Goal: Information Seeking & Learning: Learn about a topic

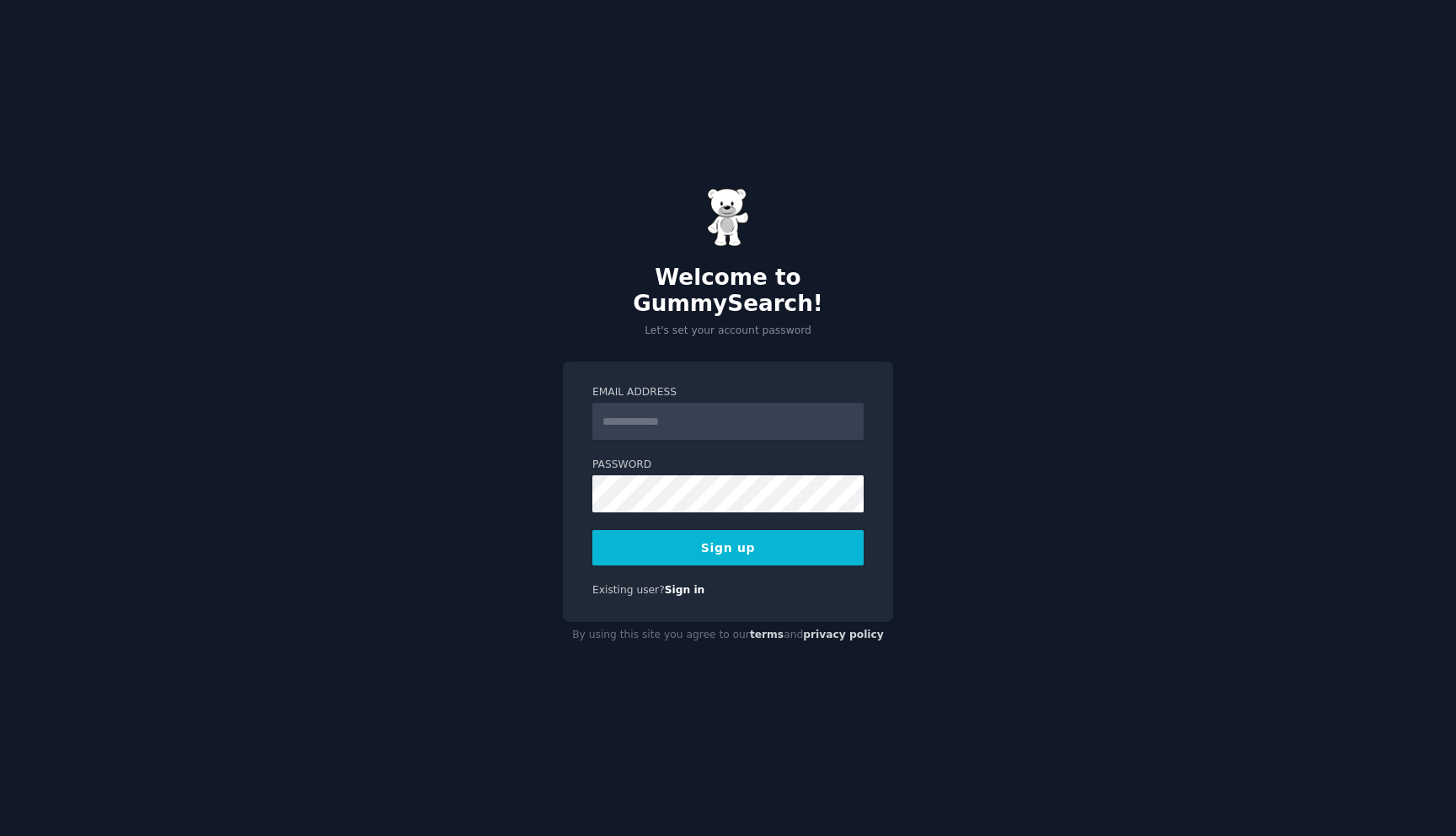
click at [721, 424] on input "Email Address" at bounding box center [728, 421] width 272 height 37
click at [752, 385] on label "Email Address" at bounding box center [728, 392] width 272 height 15
click at [752, 403] on input "Email Address" at bounding box center [728, 421] width 272 height 37
type input "**********"
click at [814, 433] on form "**********" at bounding box center [728, 476] width 272 height 181
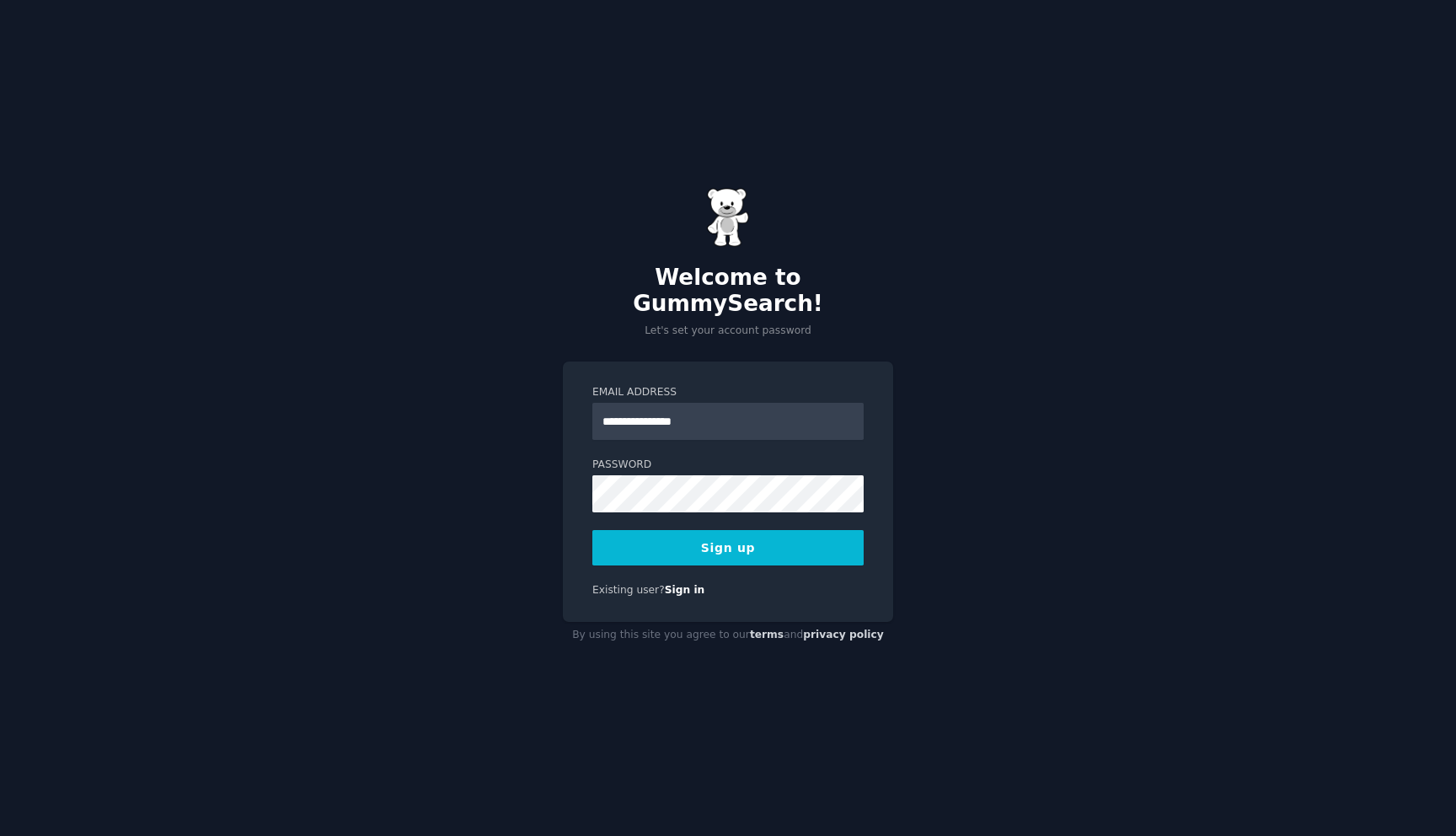
click at [787, 541] on button "Sign up" at bounding box center [728, 548] width 272 height 36
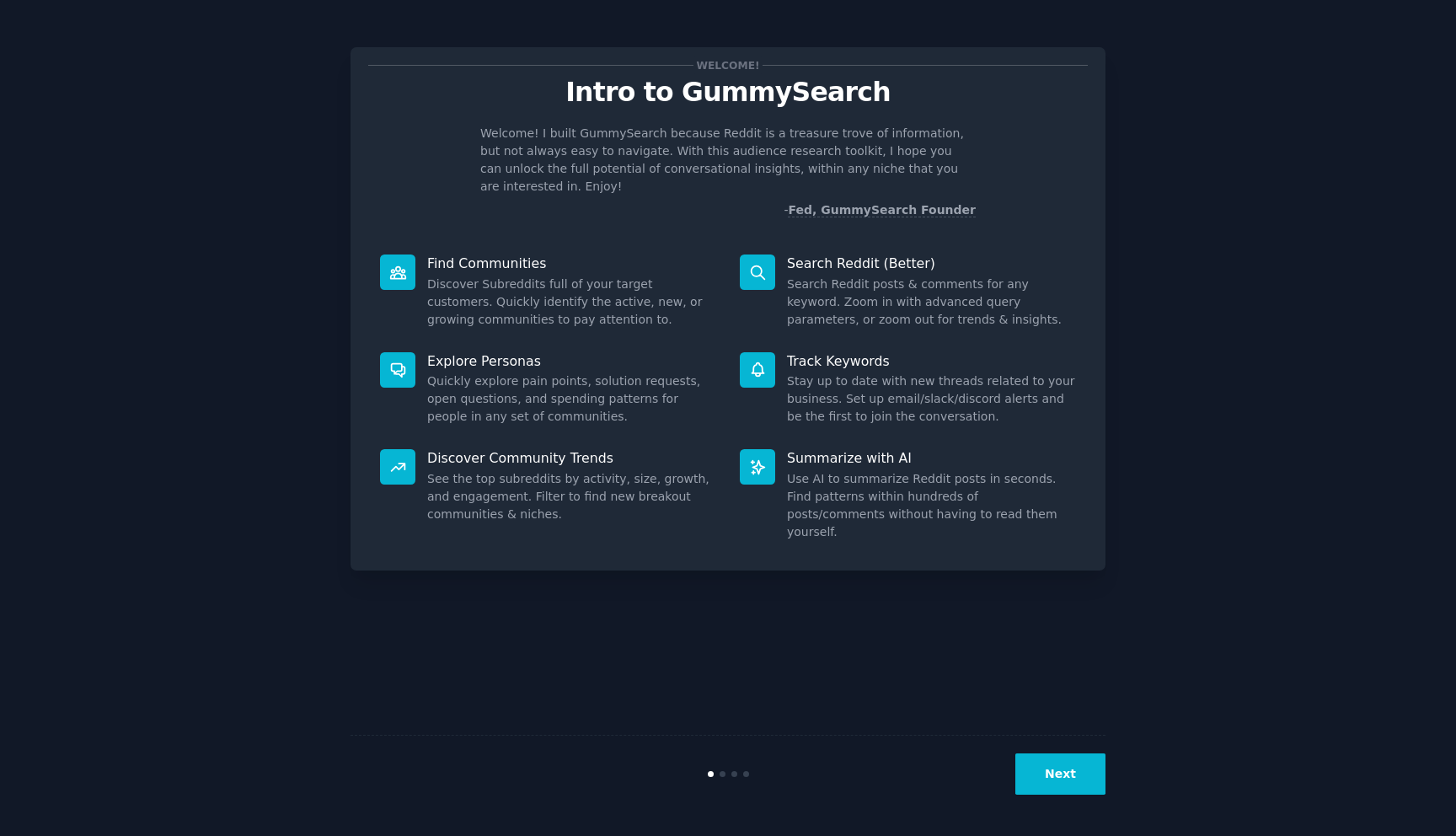
click at [1214, 309] on div "Welcome! Intro to GummySearch Welcome! I built GummySearch because Reddit is a …" at bounding box center [728, 418] width 1409 height 789
click at [1059, 787] on button "Next" at bounding box center [1061, 774] width 90 height 42
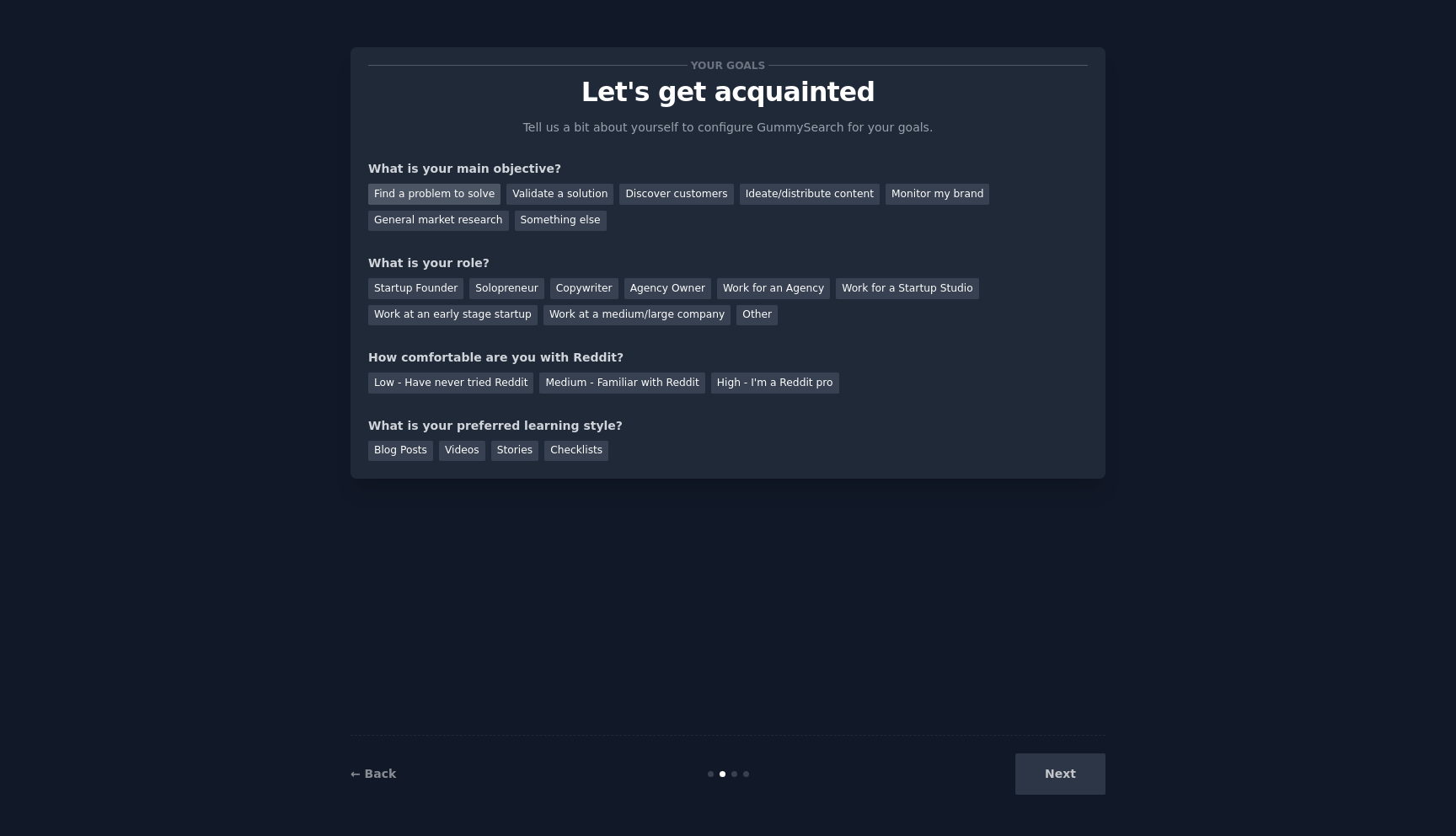
click at [470, 194] on div "Find a problem to solve" at bounding box center [434, 194] width 132 height 21
click at [582, 194] on div "Validate a solution" at bounding box center [559, 194] width 107 height 21
click at [632, 194] on div "Discover customers" at bounding box center [675, 194] width 114 height 21
click at [632, 291] on div "Agency Owner" at bounding box center [668, 288] width 87 height 21
click at [728, 390] on div "High - I'm a Reddit pro" at bounding box center [775, 383] width 128 height 21
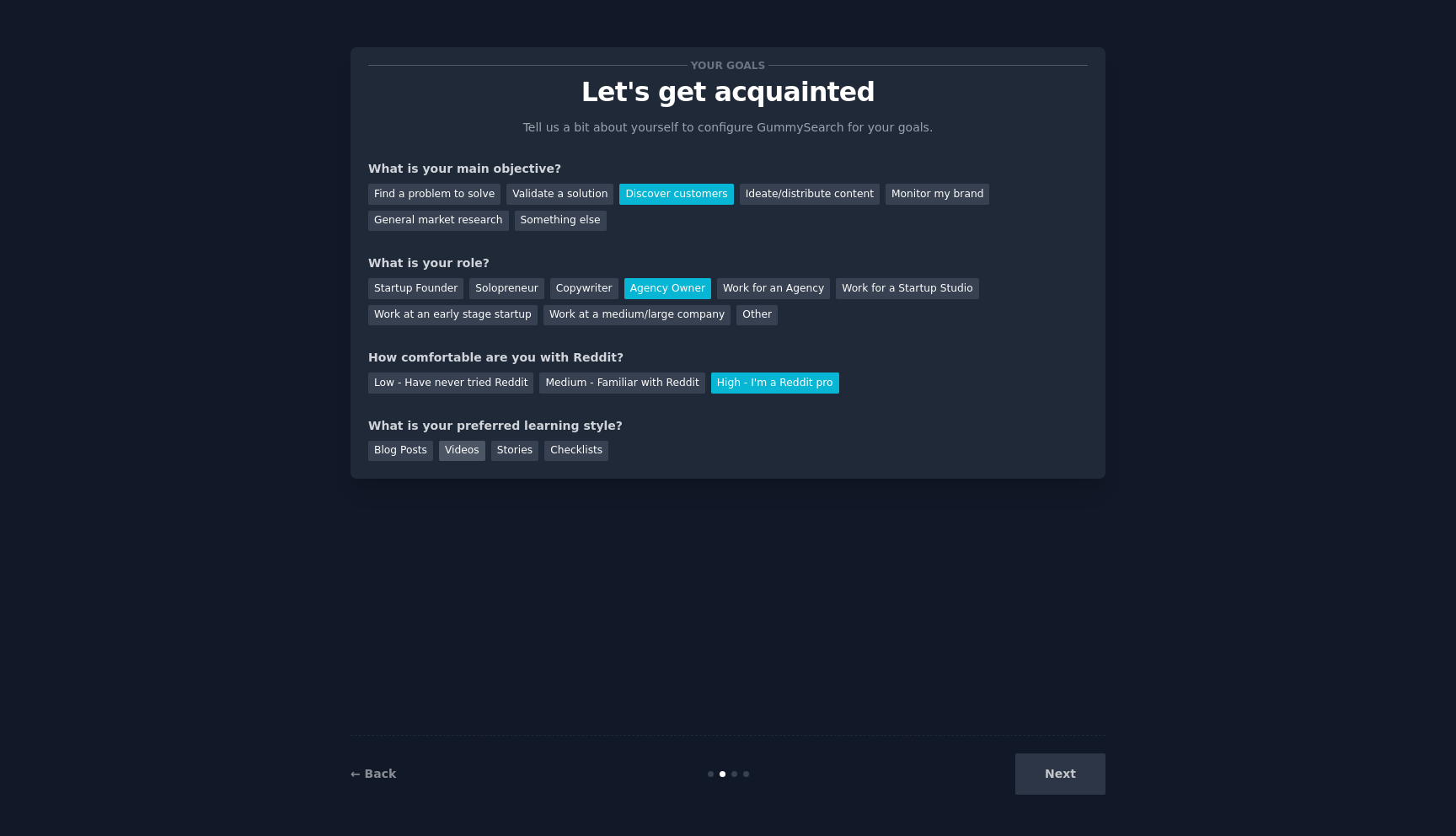
click at [471, 458] on div "Videos" at bounding box center [462, 451] width 46 height 21
click at [1056, 780] on button "Next" at bounding box center [1061, 774] width 90 height 42
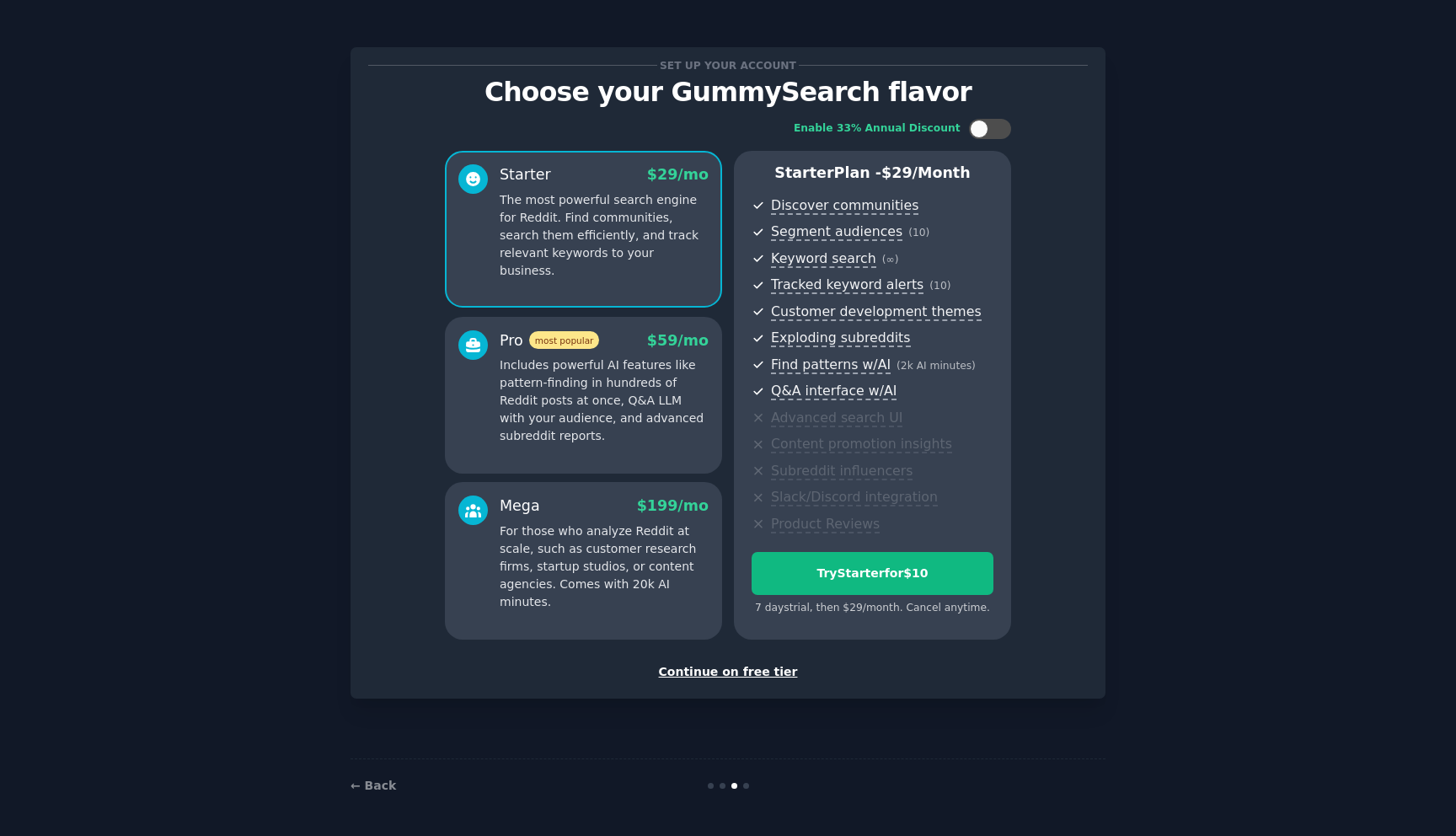
click at [652, 402] on p "Includes powerful AI features like pattern-finding in hundreds of Reddit posts …" at bounding box center [604, 401] width 209 height 89
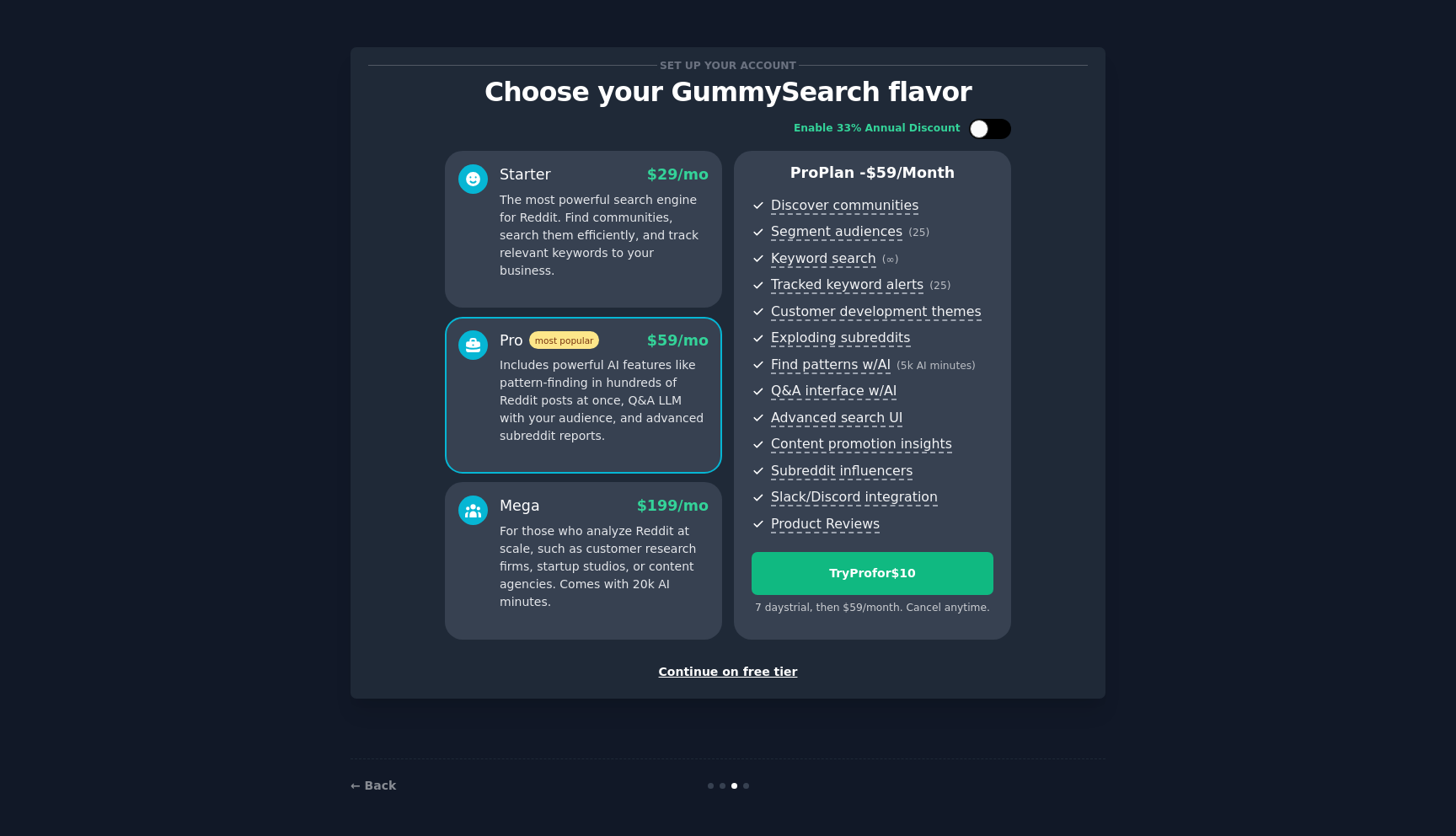
click at [978, 132] on div at bounding box center [978, 128] width 18 height 18
click at [978, 132] on icon at bounding box center [980, 129] width 10 height 10
checkbox input "false"
click at [933, 576] on div "Try Pro for $10" at bounding box center [873, 573] width 240 height 17
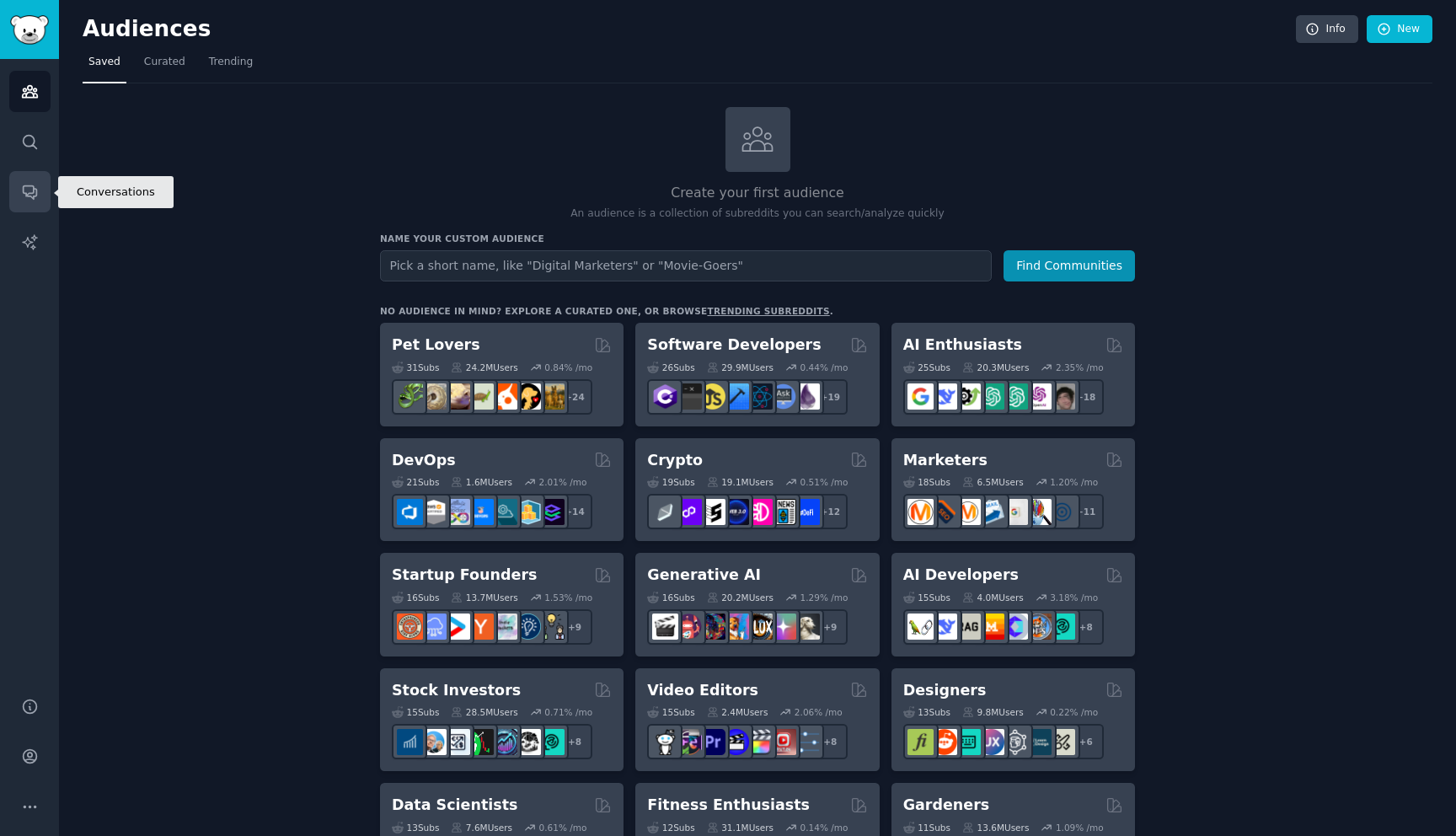
click at [41, 189] on link "Conversations" at bounding box center [30, 192] width 42 height 42
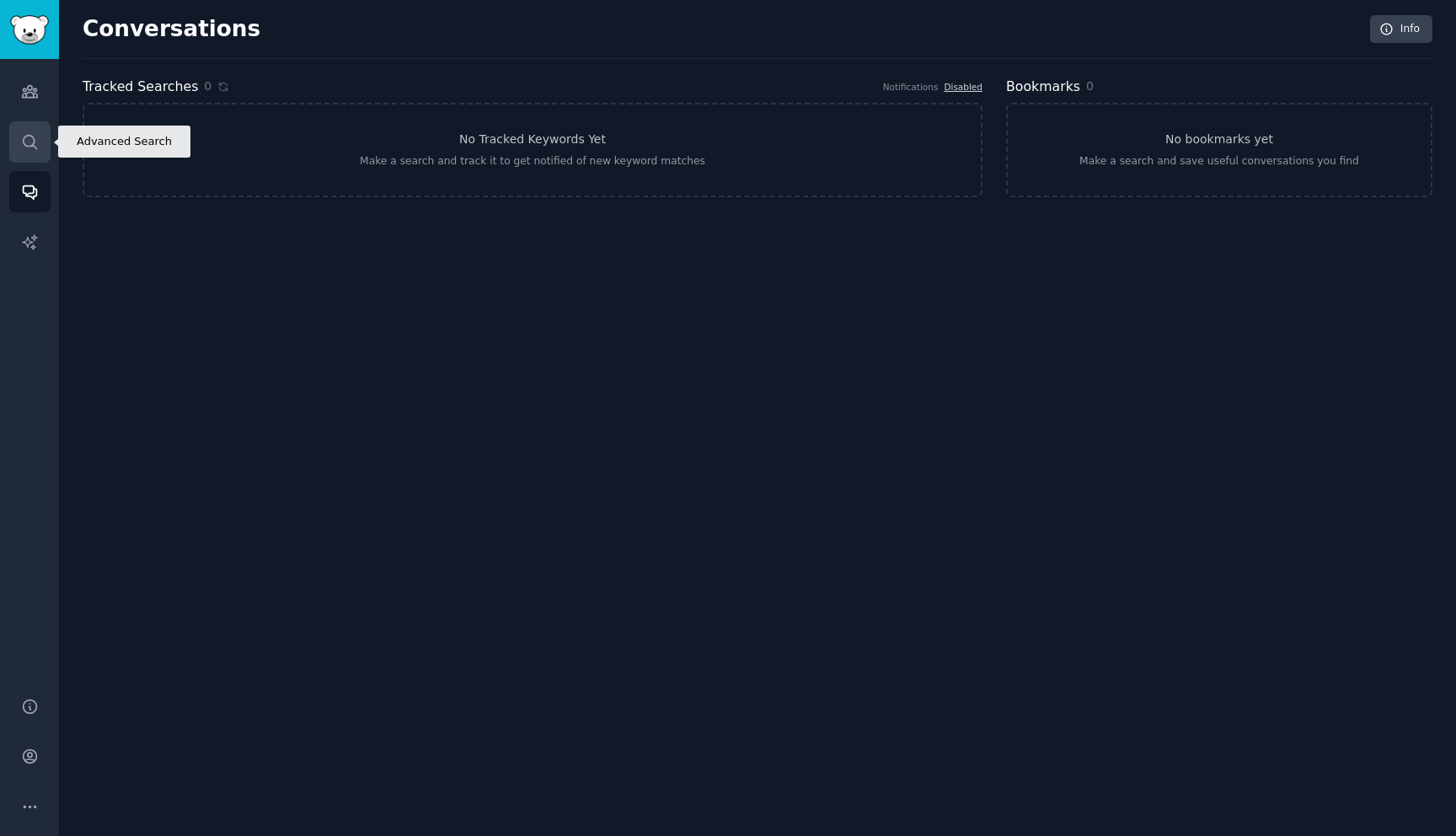
click at [39, 145] on link "Search" at bounding box center [30, 142] width 42 height 42
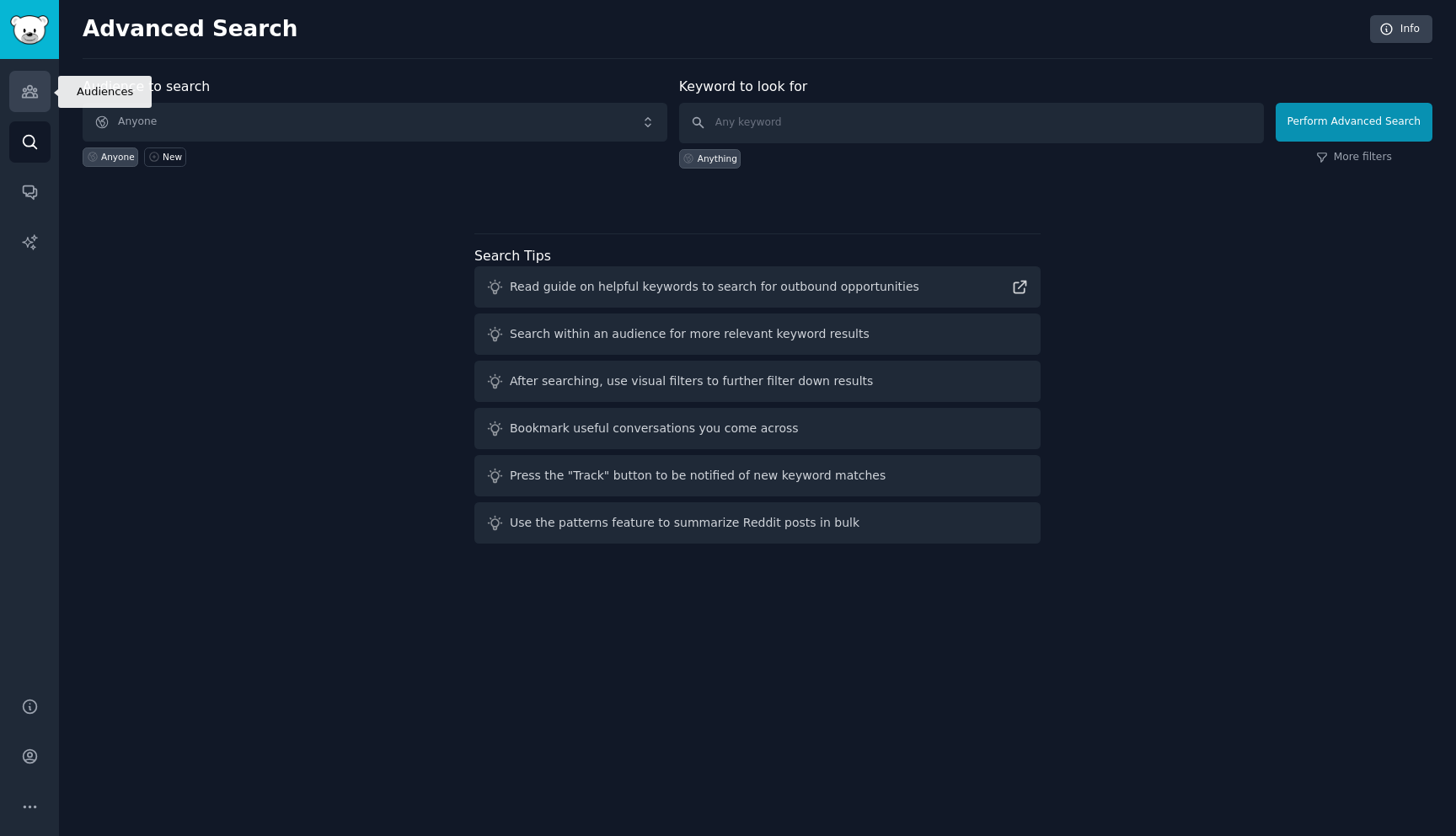
click at [33, 103] on link "Audiences" at bounding box center [30, 92] width 42 height 42
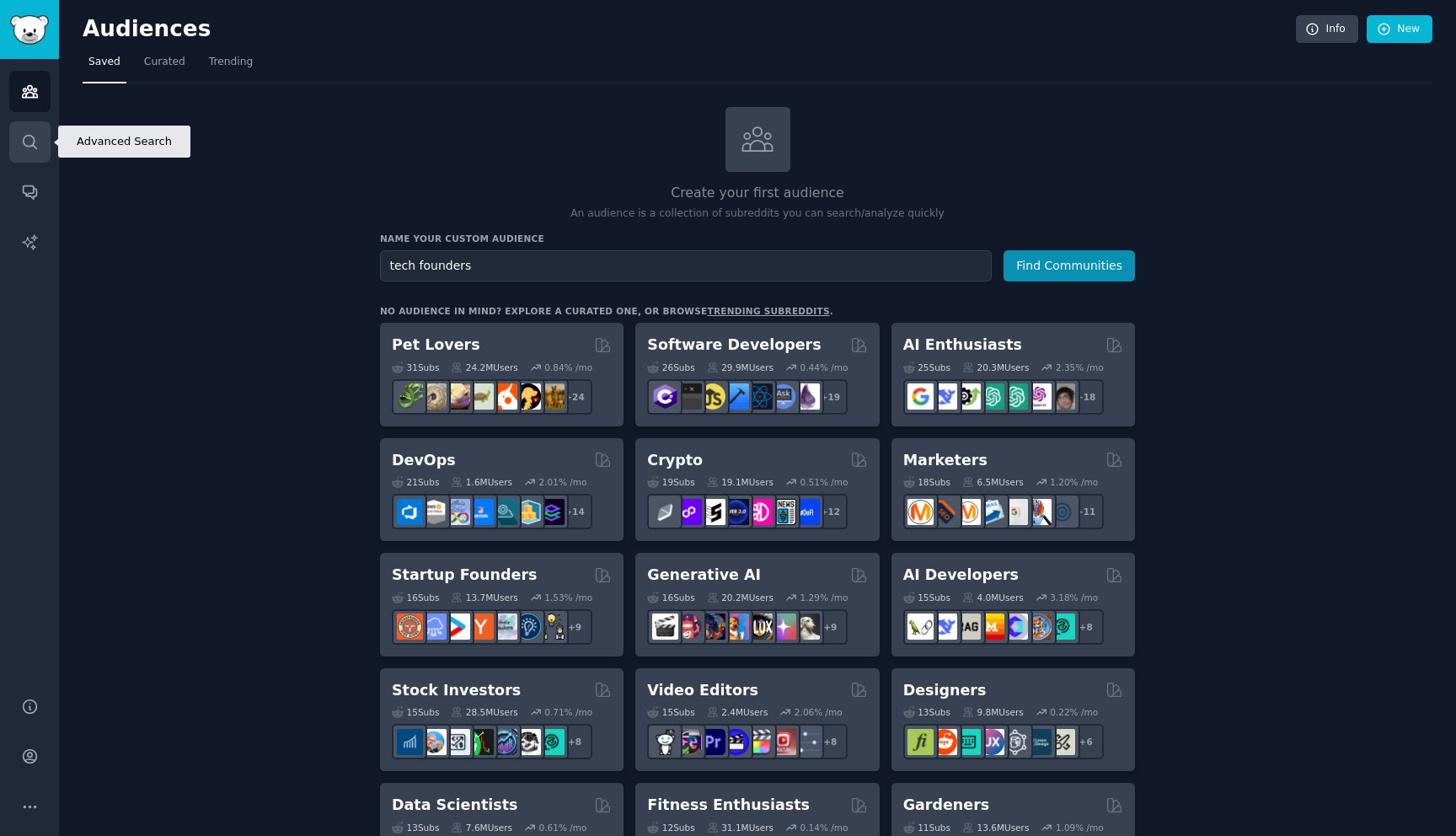
type input "tech founders"
click at [1004, 250] on button "Find Communities" at bounding box center [1069, 266] width 131 height 31
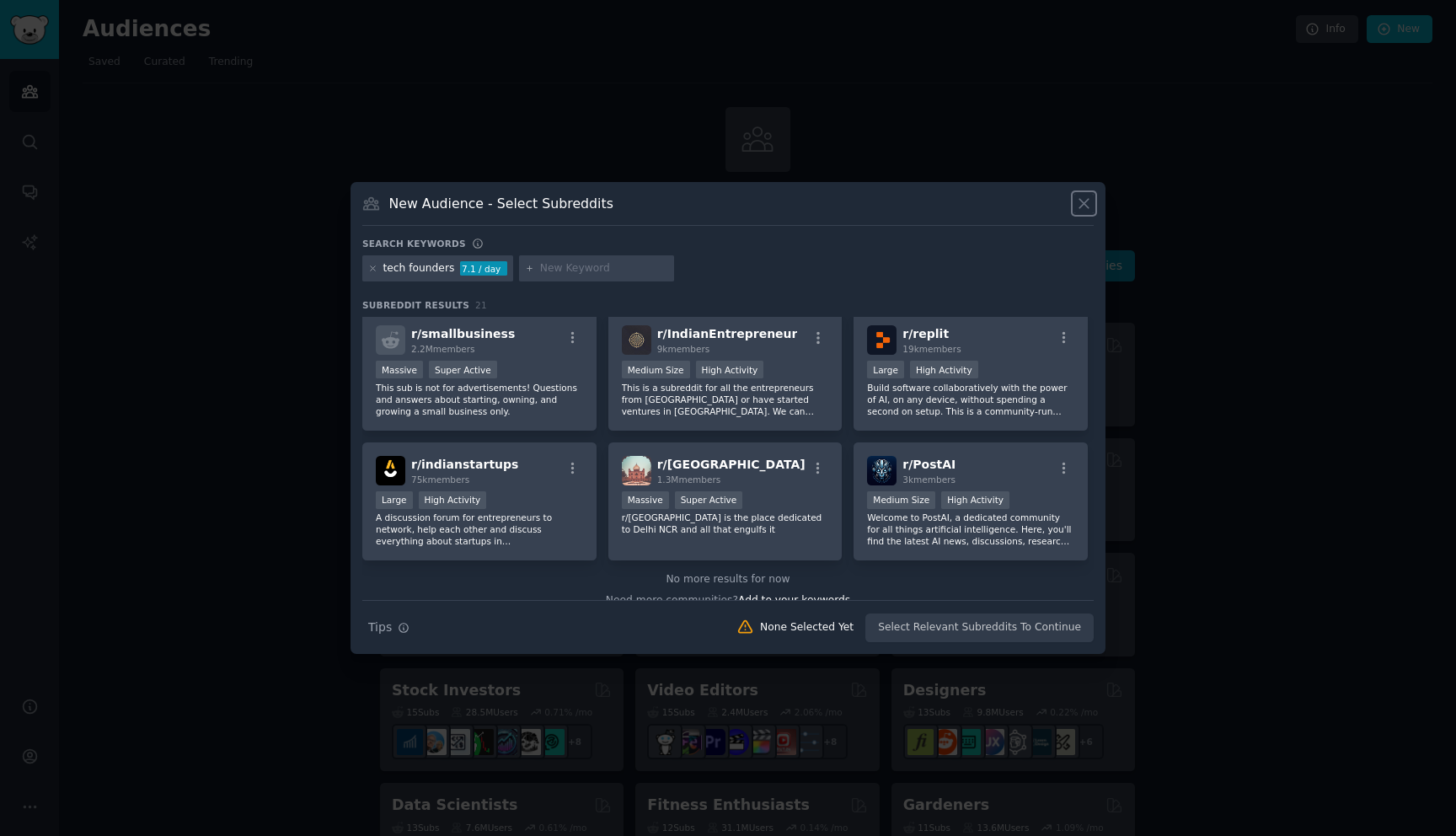
scroll to position [655, 0]
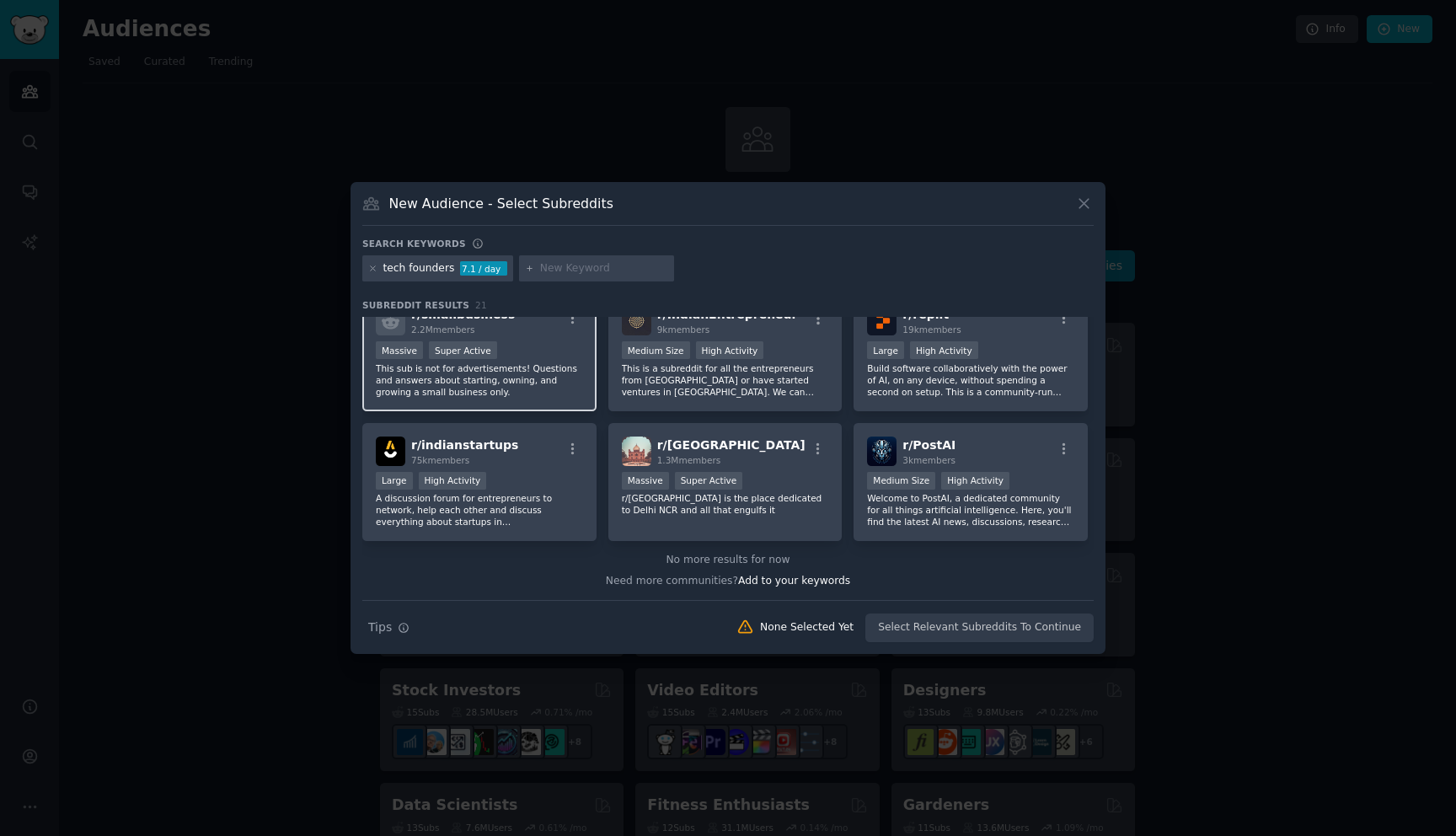
click at [548, 362] on p "This sub is not for advertisements! Questions and answers about starting, ownin…" at bounding box center [479, 379] width 208 height 36
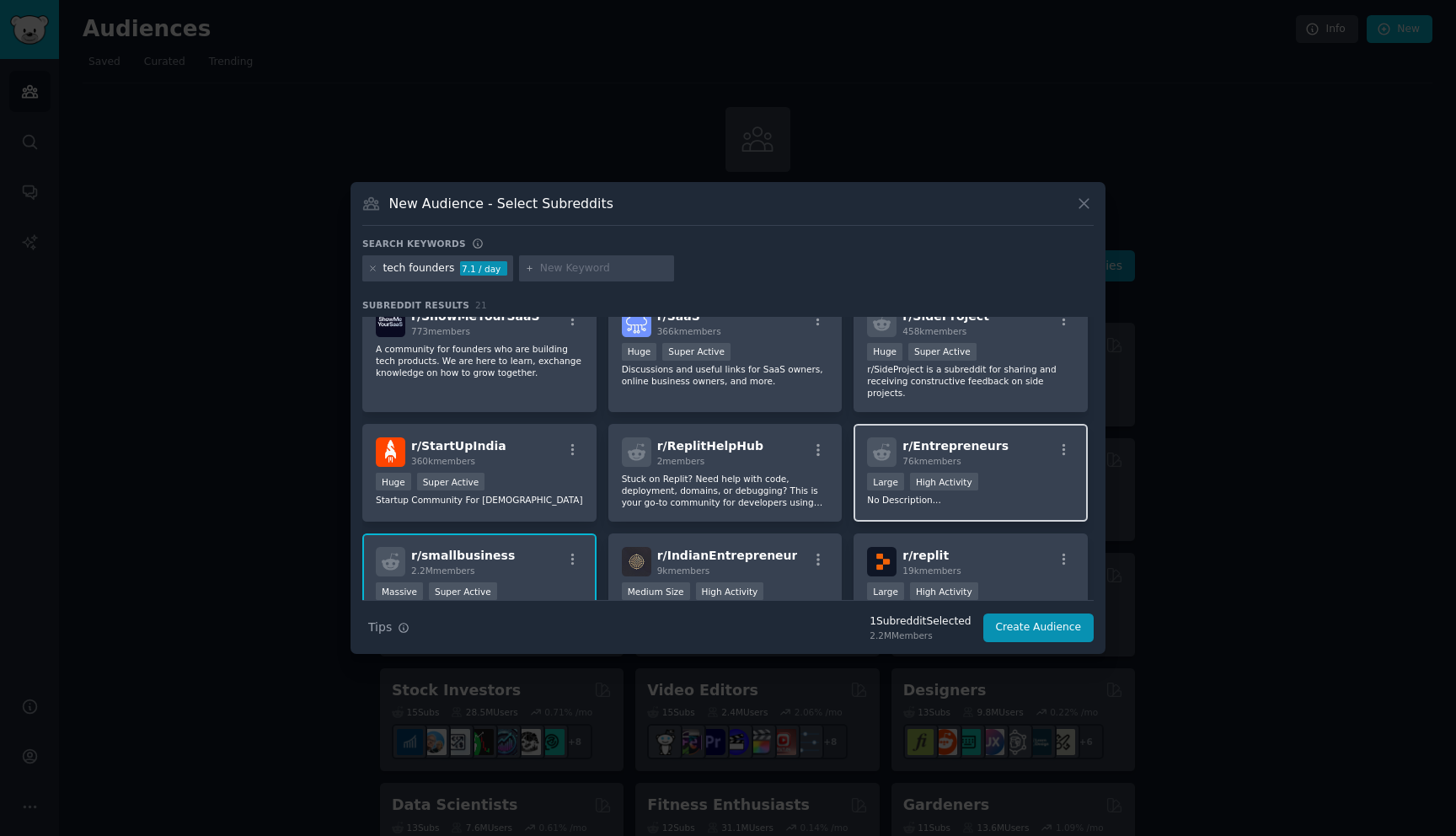
scroll to position [381, 0]
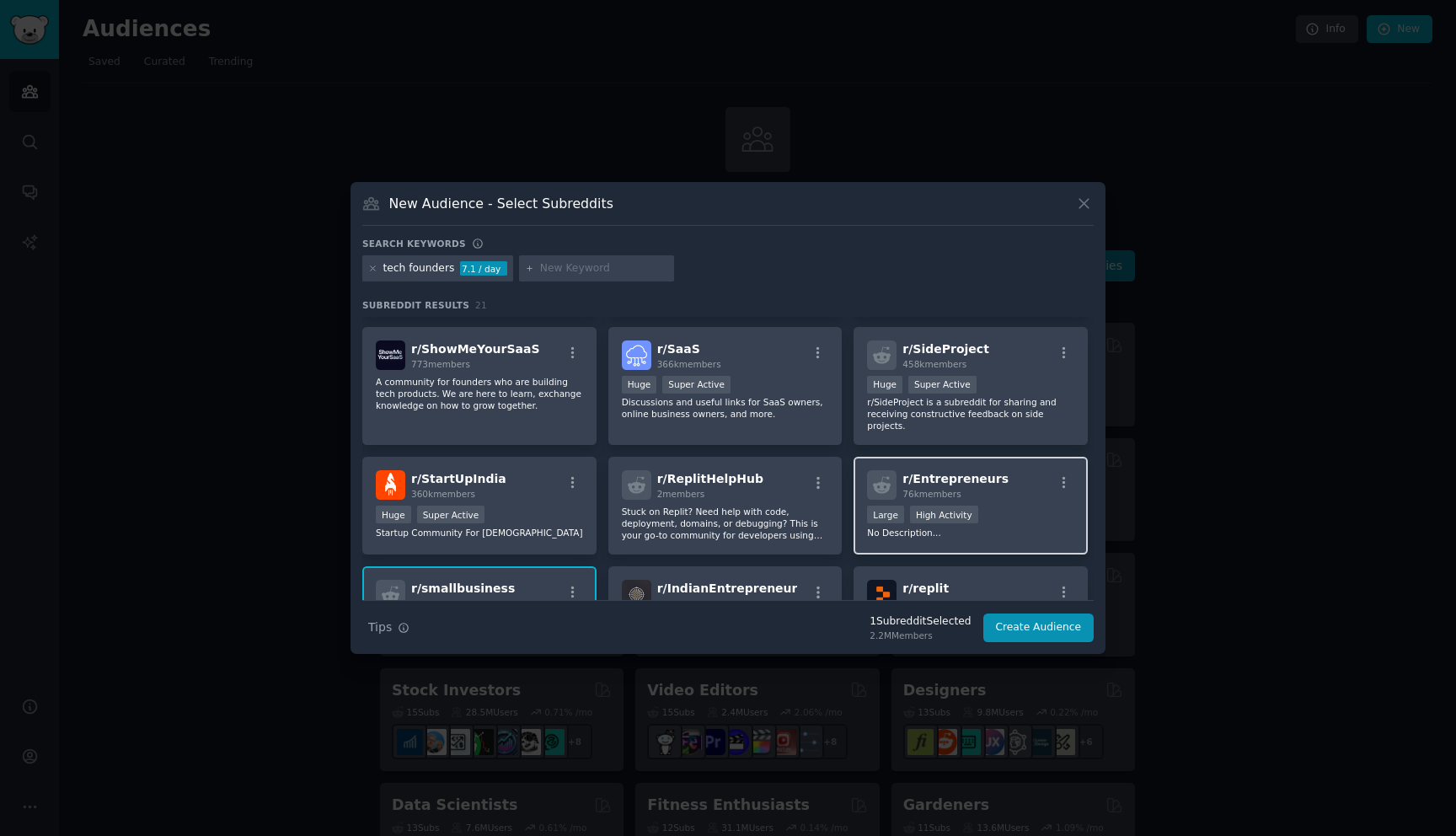
click at [1005, 490] on div "r/ Entrepreneurs 76k members" at bounding box center [971, 485] width 208 height 30
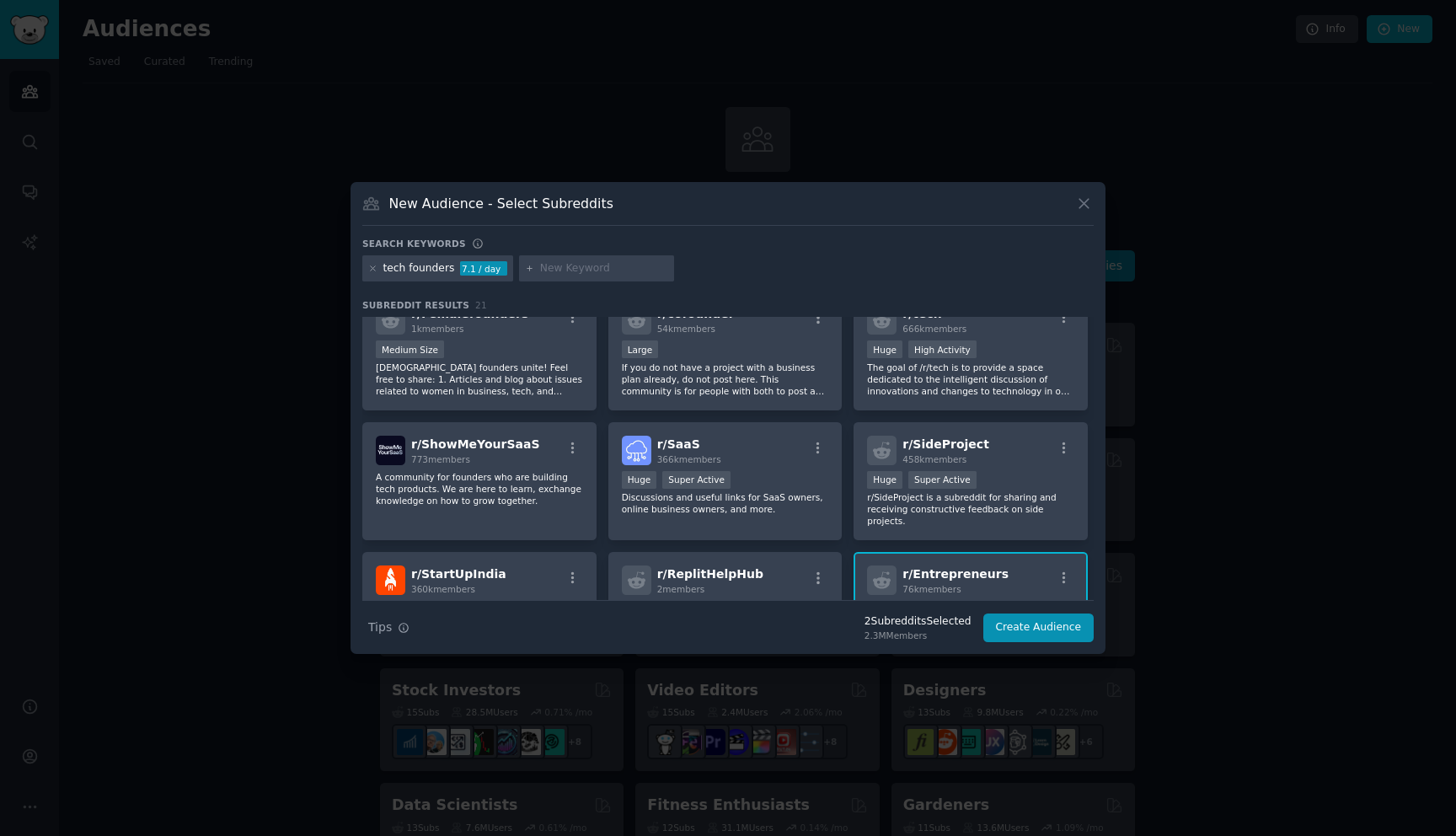
scroll to position [260, 0]
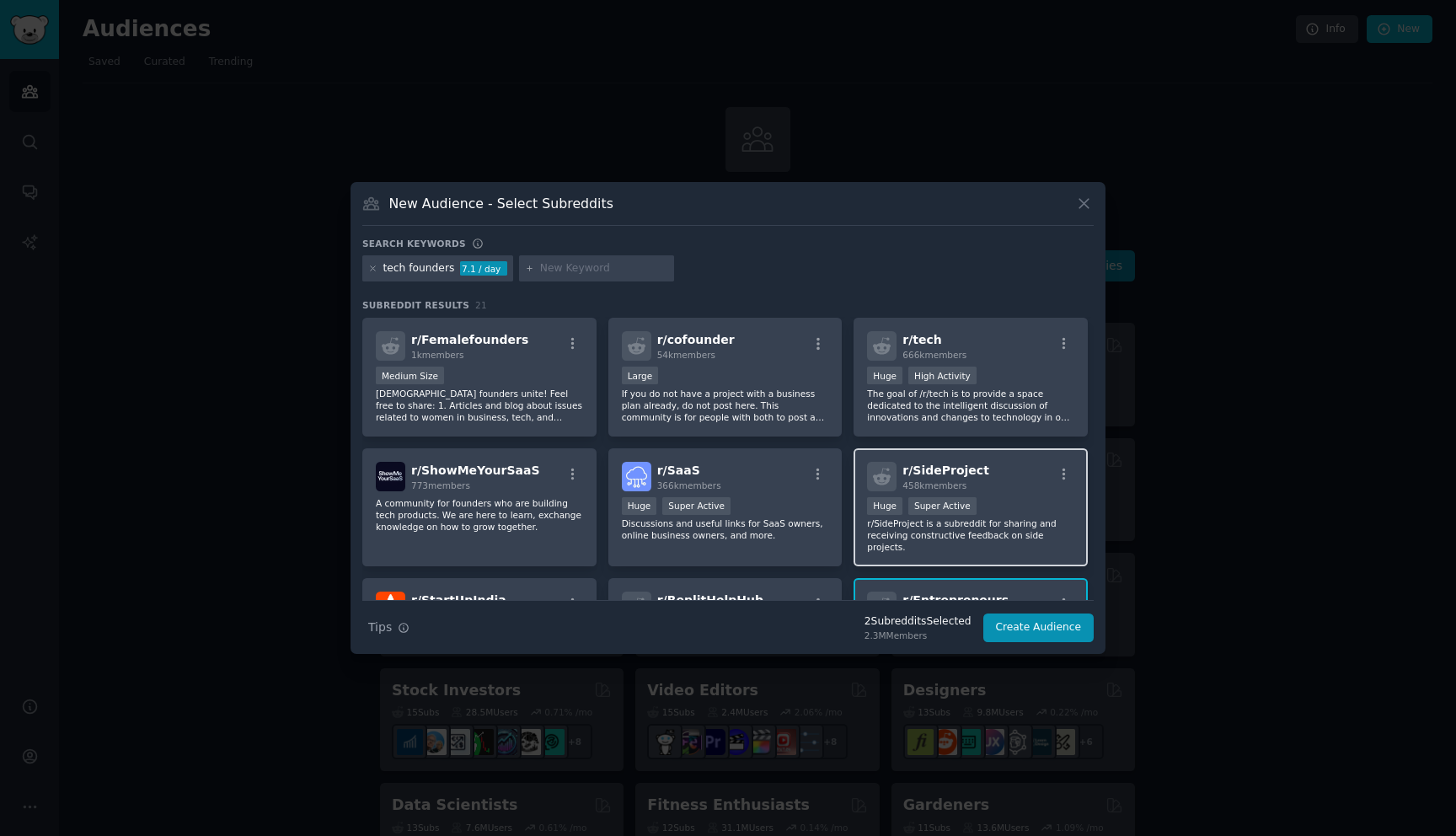
click at [1008, 474] on div "r/ SideProject 458k members" at bounding box center [971, 477] width 208 height 30
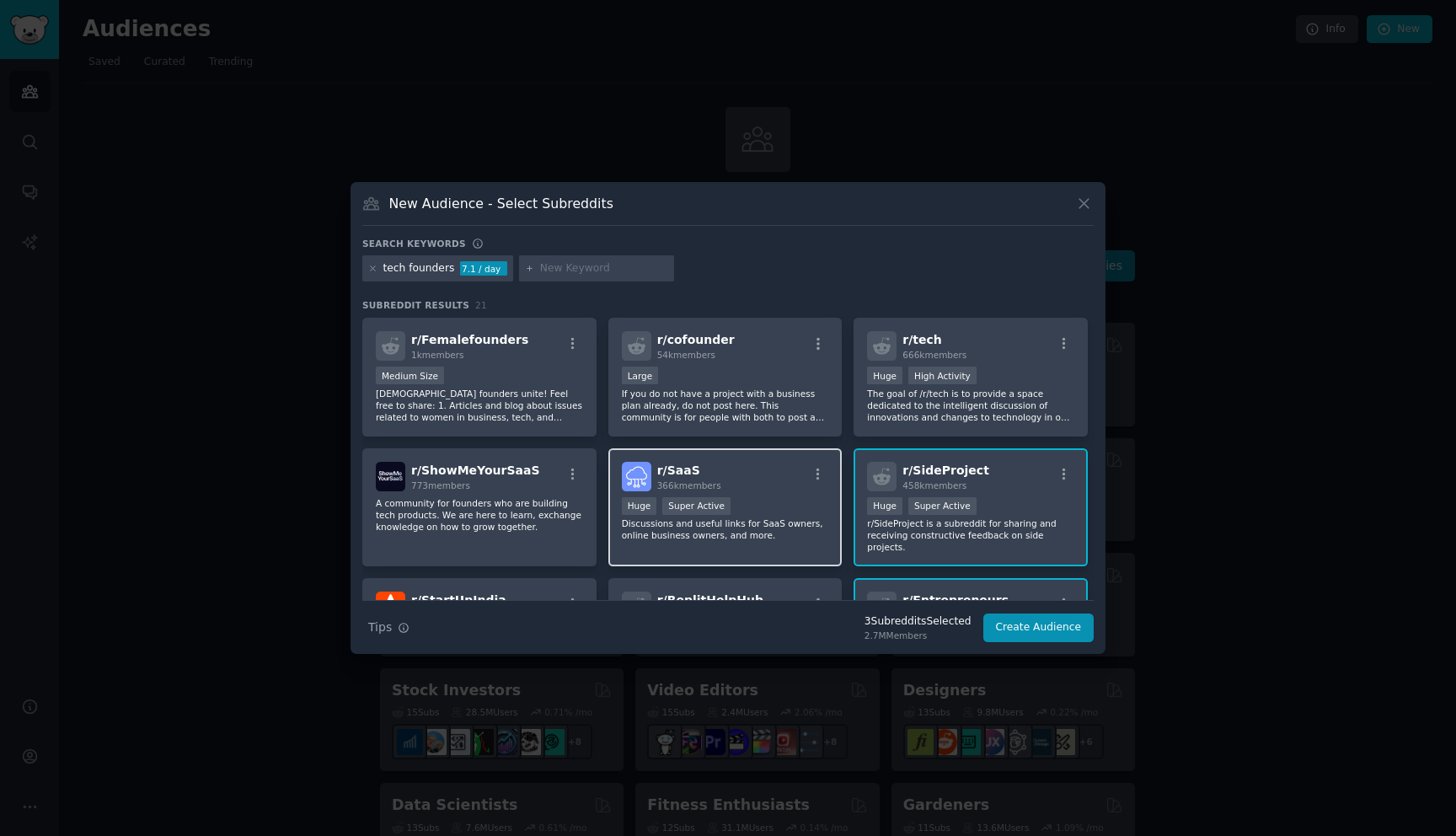
click at [787, 489] on div "r/ SaaS 366k members" at bounding box center [725, 477] width 208 height 30
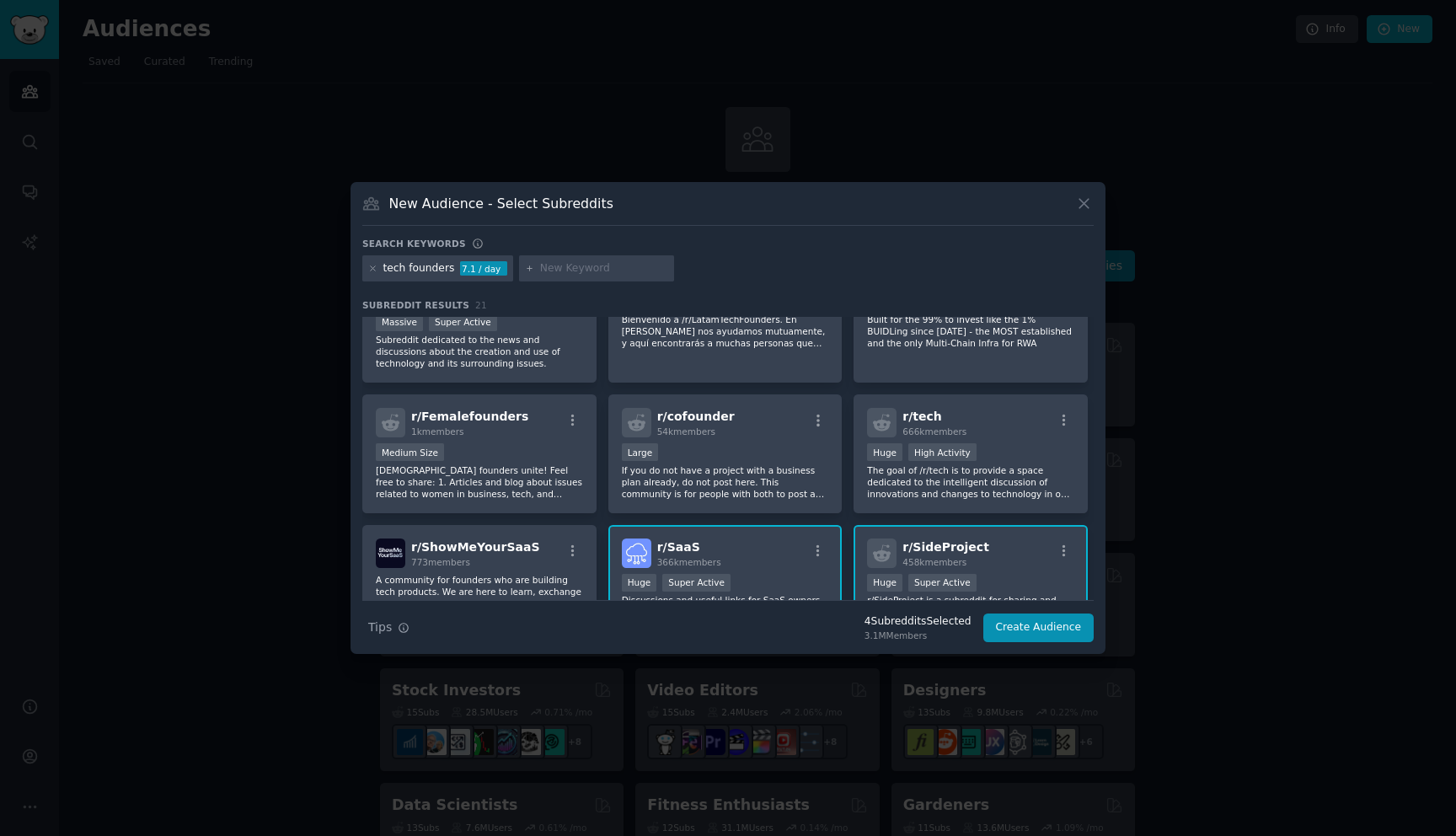
scroll to position [131, 0]
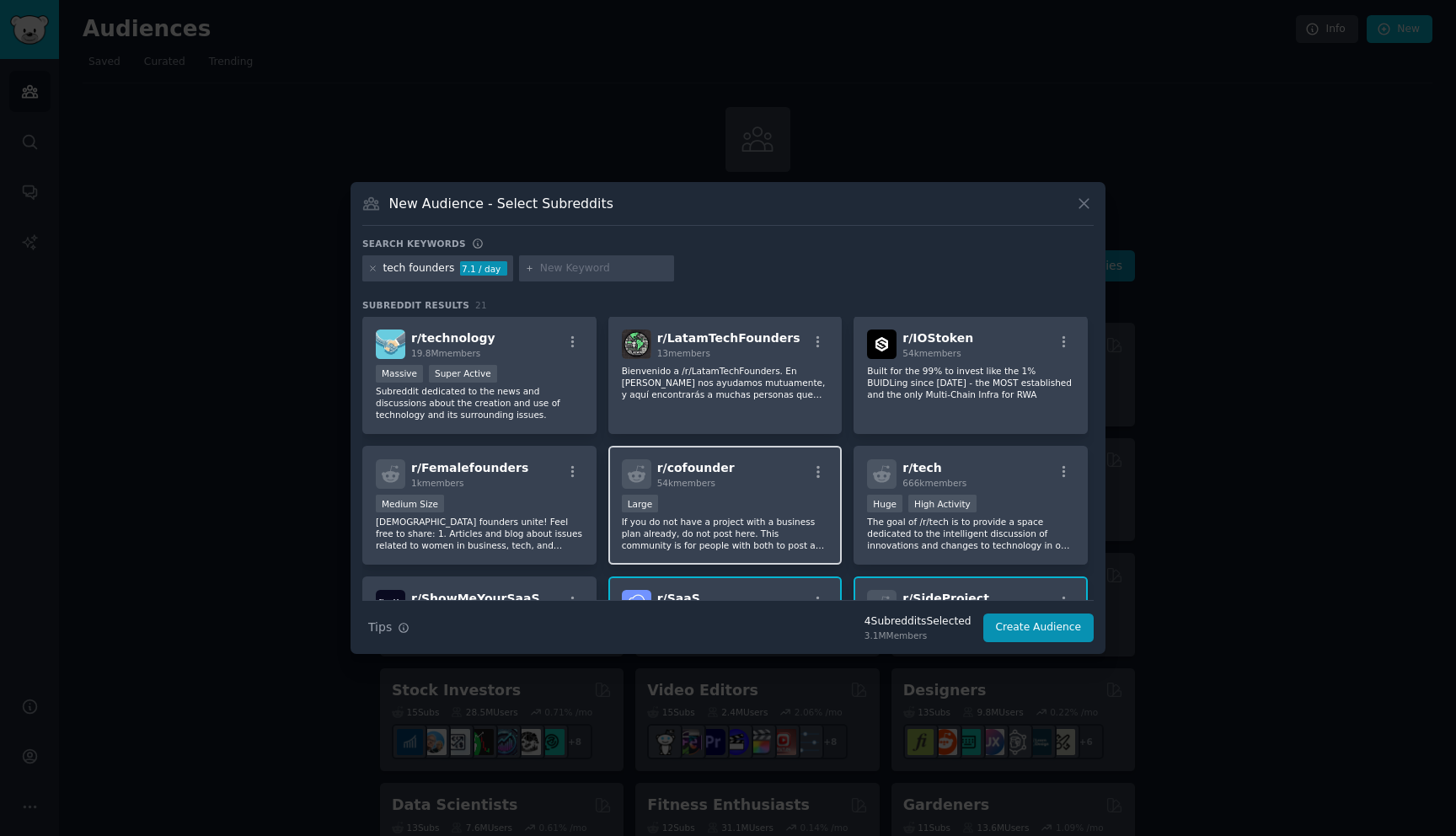
click at [776, 487] on div "r/ cofounder 54k members" at bounding box center [725, 474] width 208 height 30
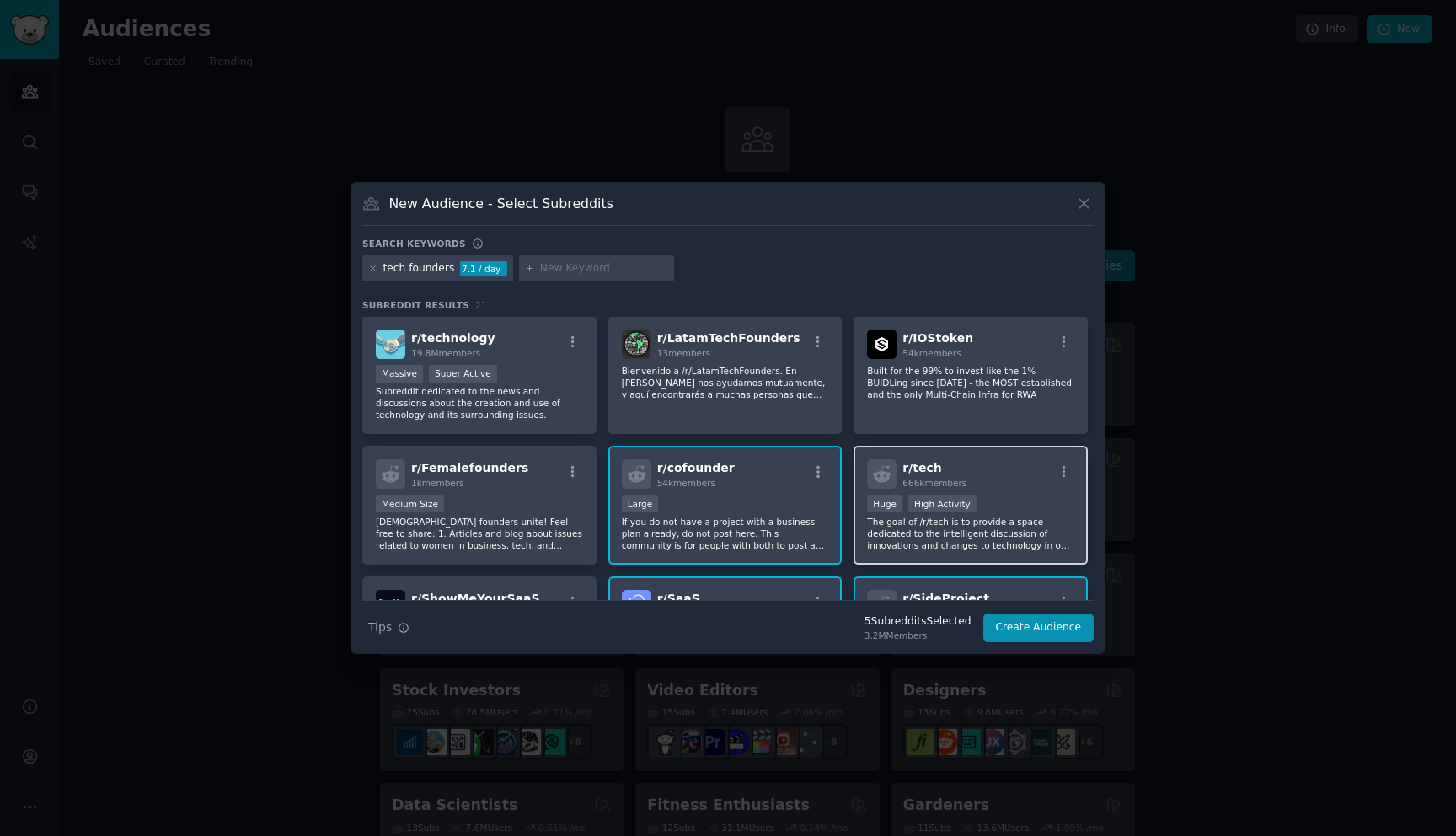
click at [989, 477] on div "r/ tech 666k members" at bounding box center [971, 474] width 208 height 30
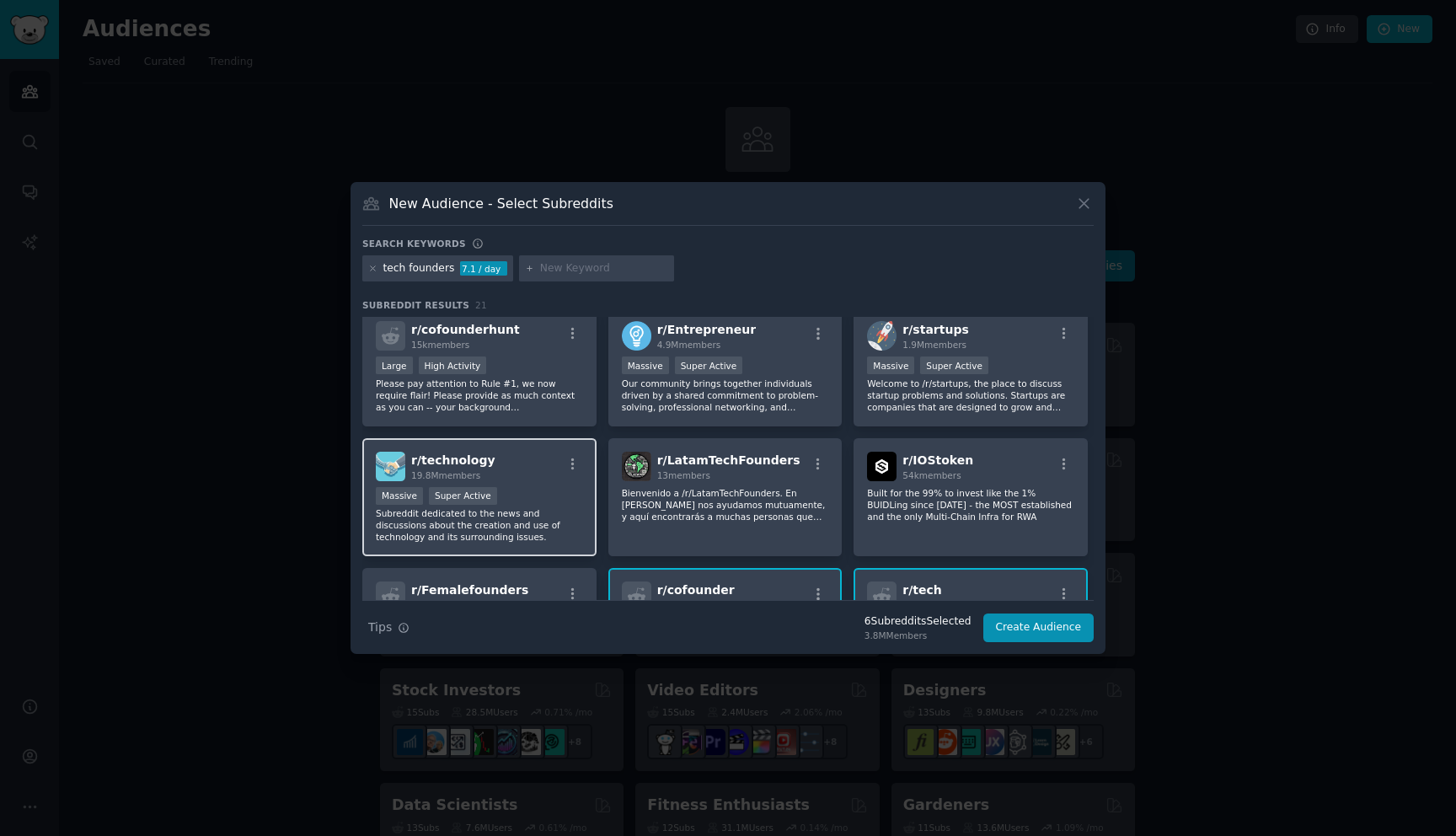
scroll to position [0, 0]
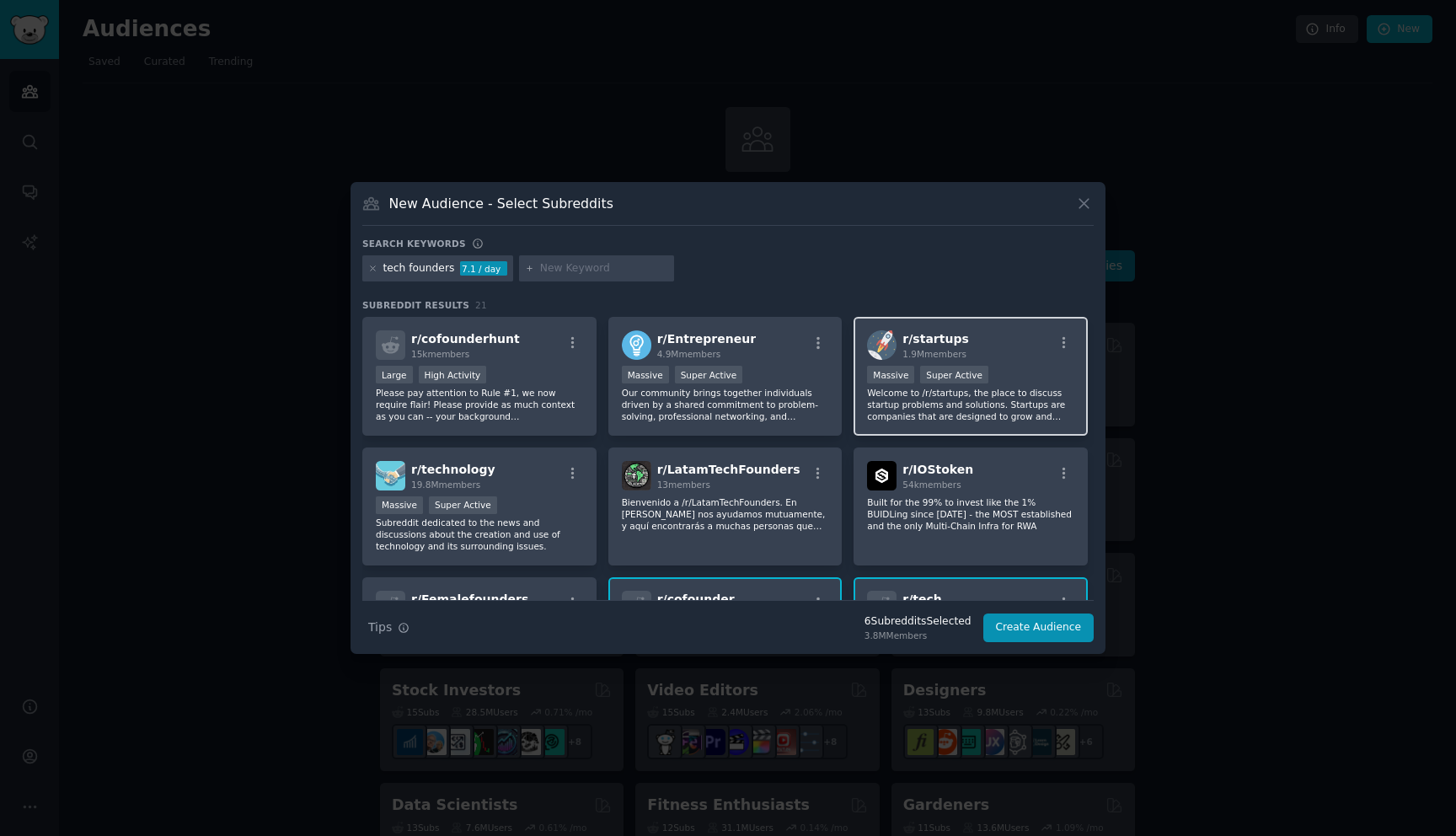
click at [1003, 409] on p "Welcome to /r/startups, the place to discuss startup problems and solutions. St…" at bounding box center [971, 405] width 208 height 36
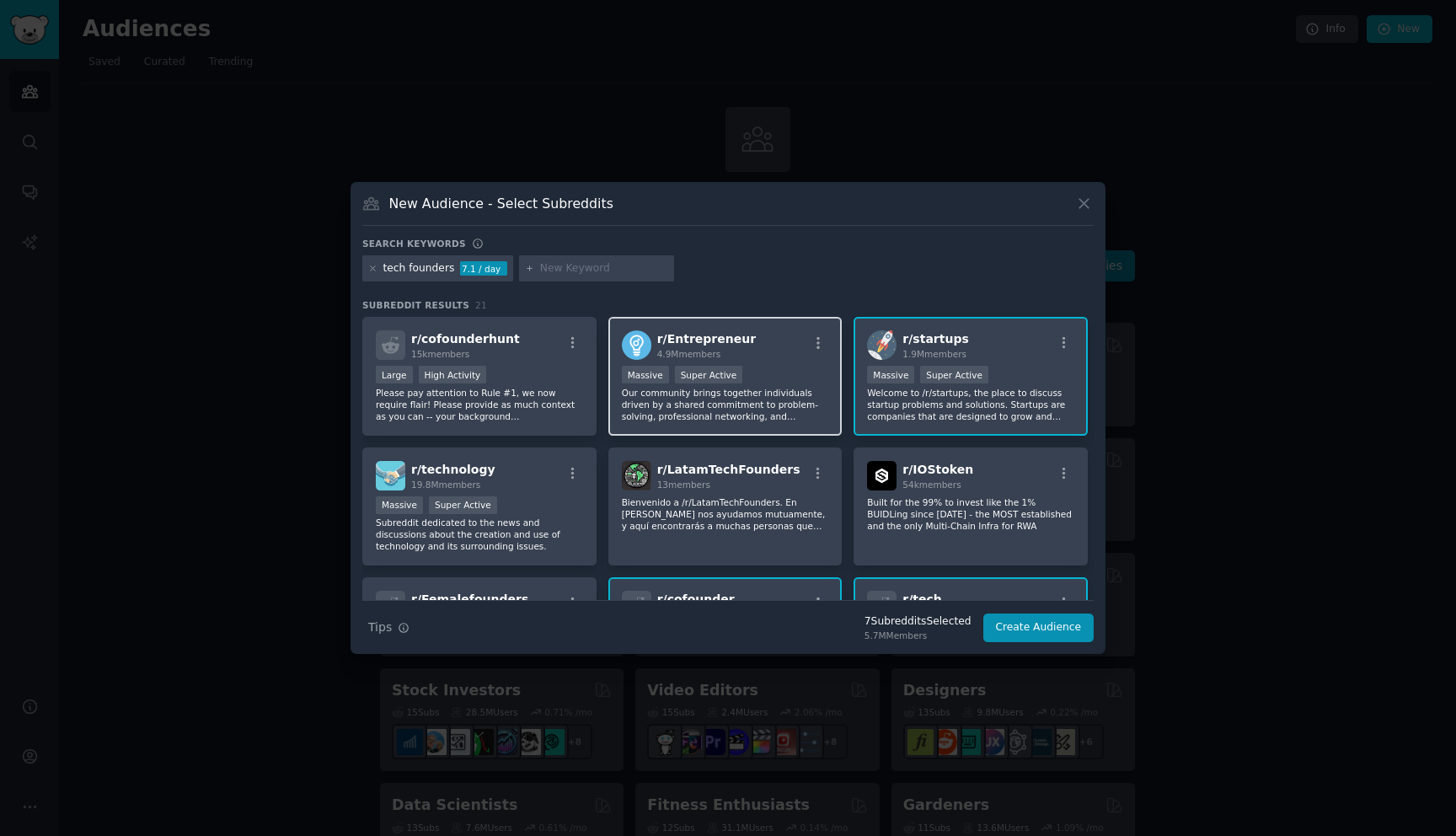
click at [794, 405] on p "Our community brings together individuals driven by a shared commitment to prob…" at bounding box center [725, 405] width 208 height 36
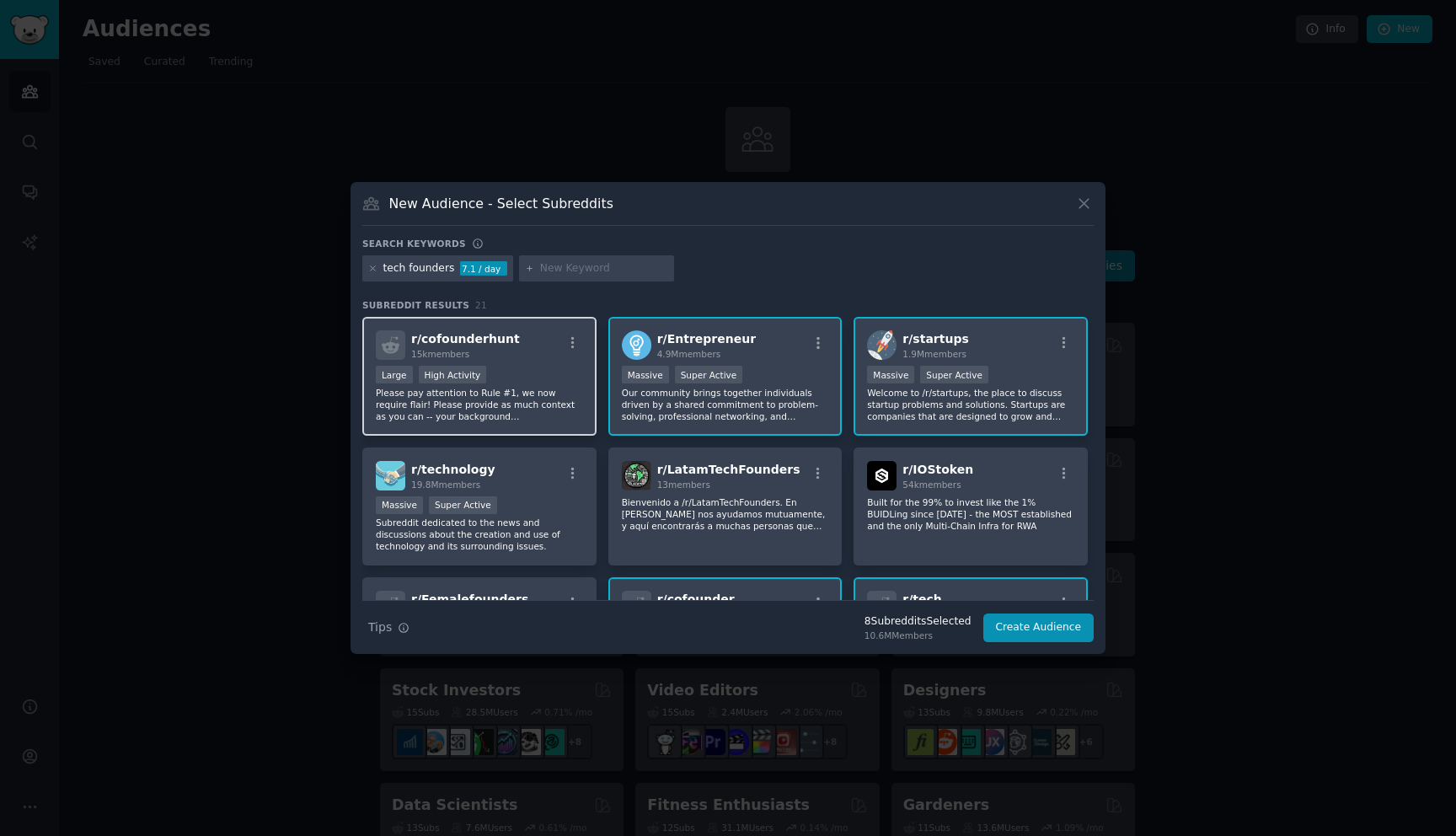
click at [530, 418] on p "Please pay attention to Rule #1, we now require flair! Please provide as much c…" at bounding box center [479, 405] width 208 height 36
click at [557, 269] on input "text" at bounding box center [604, 268] width 128 height 15
click at [372, 270] on icon at bounding box center [372, 268] width 10 height 10
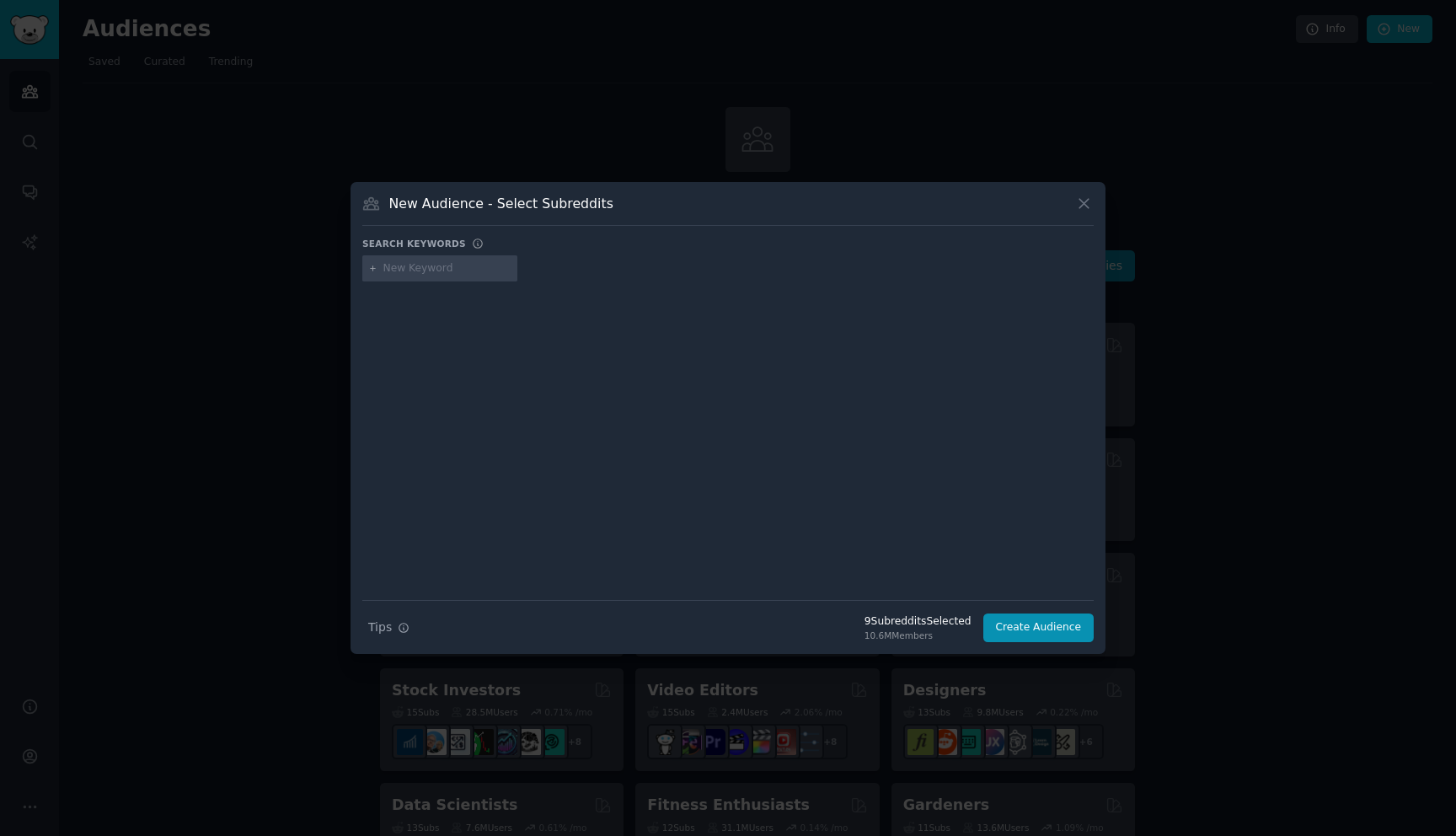
click at [395, 271] on input "text" at bounding box center [448, 268] width 128 height 15
type input "tech founder"
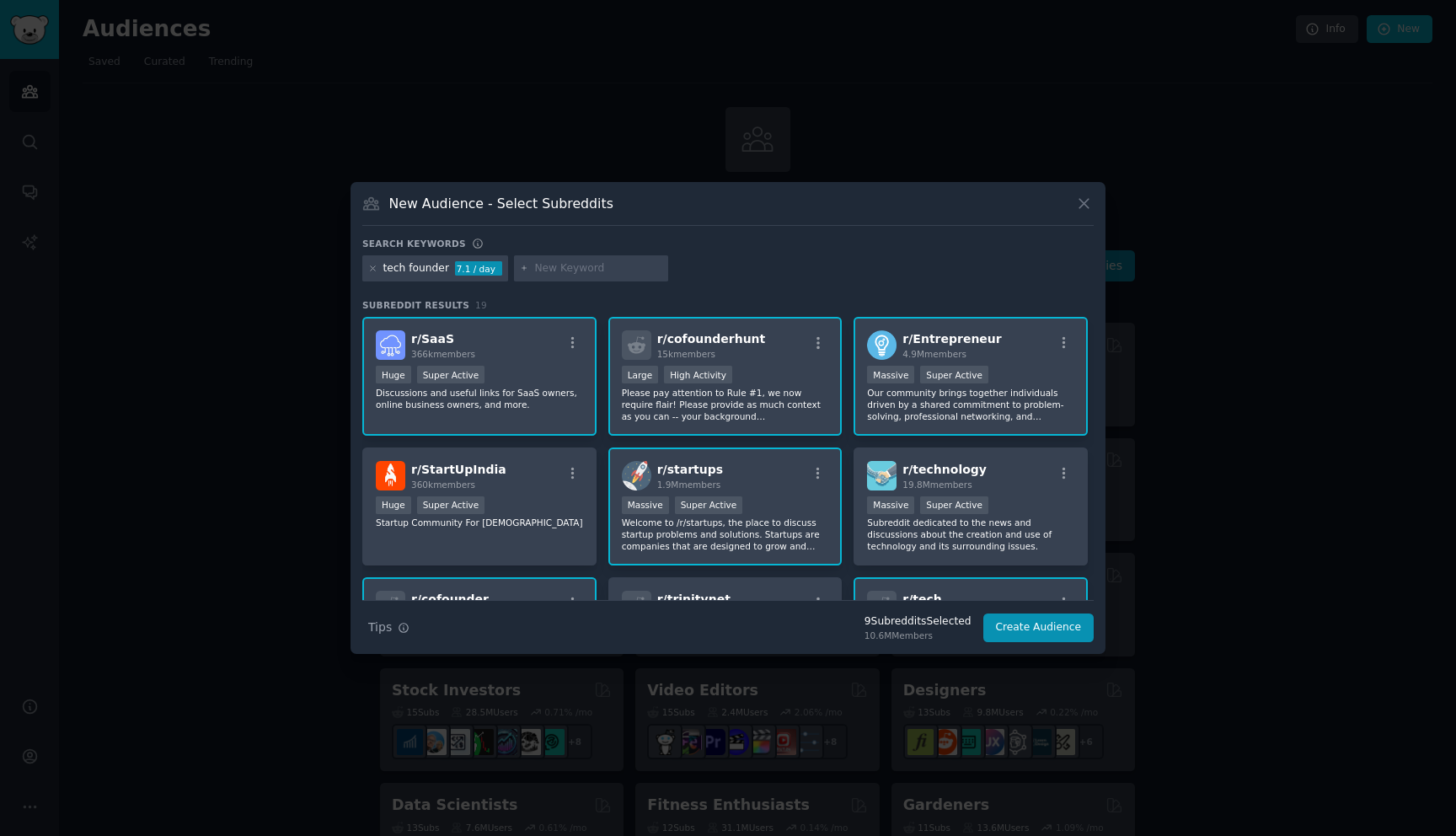
click at [550, 378] on div "Huge Super Active" at bounding box center [479, 376] width 208 height 21
click at [781, 379] on div "10,000 - 100,000 members Large High Activity" at bounding box center [725, 376] width 208 height 21
click at [800, 397] on p "Please pay attention to Rule #1, we now require flair! Please provide as much c…" at bounding box center [725, 405] width 208 height 36
click at [976, 405] on p "Our community brings together individuals driven by a shared commitment to prob…" at bounding box center [971, 405] width 208 height 36
click at [817, 388] on p "Please pay attention to Rule #1, we now require flair! Please provide as much c…" at bounding box center [725, 405] width 208 height 36
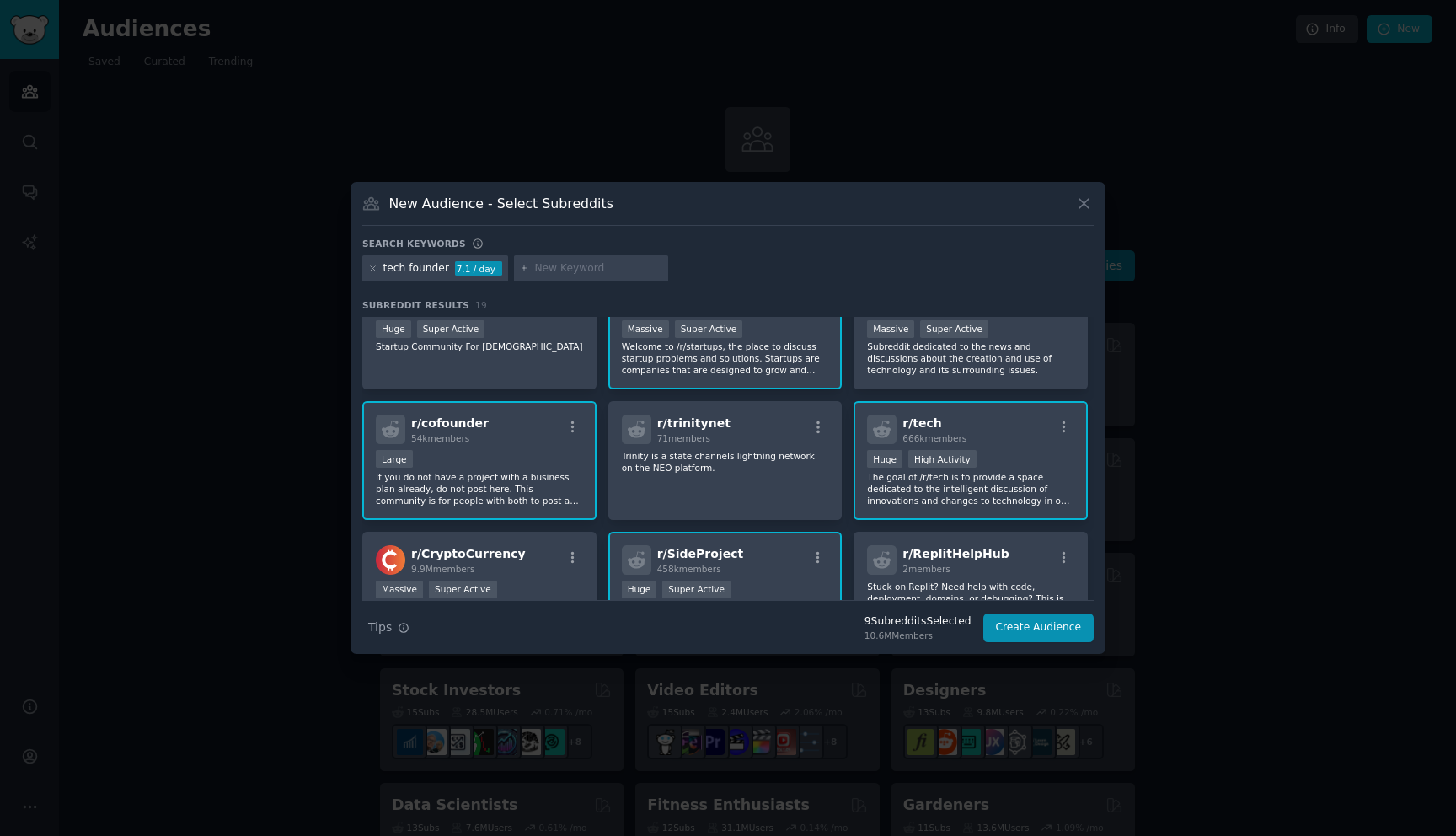
scroll to position [181, 0]
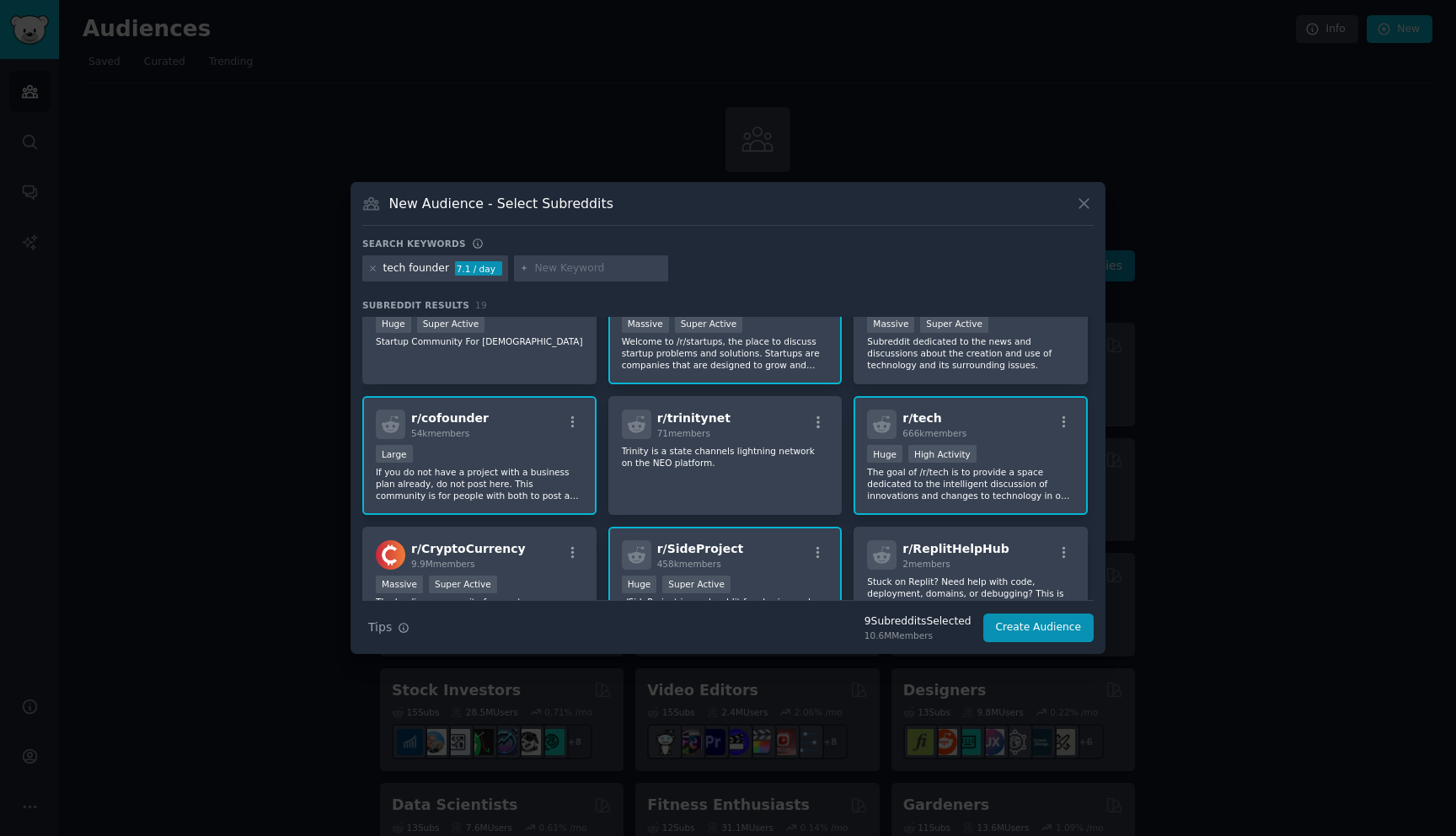
click at [539, 451] on div "Large" at bounding box center [479, 456] width 208 height 21
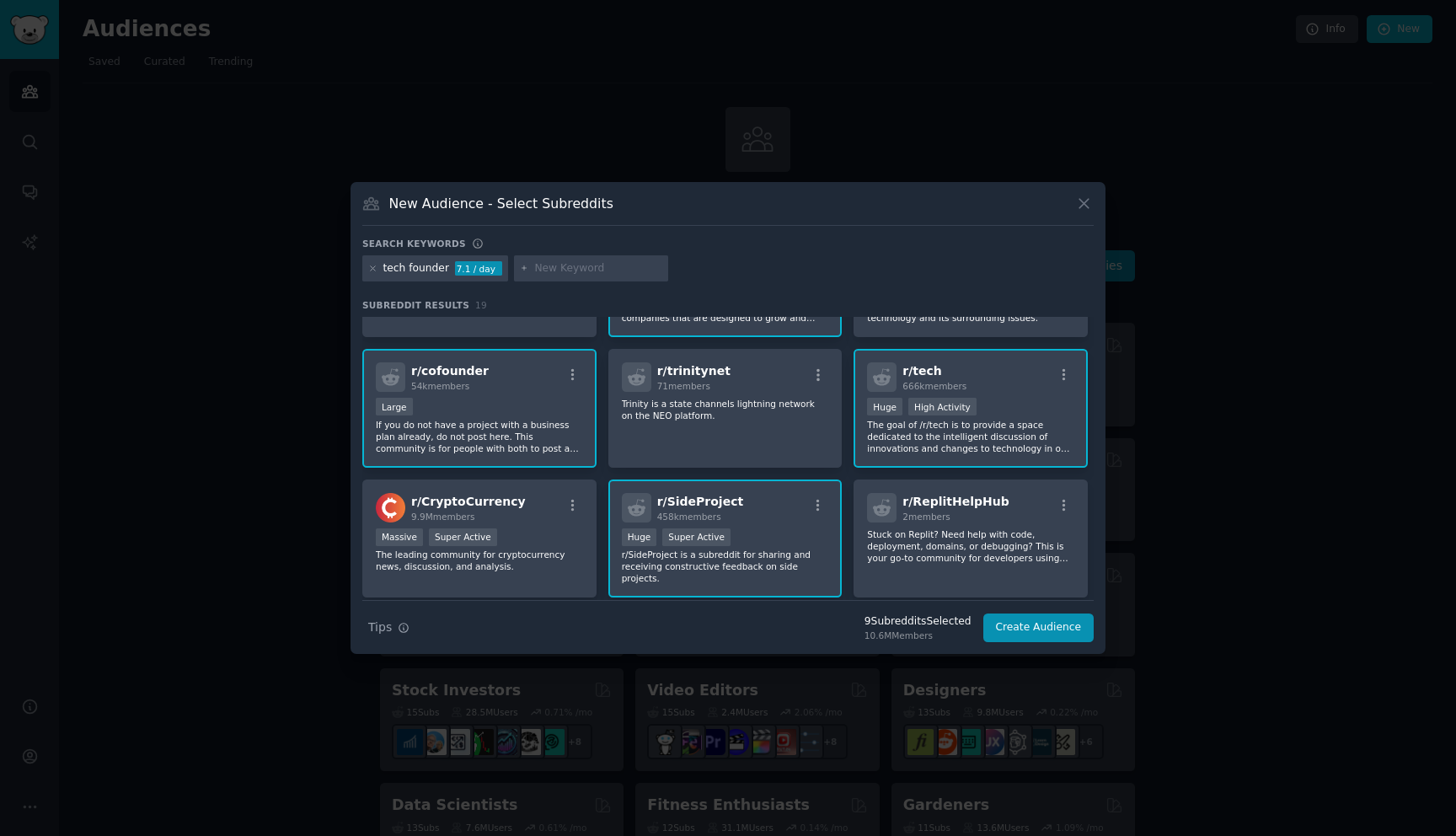
scroll to position [0, 0]
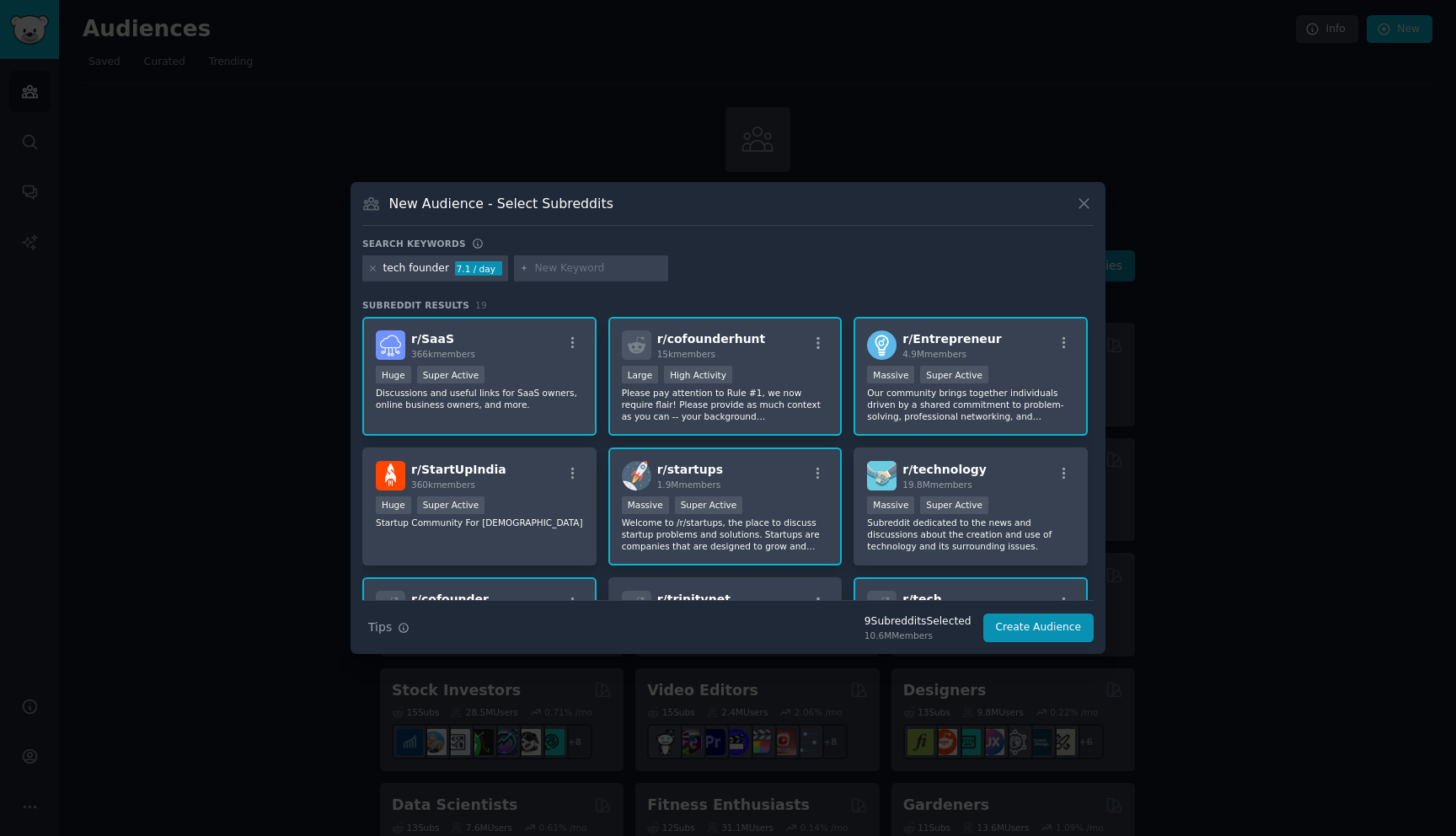
click at [603, 272] on input "text" at bounding box center [598, 268] width 128 height 15
type input "looking for agency"
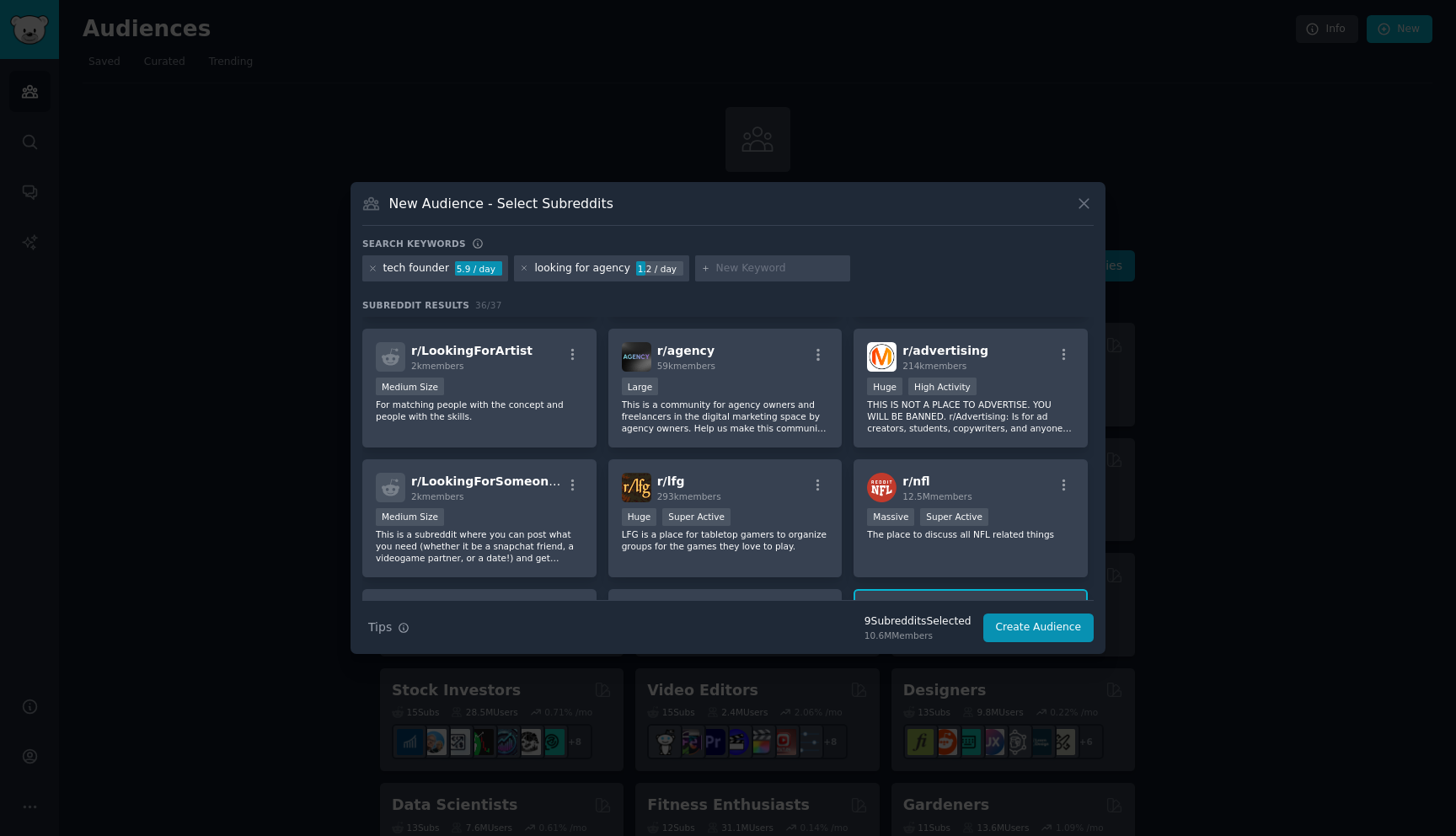
scroll to position [508, 0]
click at [802, 427] on p "This is a community for agency owners and freelancers in the digital marketing …" at bounding box center [725, 417] width 208 height 36
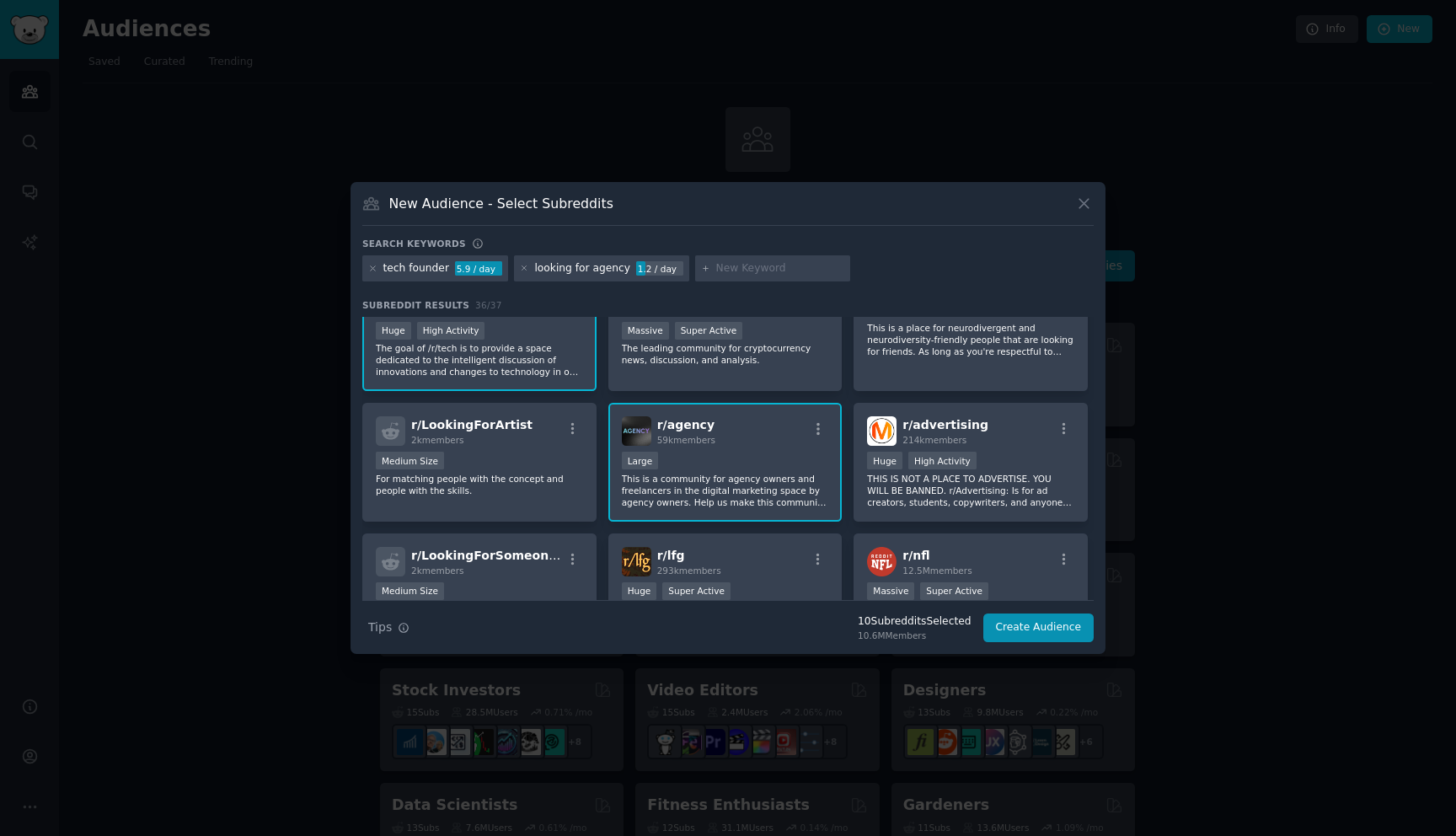
scroll to position [440, 0]
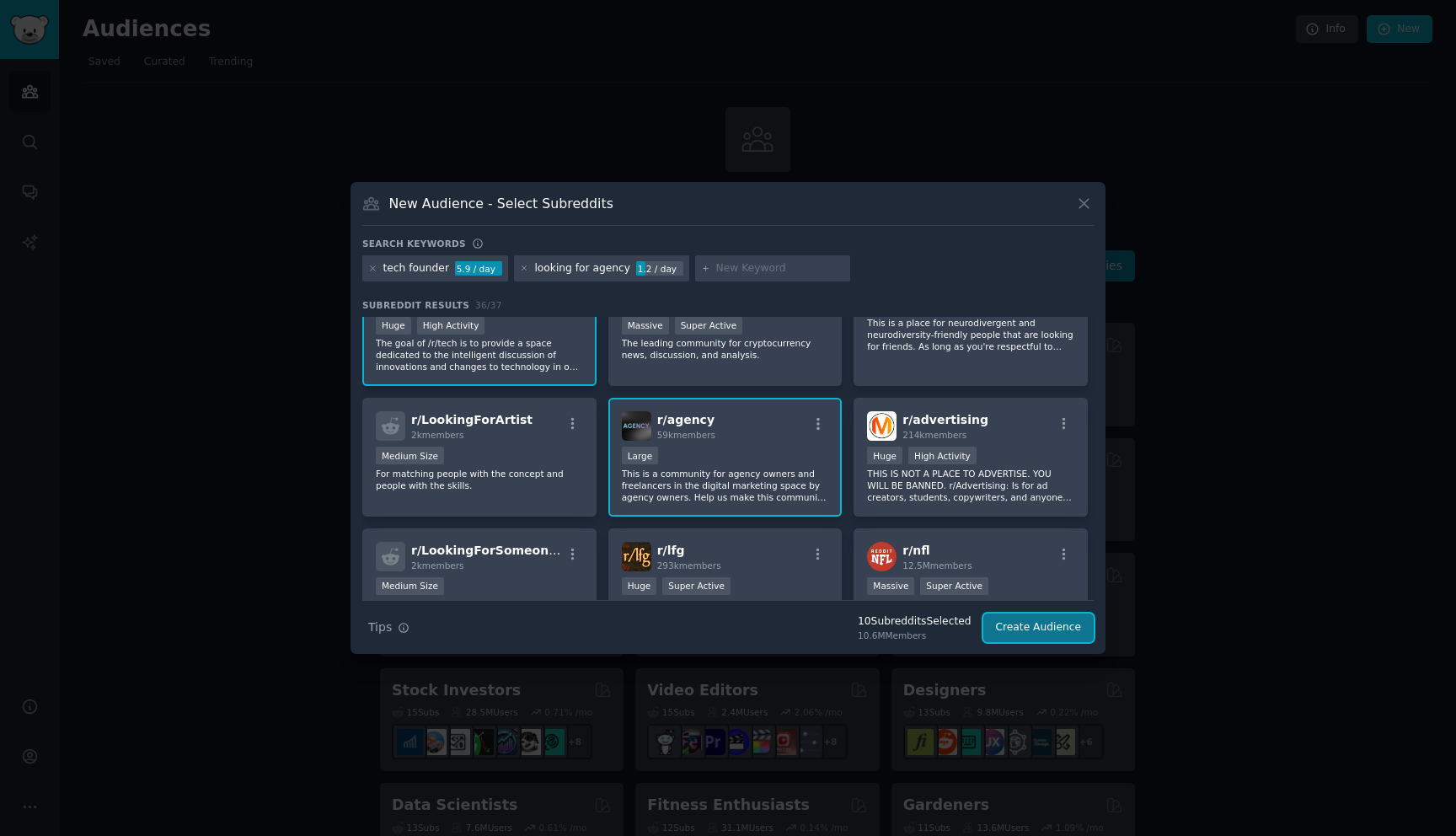
click at [1042, 629] on button "Create Audience" at bounding box center [1039, 628] width 111 height 29
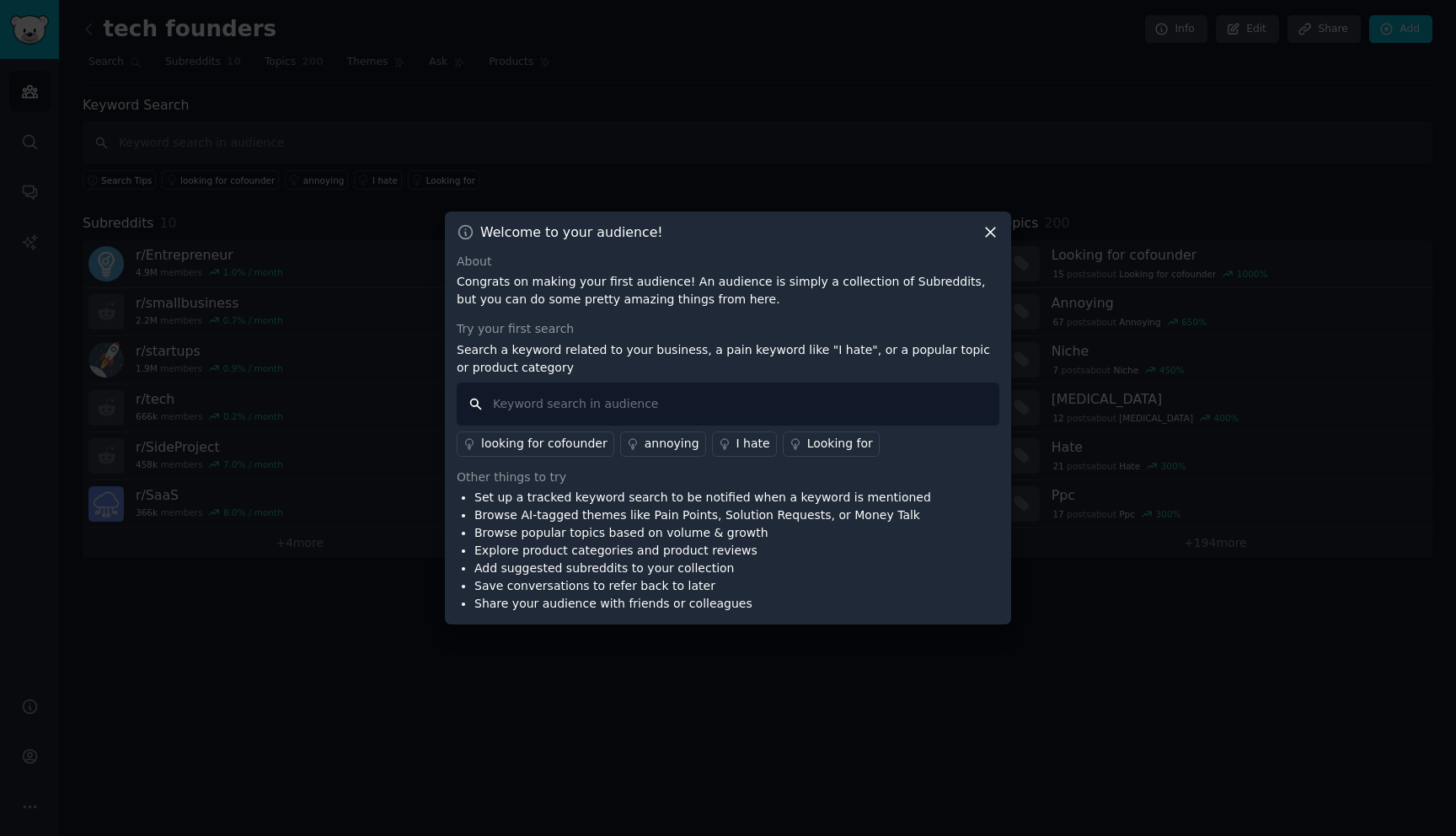
click at [583, 405] on input "text" at bounding box center [728, 405] width 543 height 43
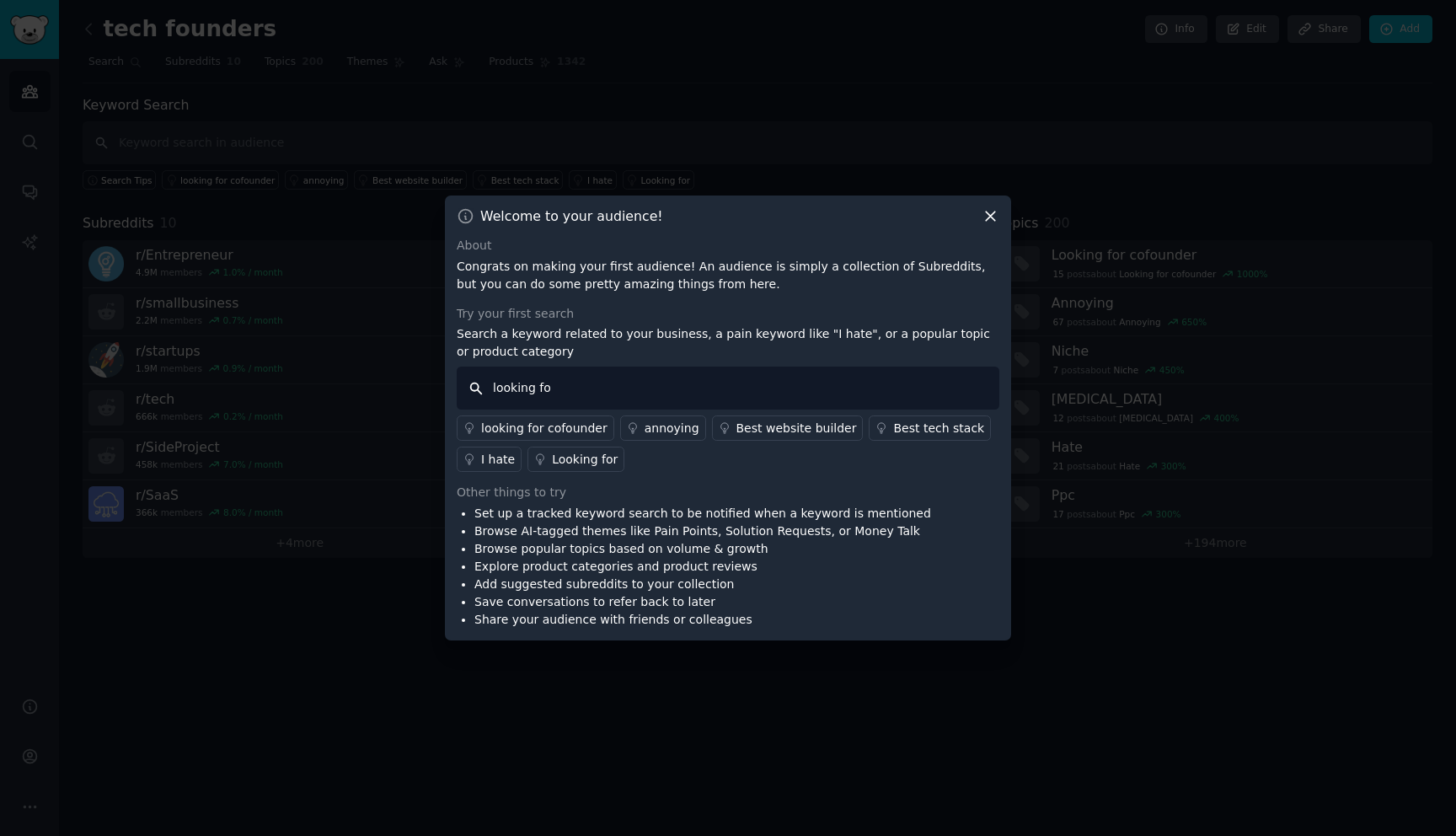
type input "looking for"
type input "Need help"
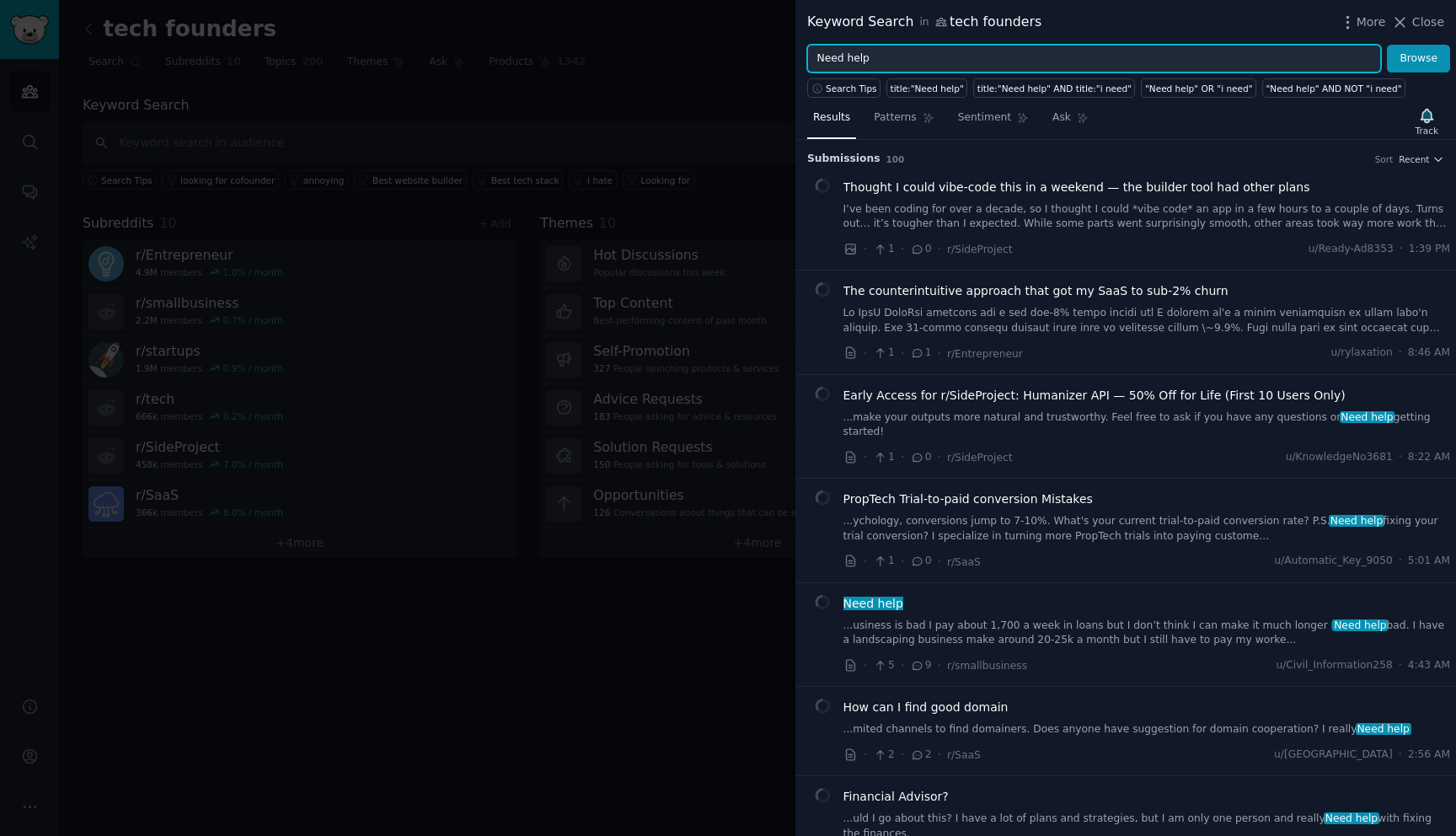
click at [882, 58] on input "Need help" at bounding box center [1094, 58] width 574 height 29
click at [1387, 44] on button "Browse" at bounding box center [1419, 58] width 63 height 29
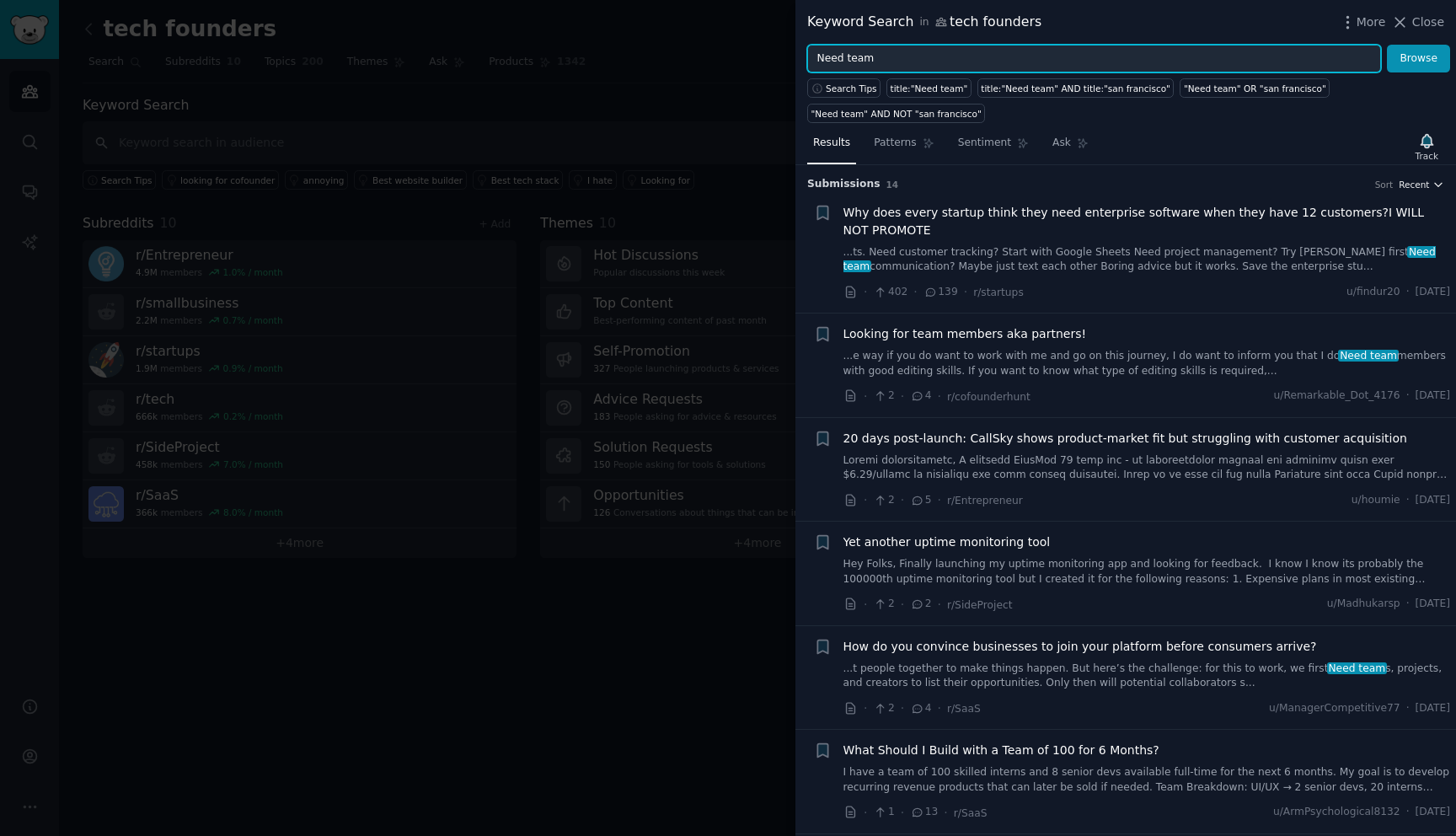
click at [1412, 187] on span "Recent" at bounding box center [1413, 185] width 30 height 12
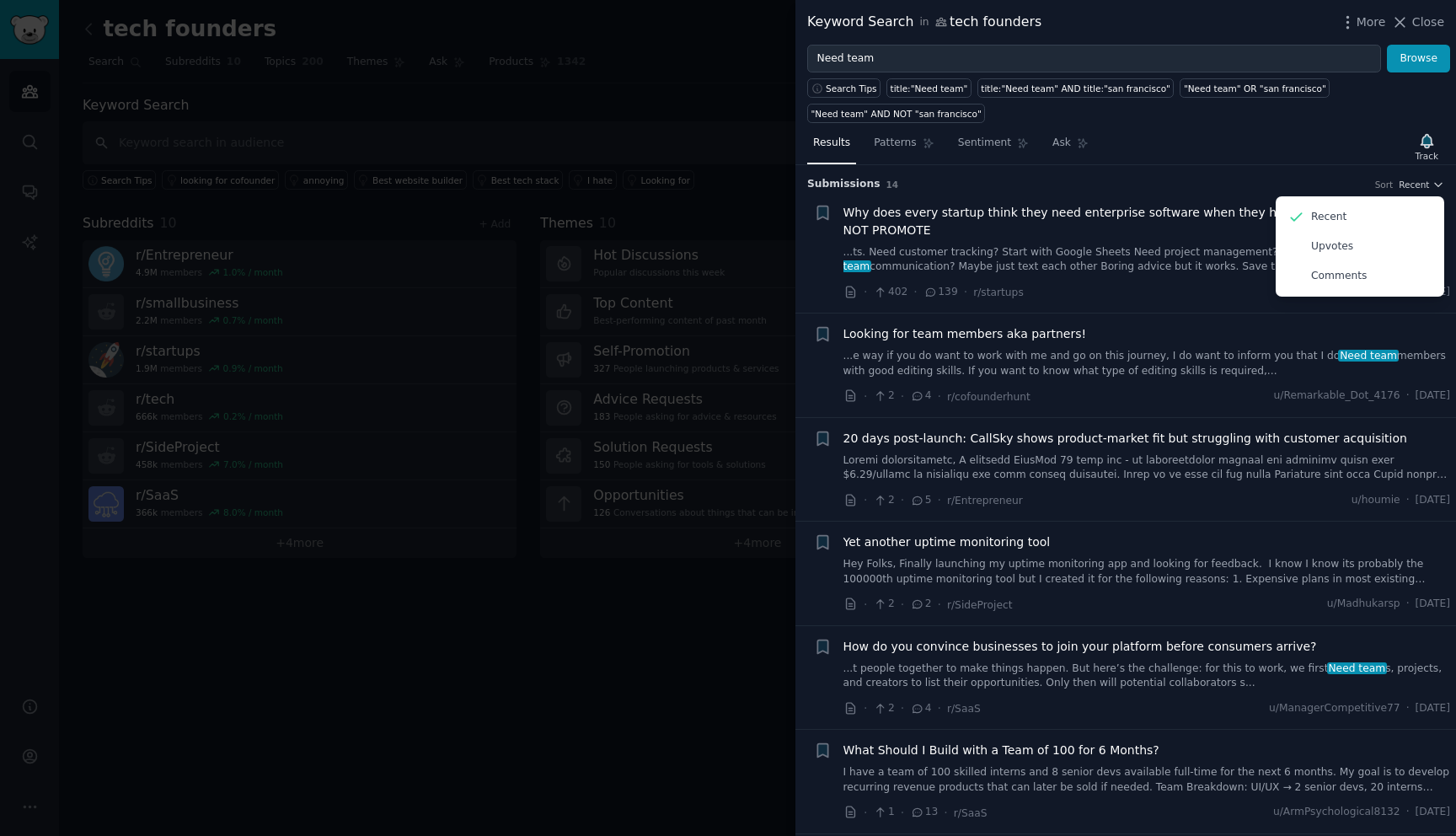
click at [1332, 152] on div "Results Patterns Sentiment Ask Track" at bounding box center [1125, 148] width 661 height 36
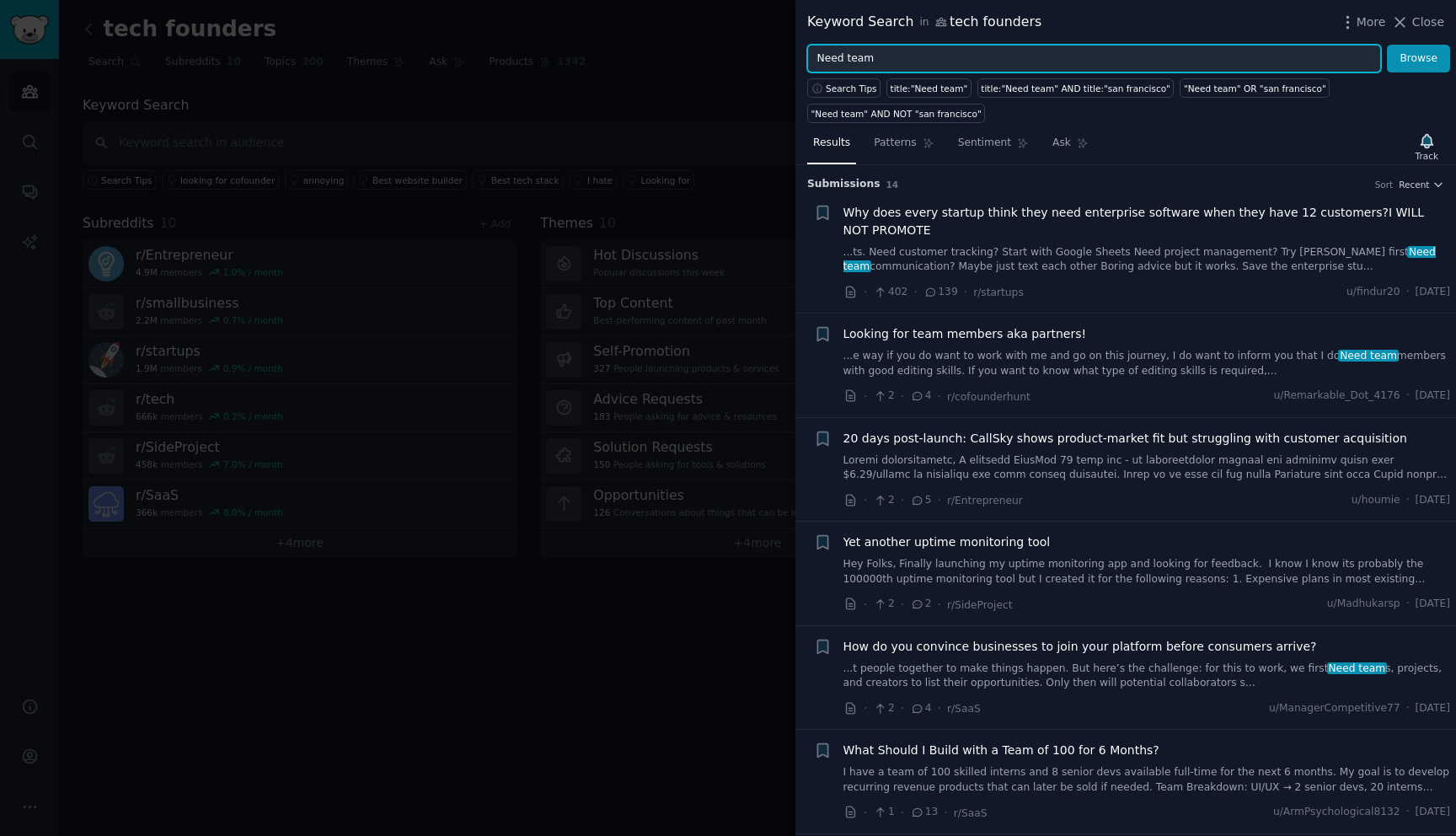
click at [898, 58] on input "Need team" at bounding box center [1094, 58] width 574 height 29
type input "agency"
click at [1387, 44] on button "Browse" at bounding box center [1419, 58] width 63 height 29
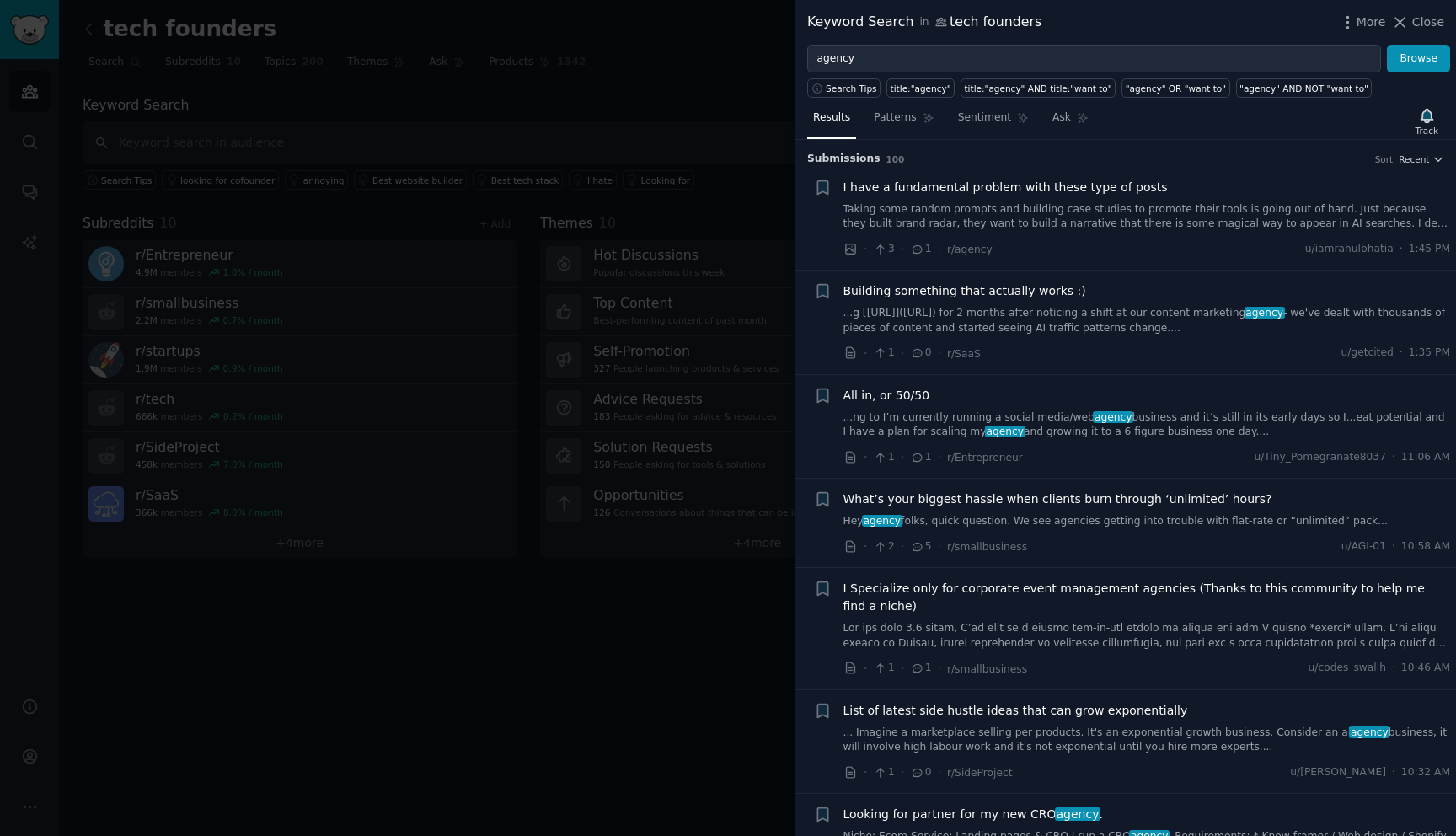
click at [1051, 216] on link "Taking some random prompts and building case studies to promote their tools is …" at bounding box center [1148, 217] width 608 height 30
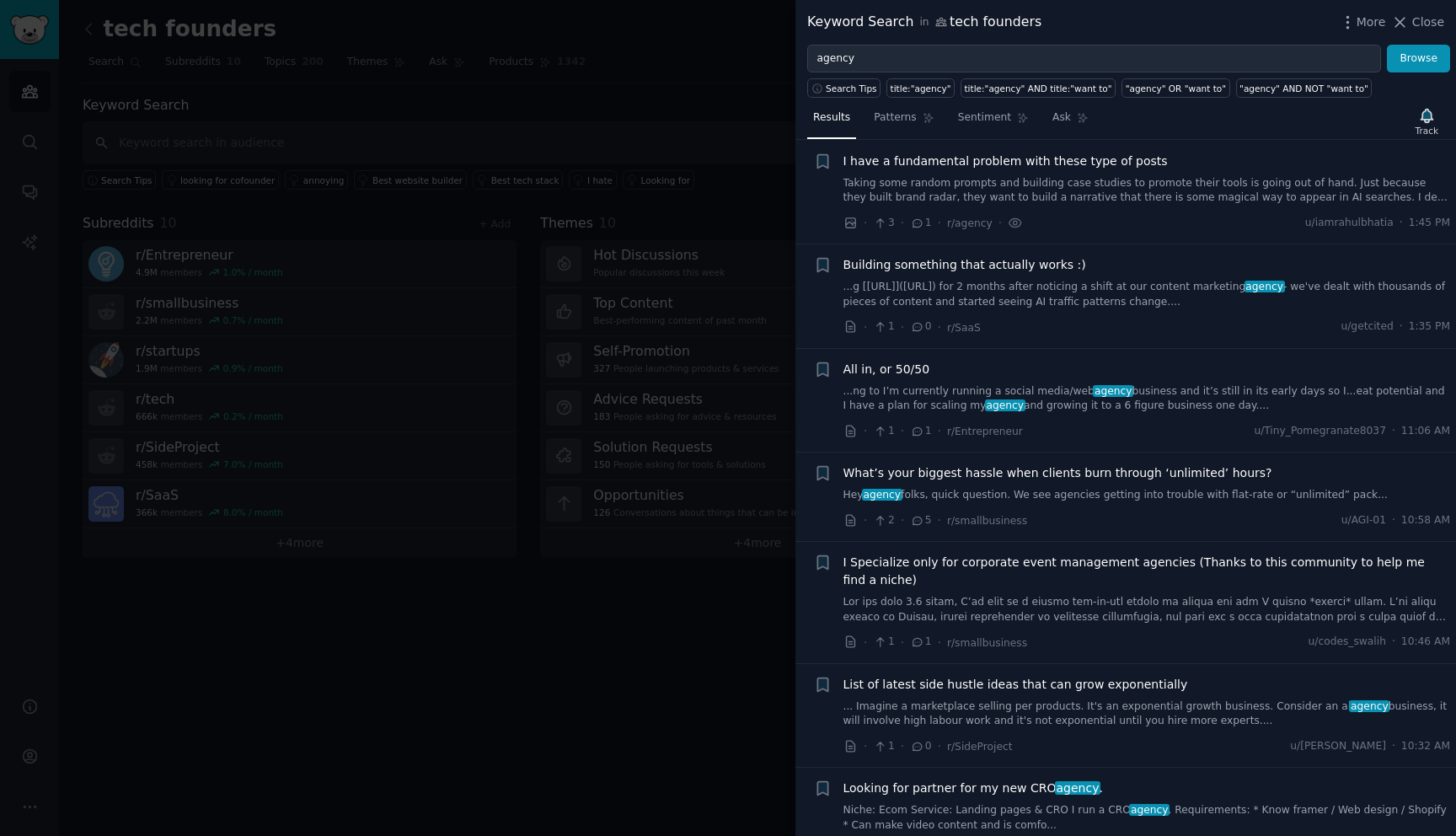
click at [1006, 180] on link "Taking some random prompts and building case studies to promote their tools is …" at bounding box center [1148, 191] width 608 height 30
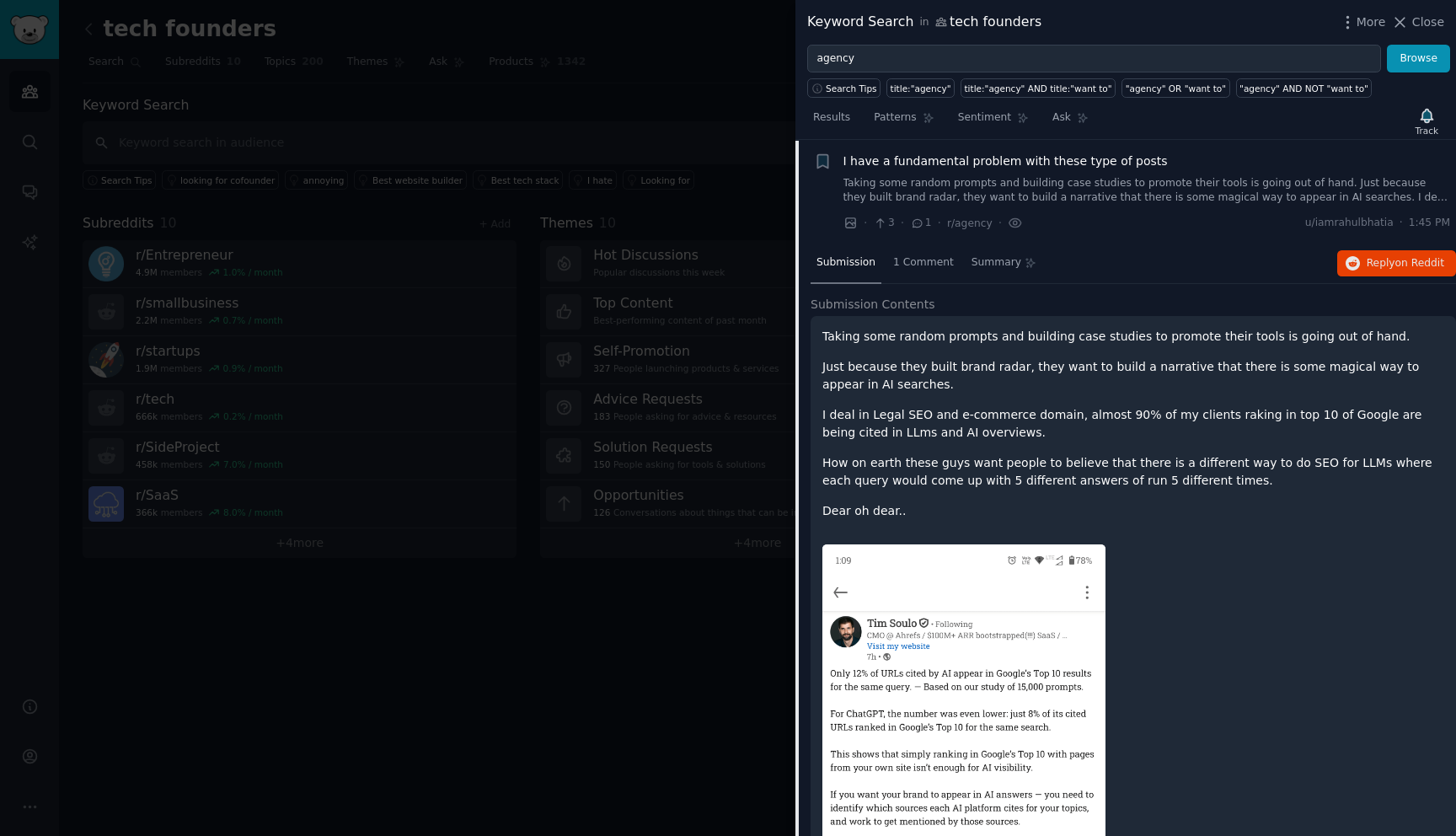
click at [1006, 180] on link "Taking some random prompts and building case studies to promote their tools is …" at bounding box center [1148, 191] width 608 height 30
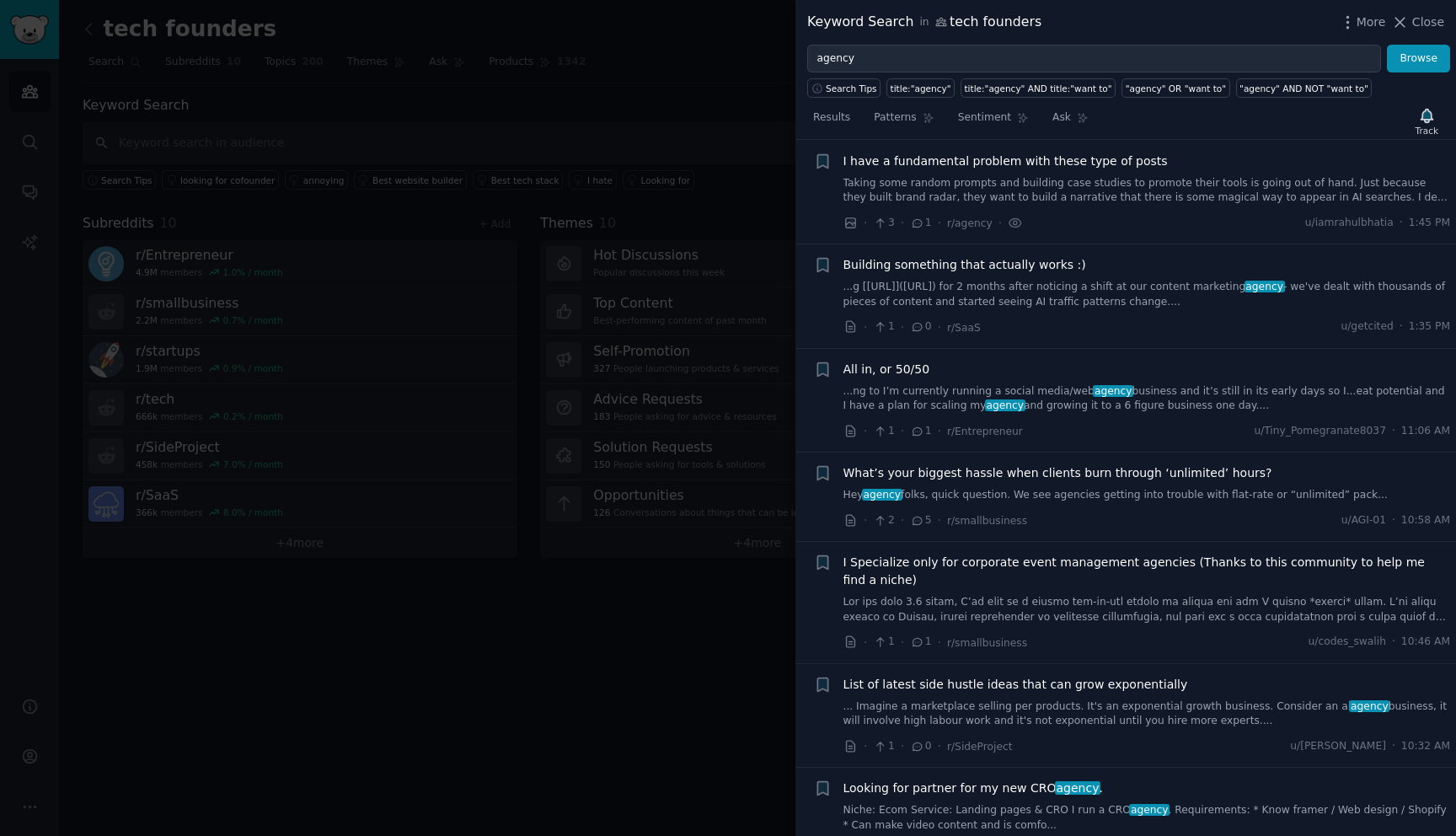
click at [1006, 180] on link "Taking some random prompts and building case studies to promote their tools is …" at bounding box center [1148, 191] width 608 height 30
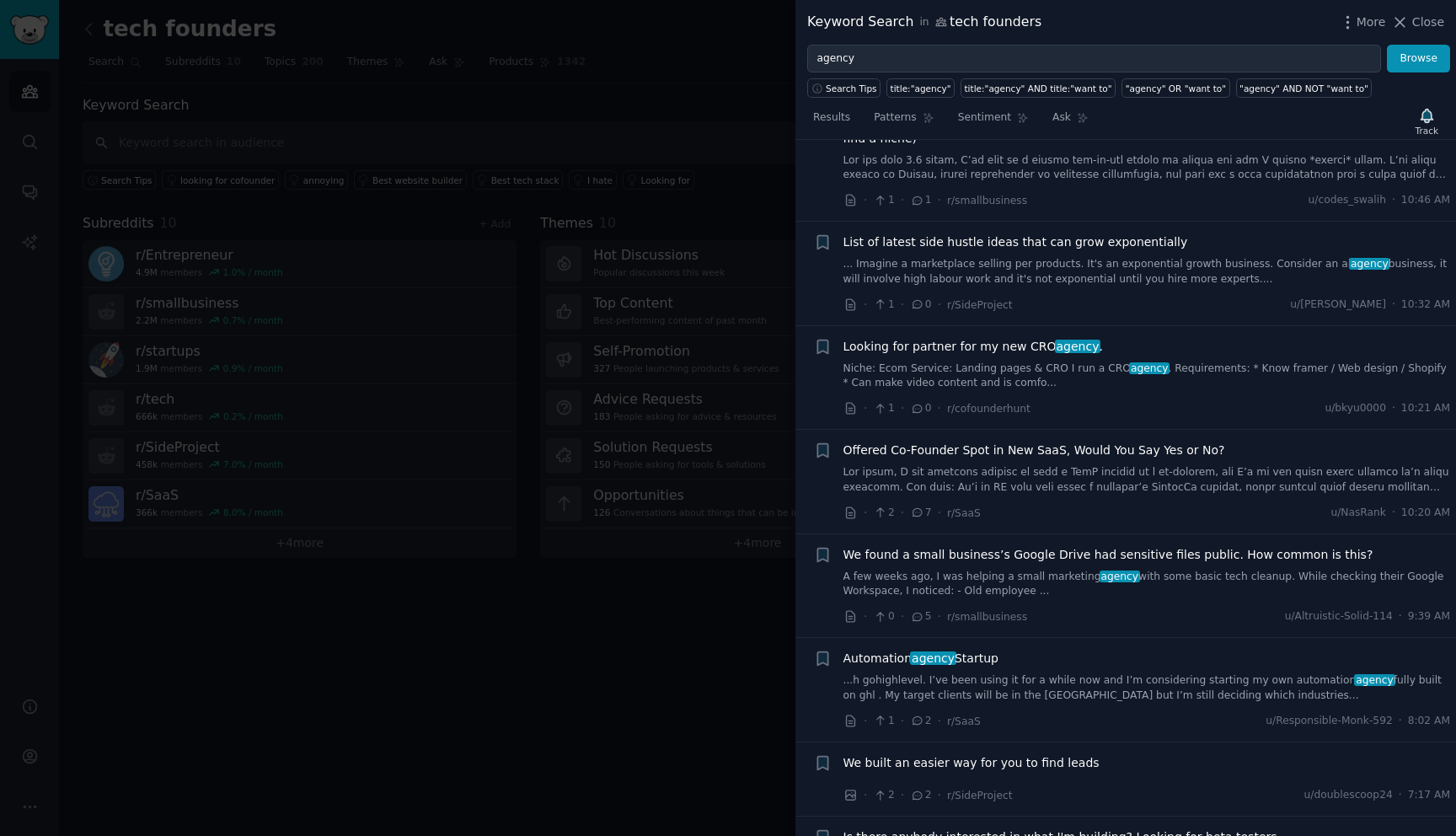
scroll to position [1441, 0]
click at [1156, 473] on link at bounding box center [1148, 478] width 608 height 30
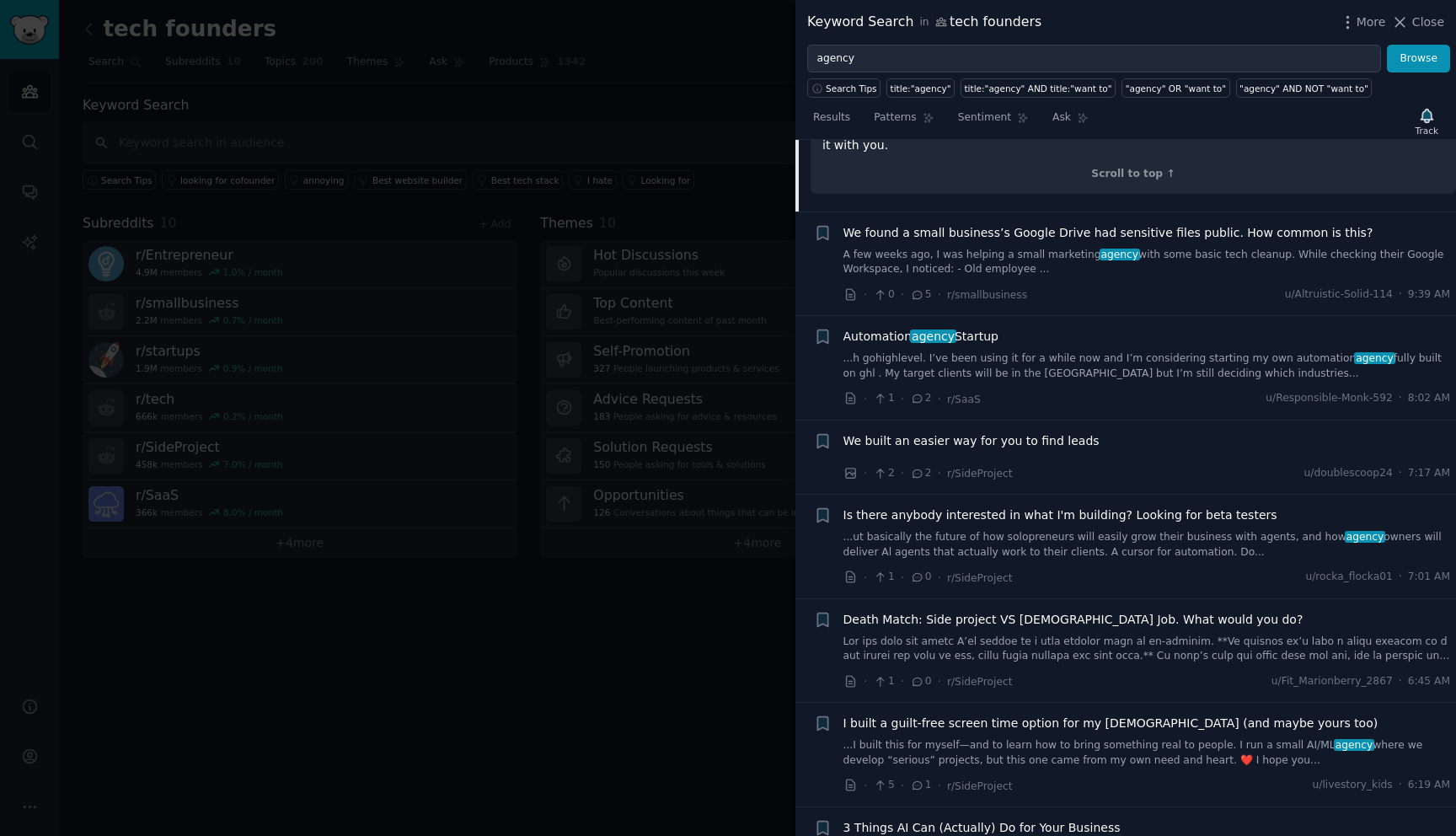
scroll to position [1342, 0]
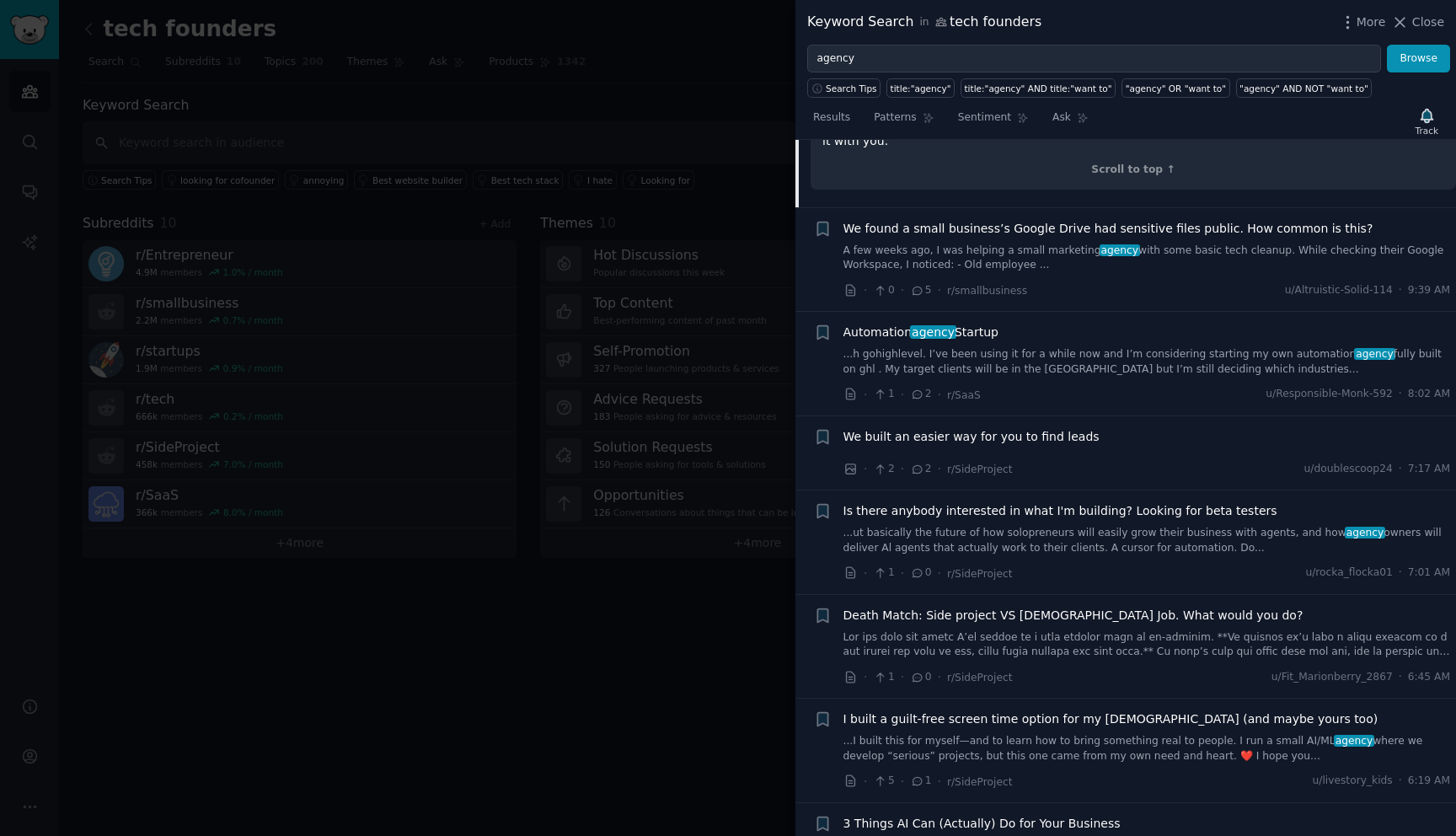
click at [741, 449] on div at bounding box center [728, 418] width 1456 height 836
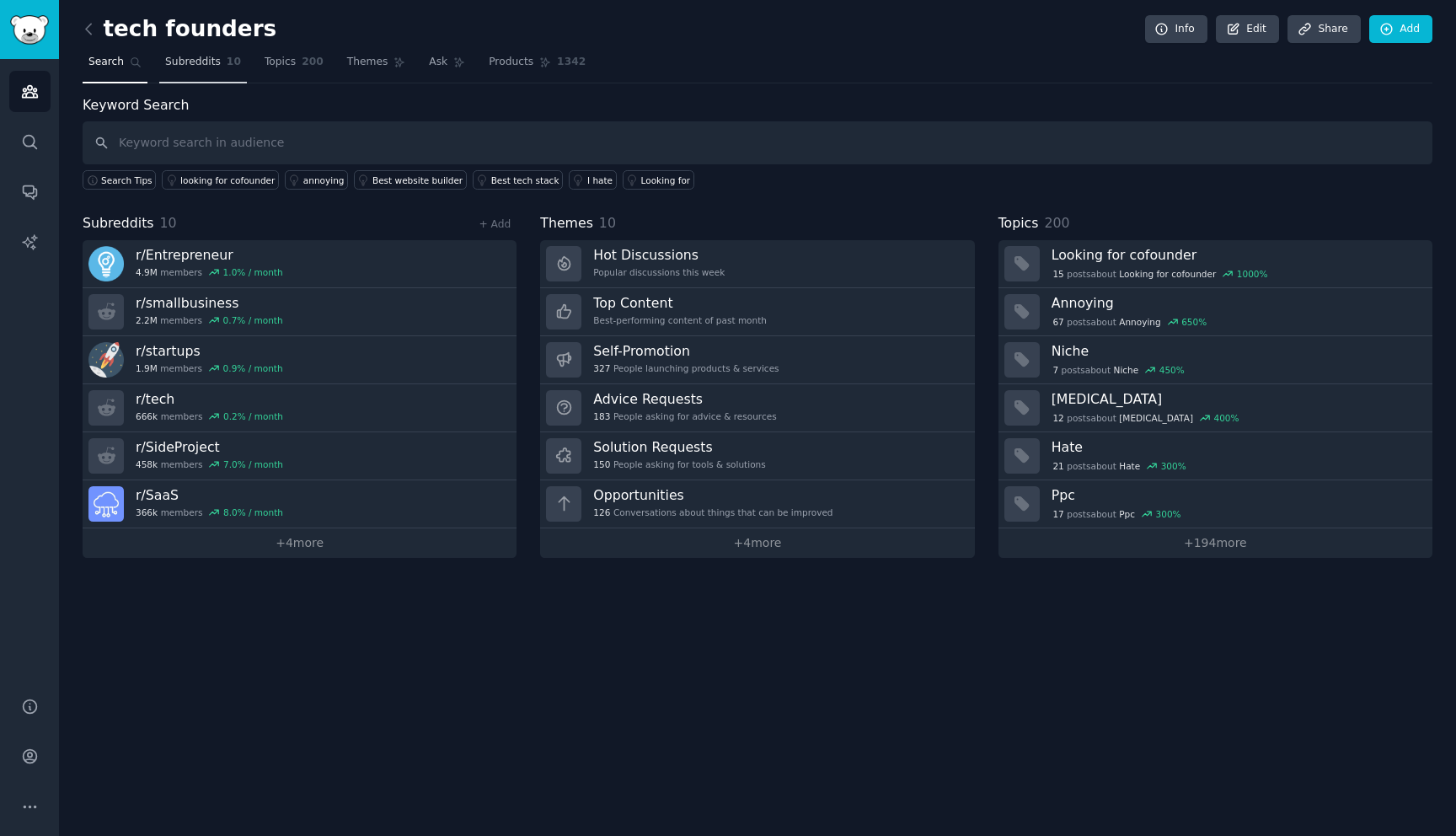
click at [201, 60] on span "Subreddits" at bounding box center [193, 62] width 56 height 15
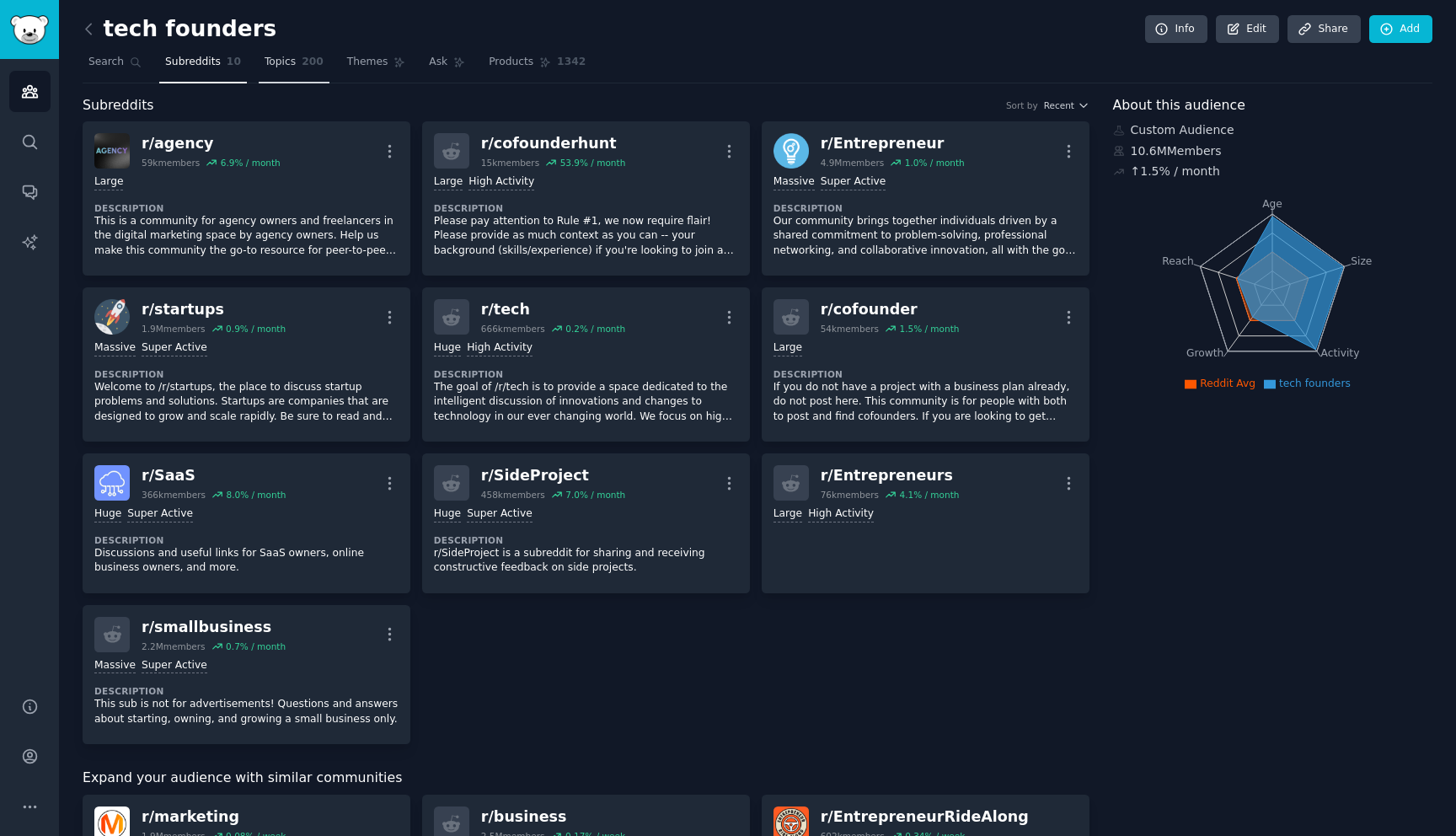
click at [306, 71] on link "Topics 200" at bounding box center [294, 66] width 71 height 35
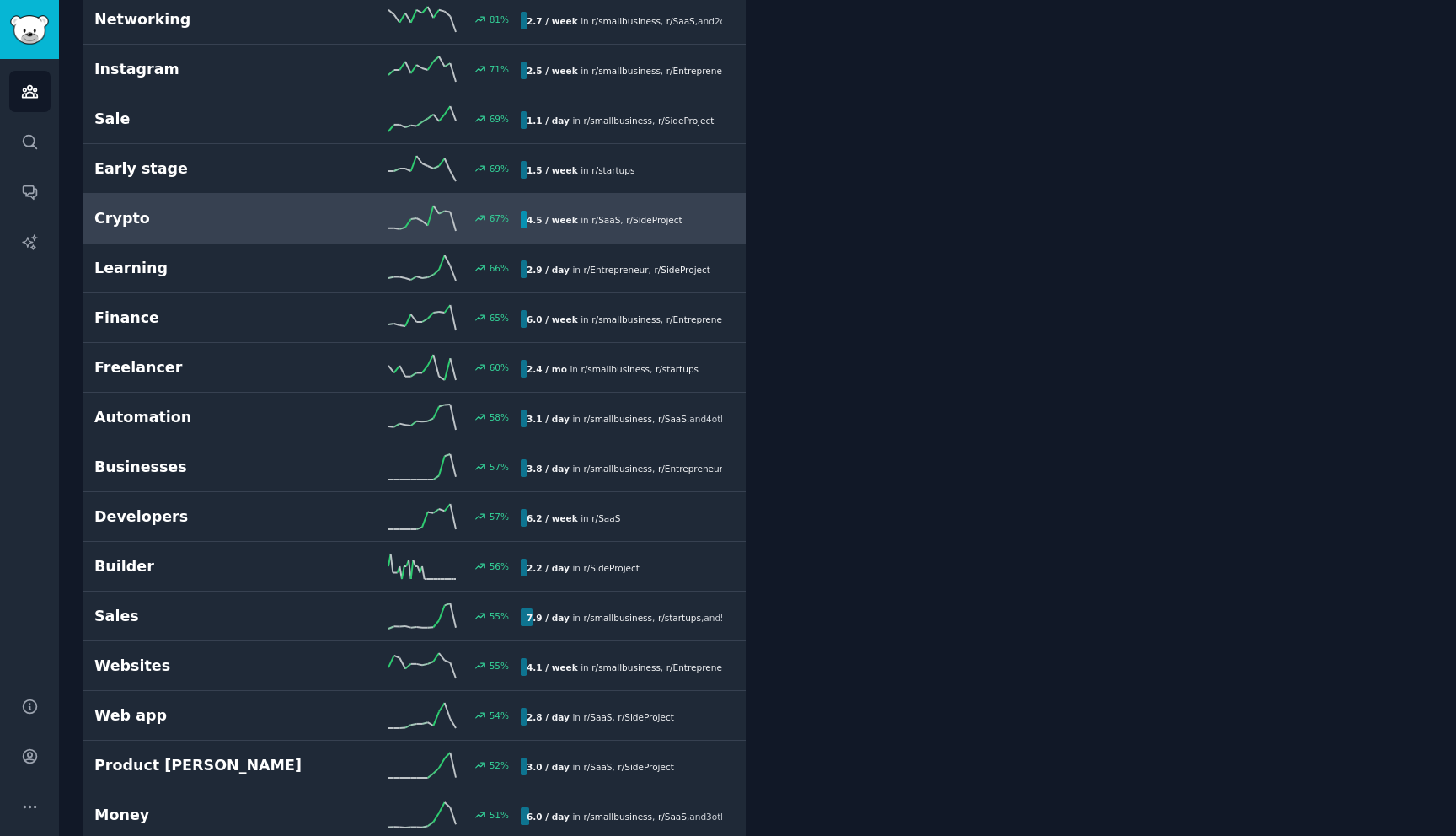
scroll to position [1471, 0]
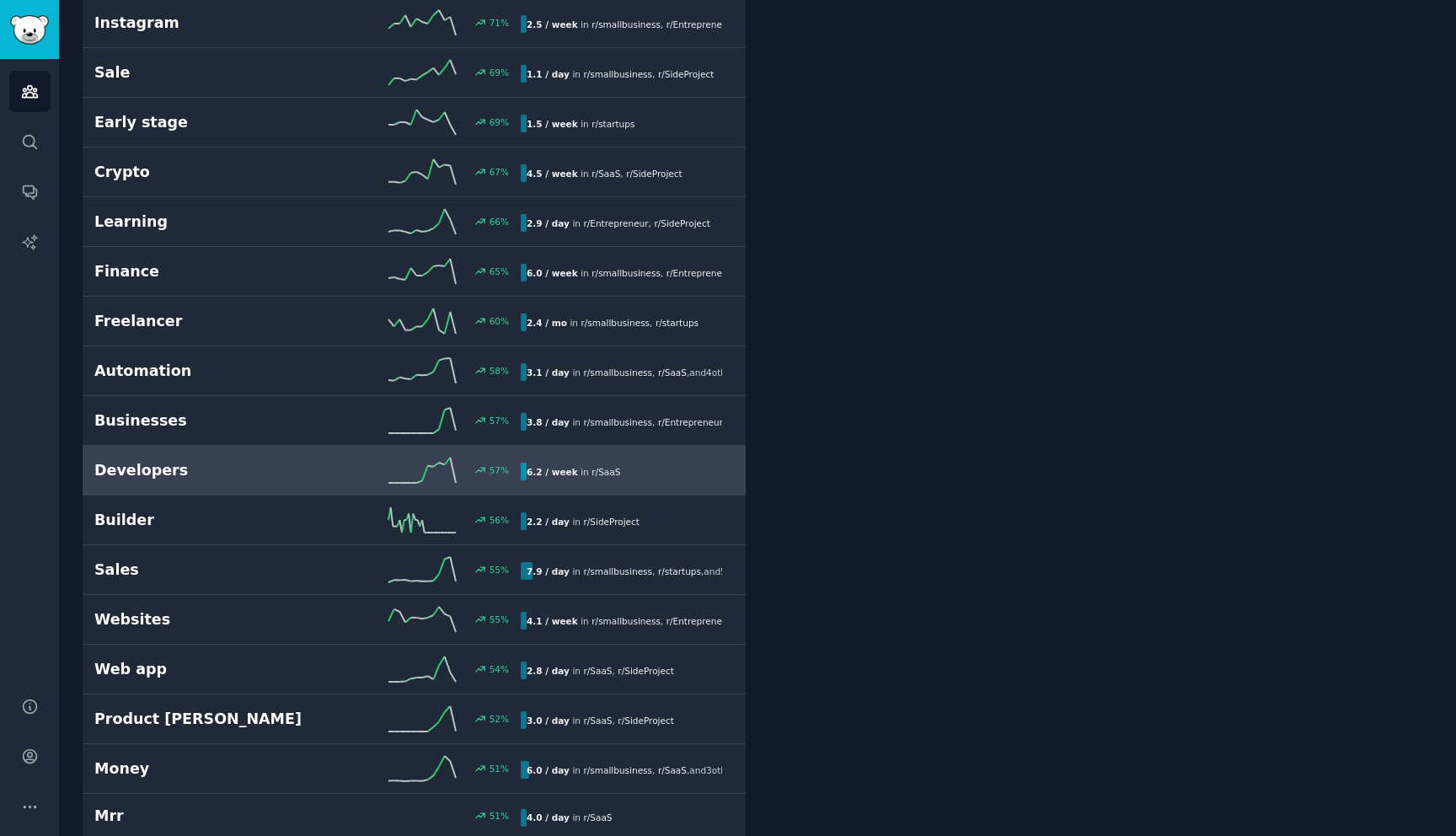
click at [300, 454] on link "Developers 57 % 6.2 / week in r/ SaaS" at bounding box center [414, 470] width 663 height 49
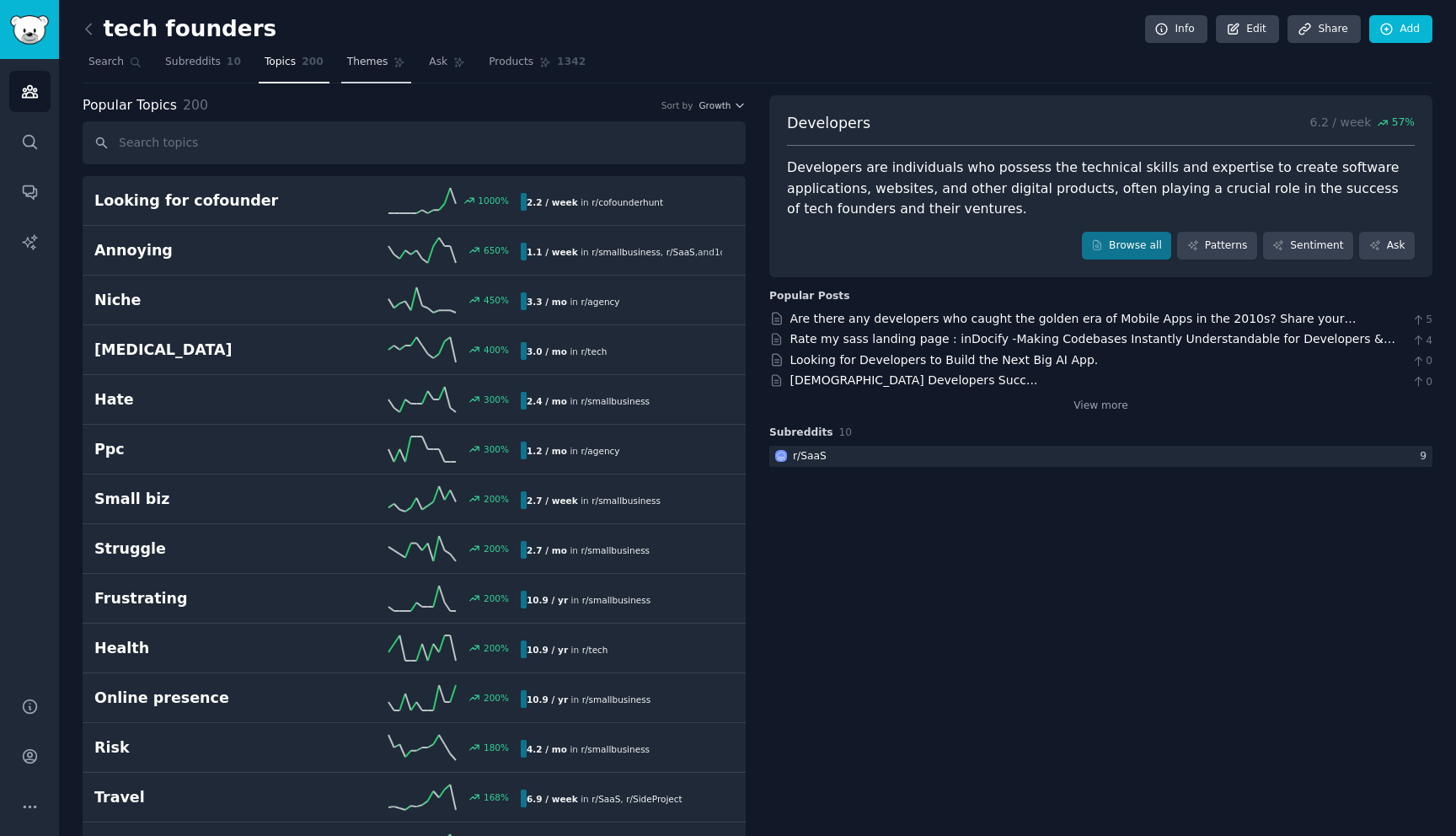
click at [360, 62] on span "Themes" at bounding box center [368, 62] width 42 height 15
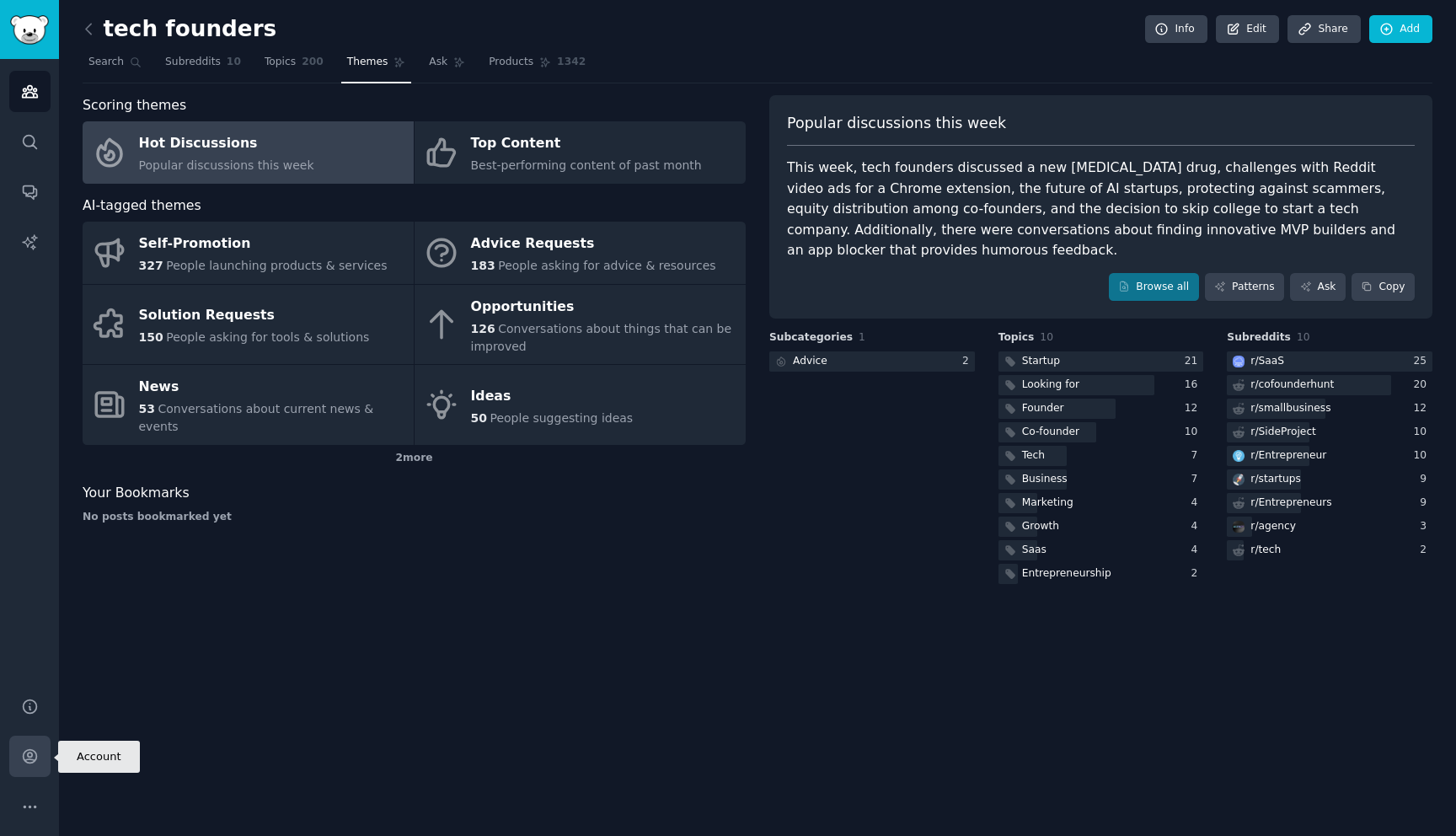
click at [38, 767] on link "Account" at bounding box center [30, 756] width 42 height 42
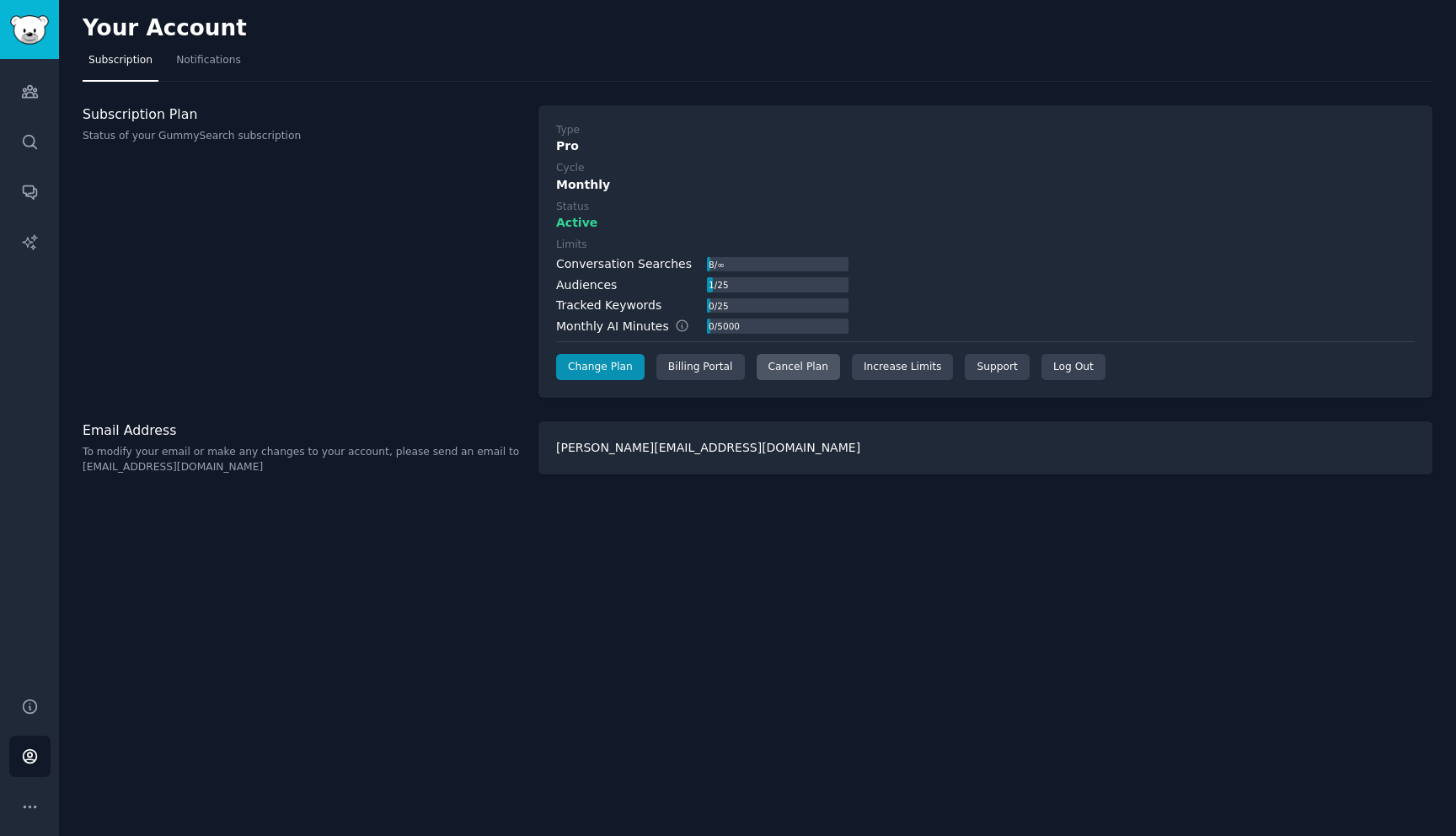
click at [780, 371] on div "Cancel Plan" at bounding box center [799, 367] width 83 height 27
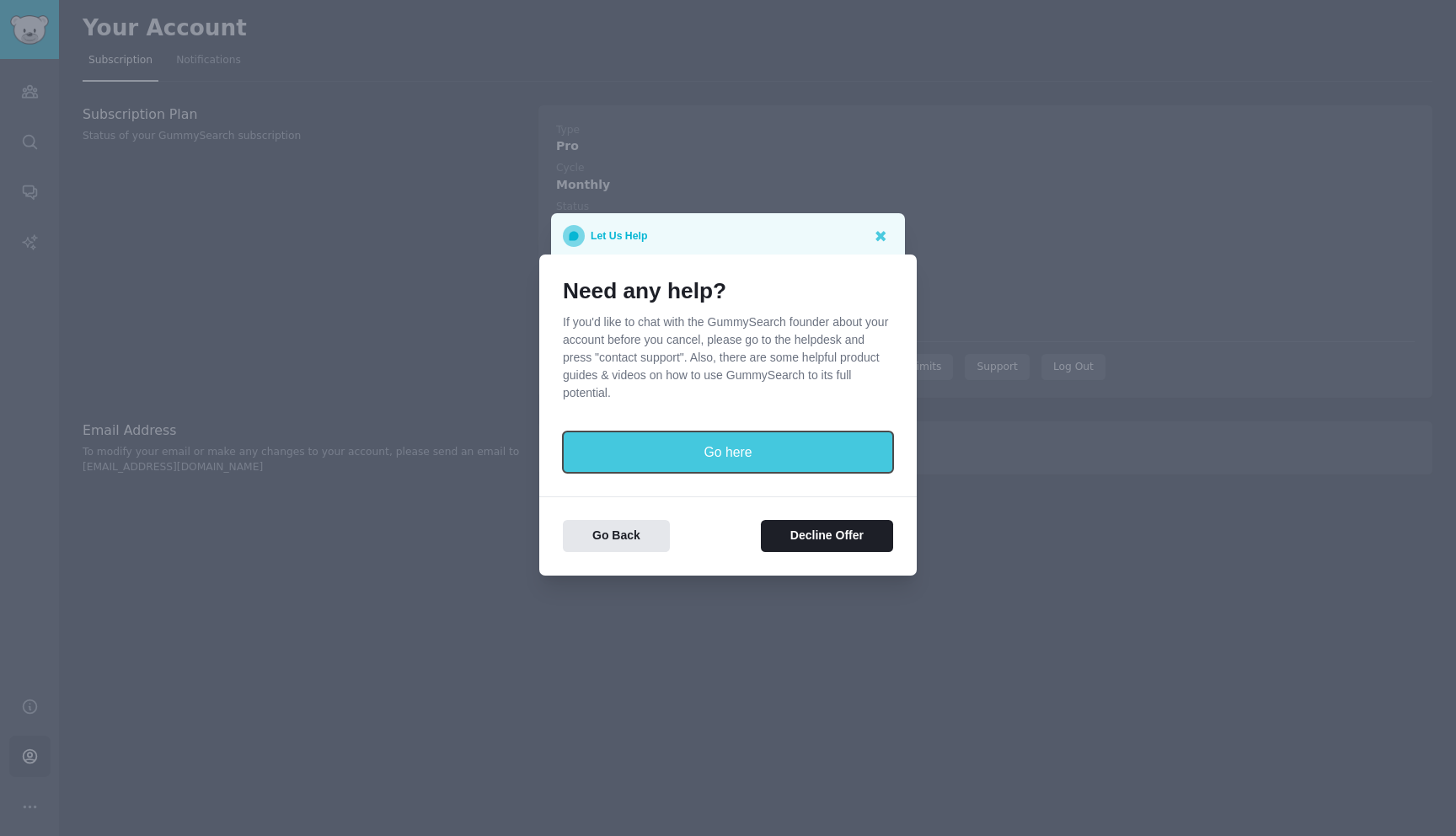
click at [757, 464] on button "Go here" at bounding box center [728, 452] width 331 height 42
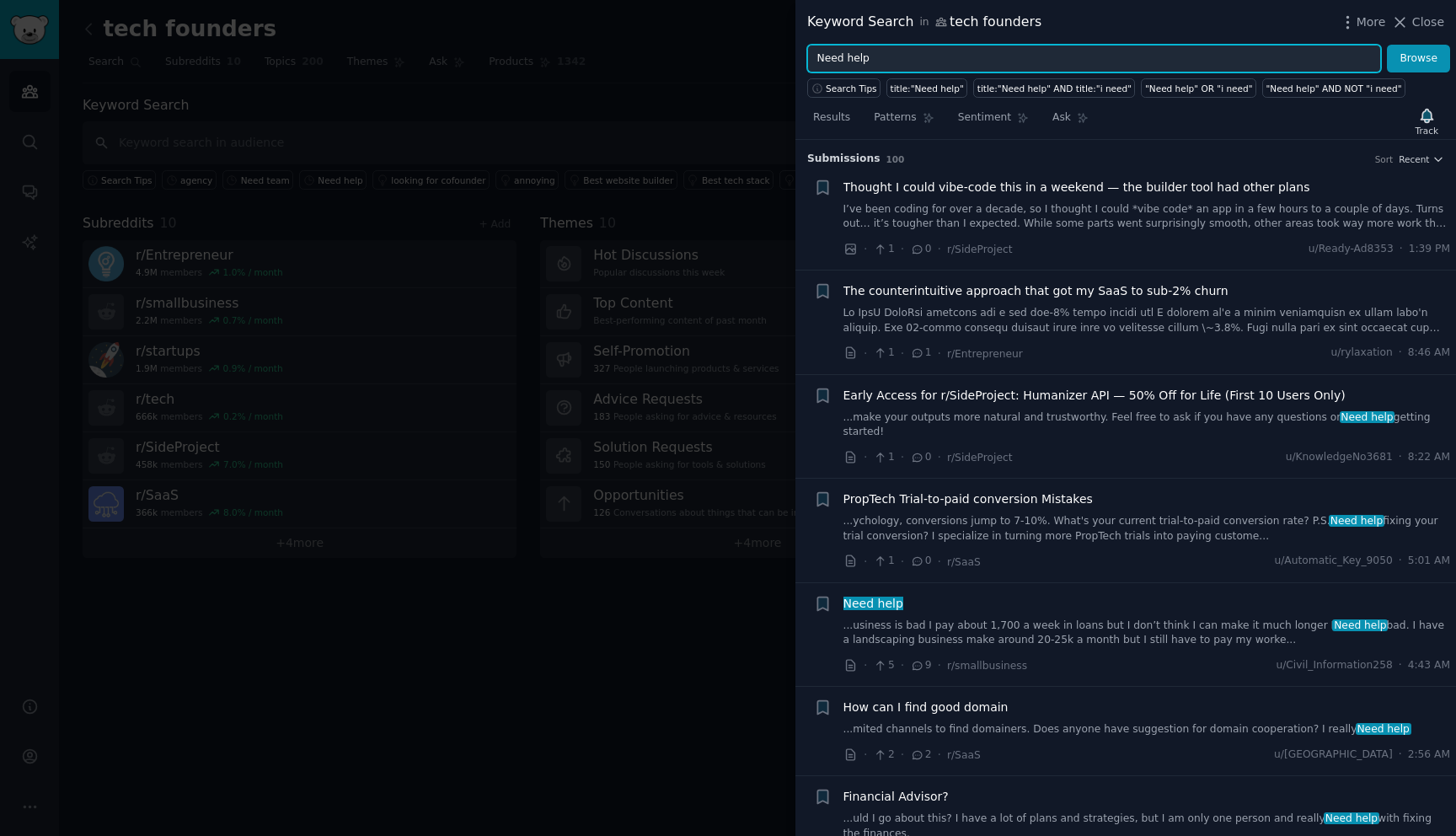
click at [1145, 59] on input "Need help" at bounding box center [1094, 58] width 574 height 29
click at [1387, 44] on button "Browse" at bounding box center [1419, 58] width 63 height 29
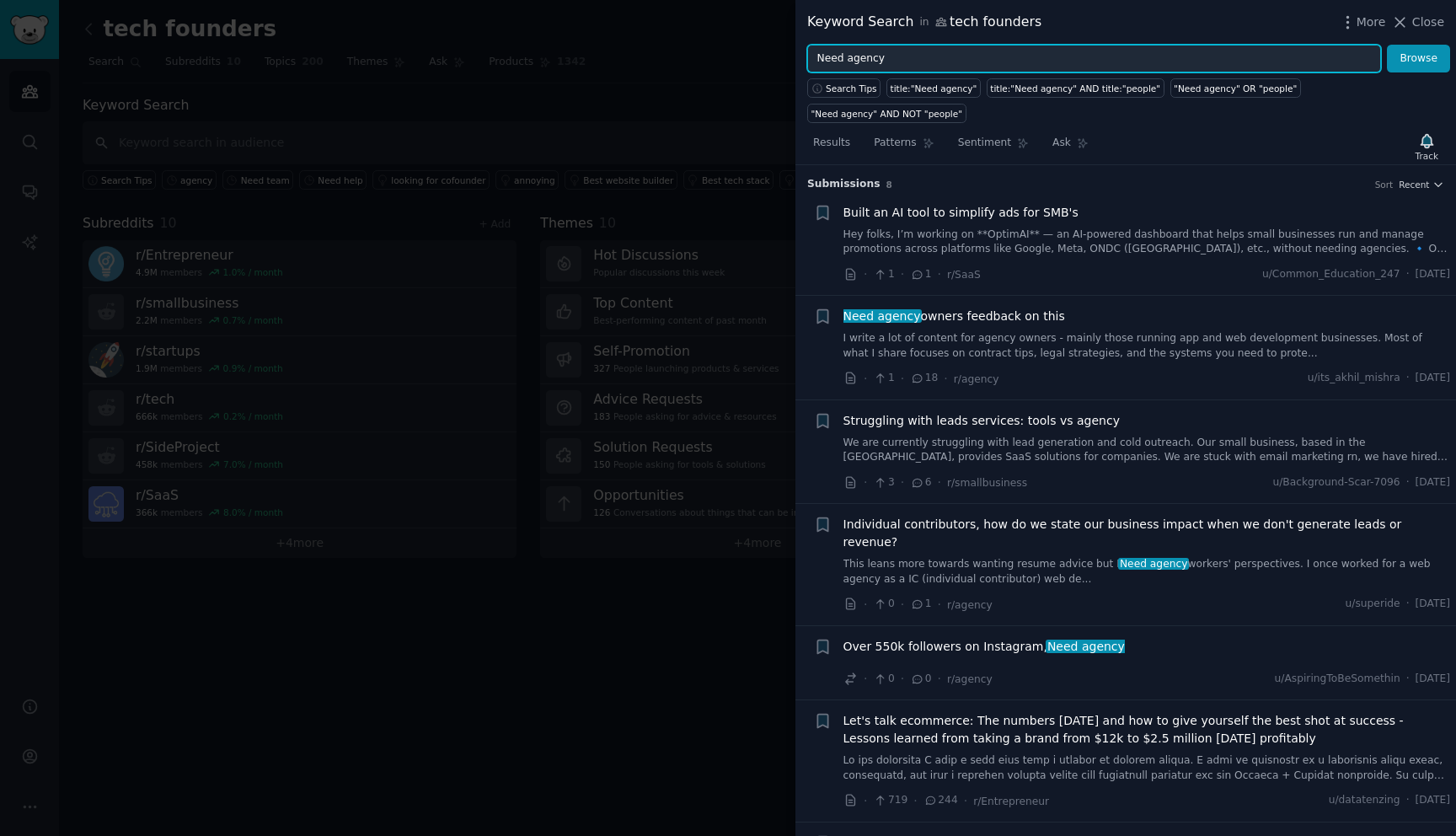
click at [908, 52] on input "Need agency" at bounding box center [1094, 58] width 574 height 29
type input "Need"
type input "agency"
click at [1387, 44] on button "Browse" at bounding box center [1419, 58] width 63 height 29
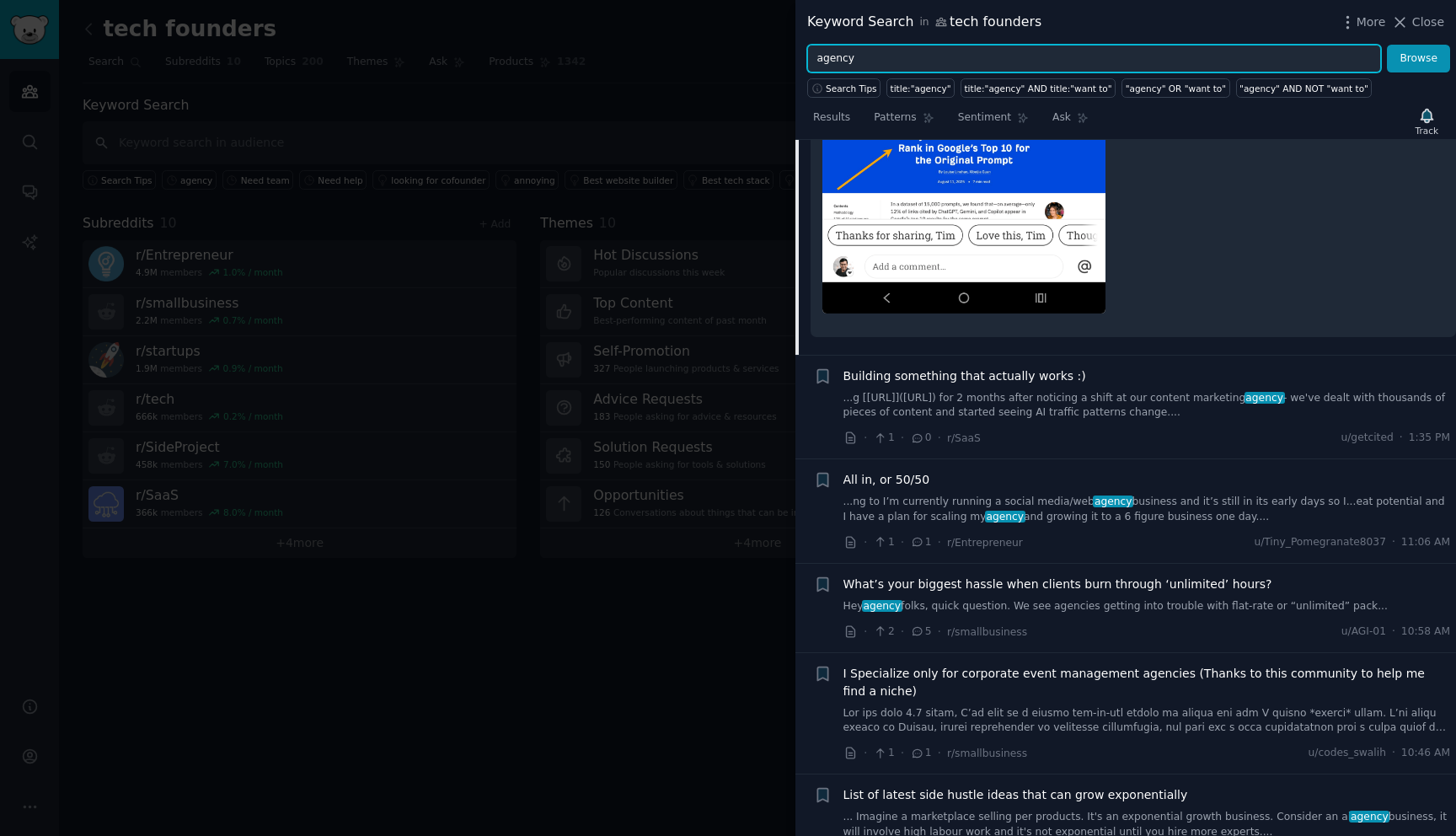
scroll to position [887, 0]
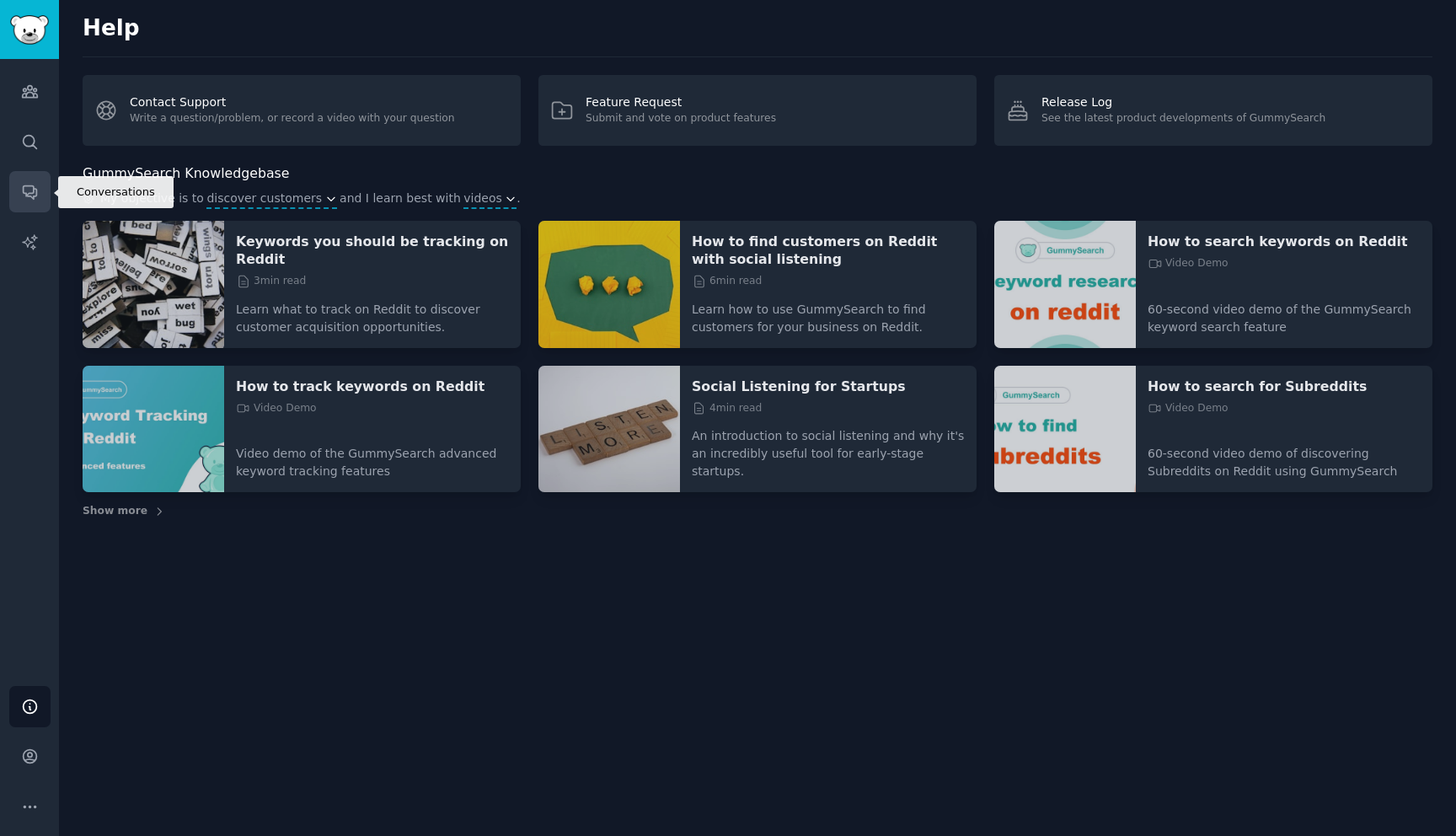
click at [29, 194] on icon "Sidebar" at bounding box center [30, 192] width 17 height 17
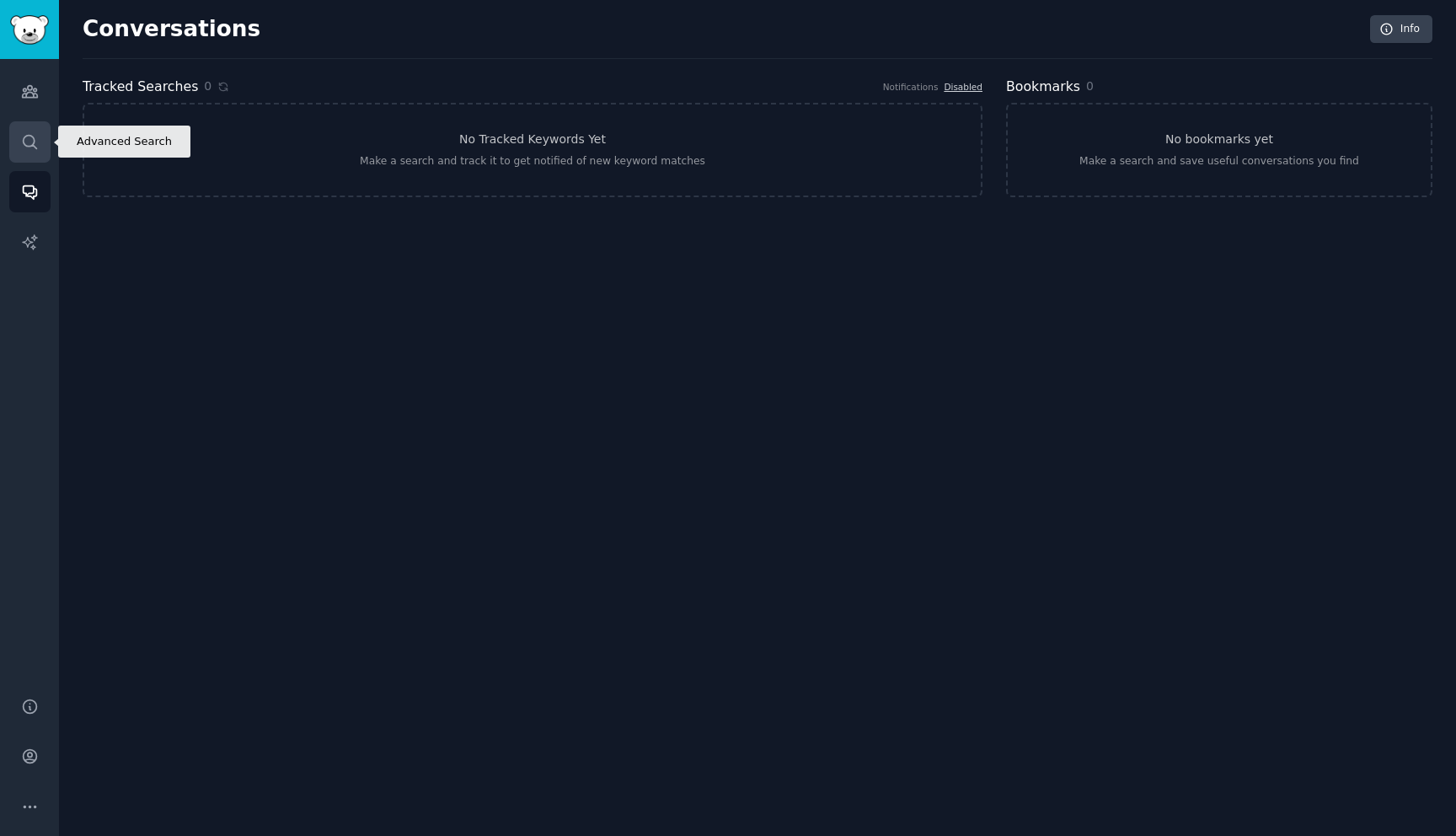
click at [34, 160] on link "Search" at bounding box center [30, 142] width 42 height 42
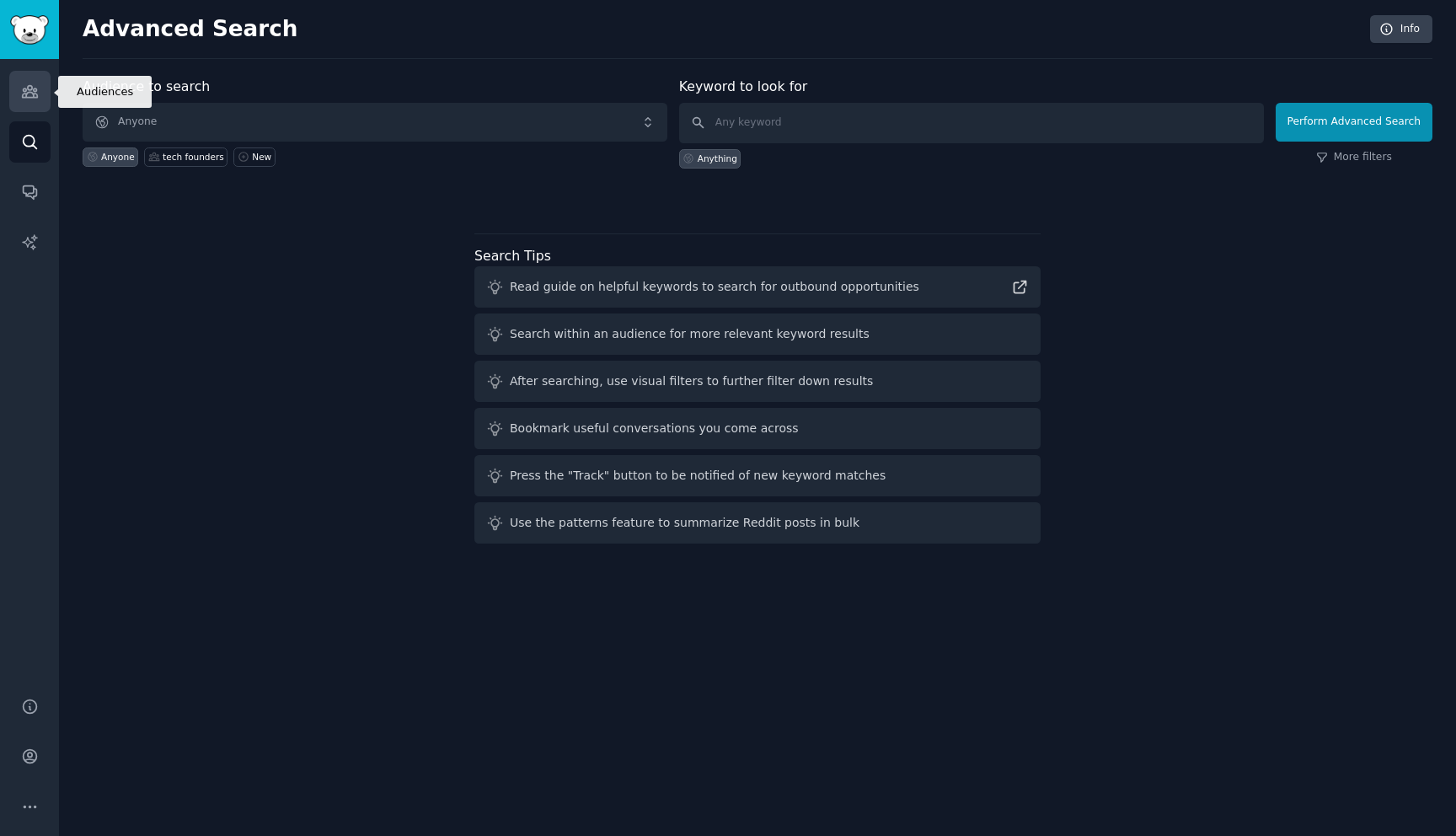
click at [31, 102] on link "Audiences" at bounding box center [30, 92] width 42 height 42
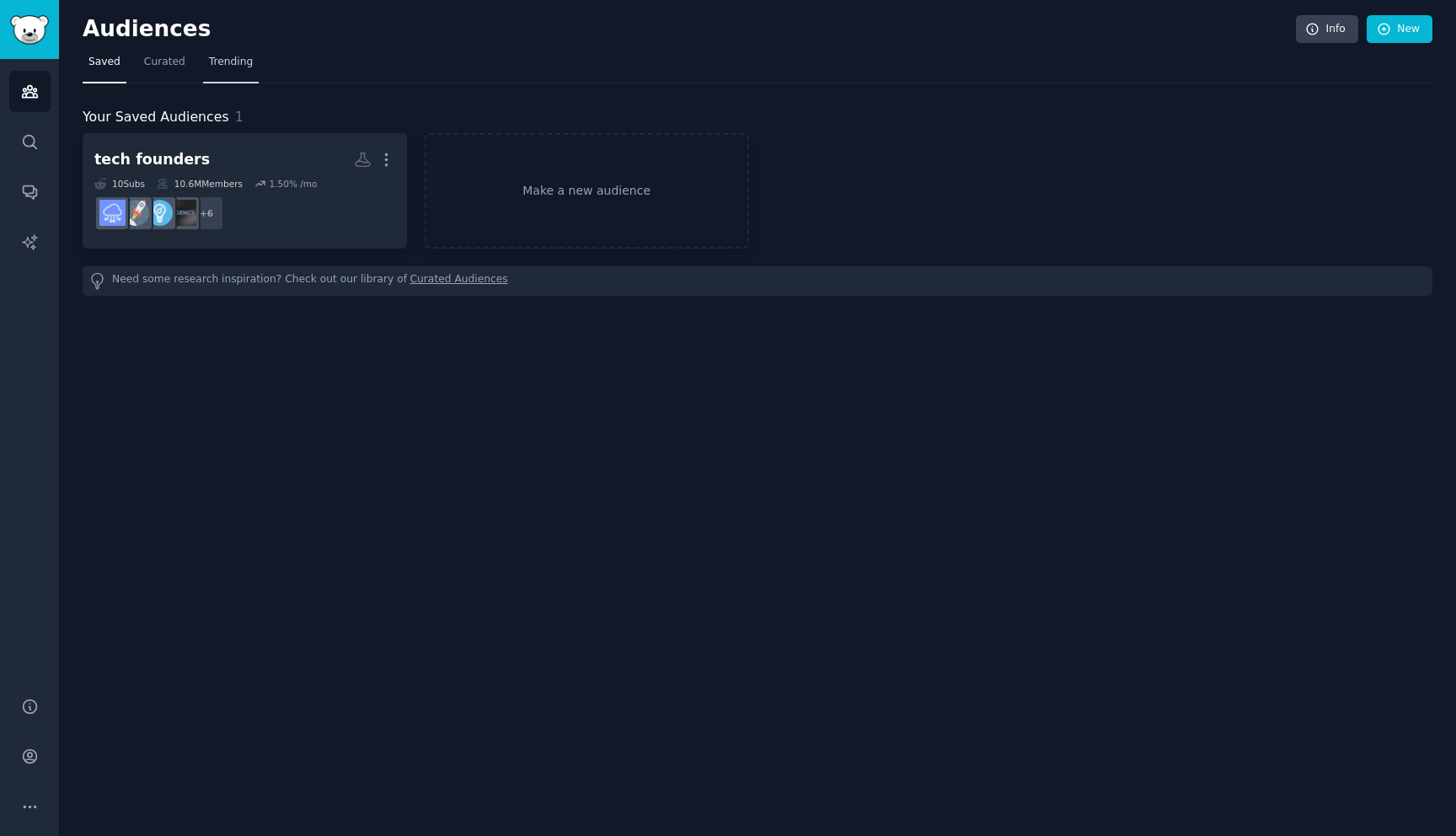
click at [230, 64] on span "Trending" at bounding box center [231, 62] width 43 height 15
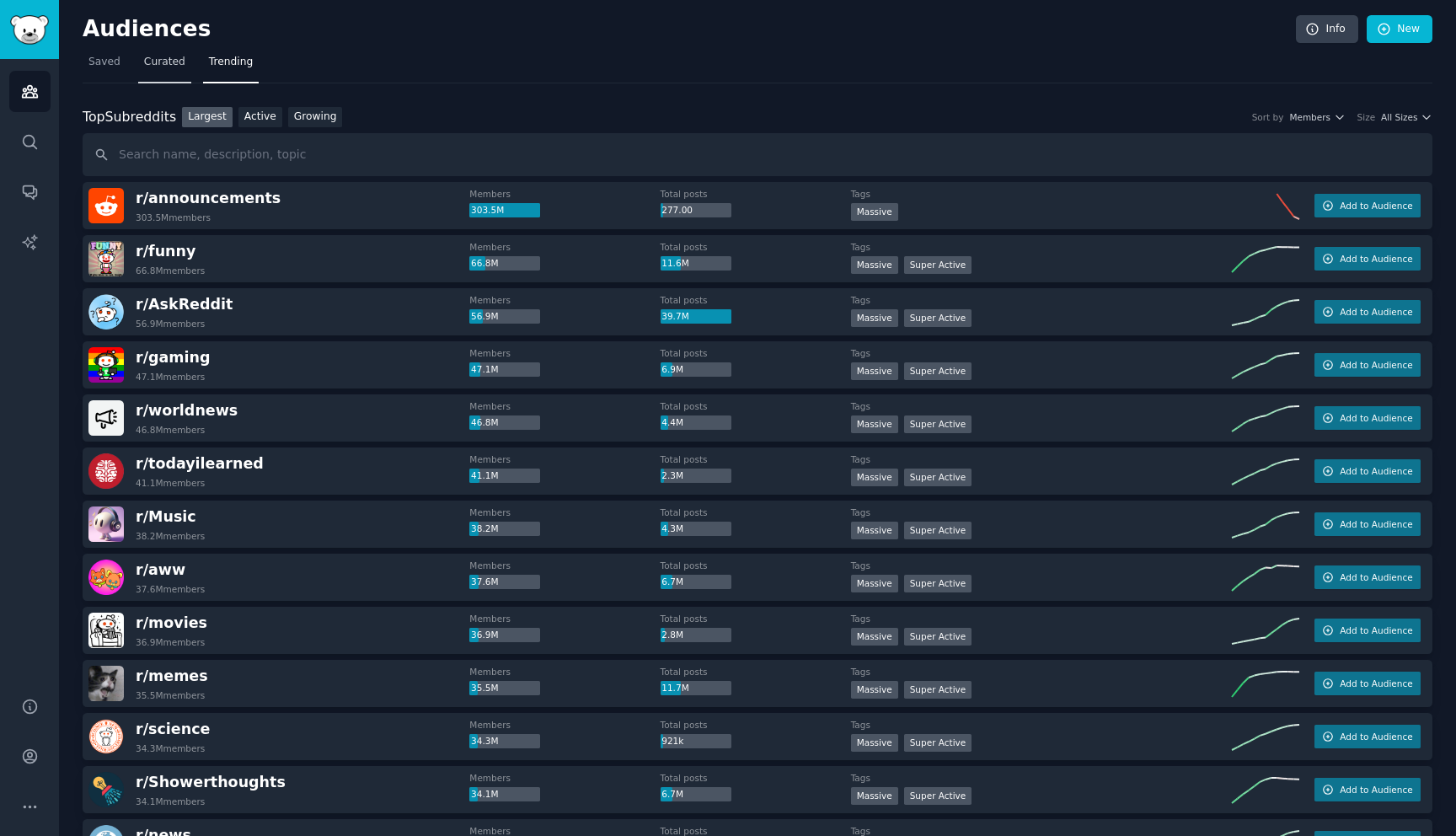
click at [179, 64] on span "Curated" at bounding box center [165, 62] width 42 height 15
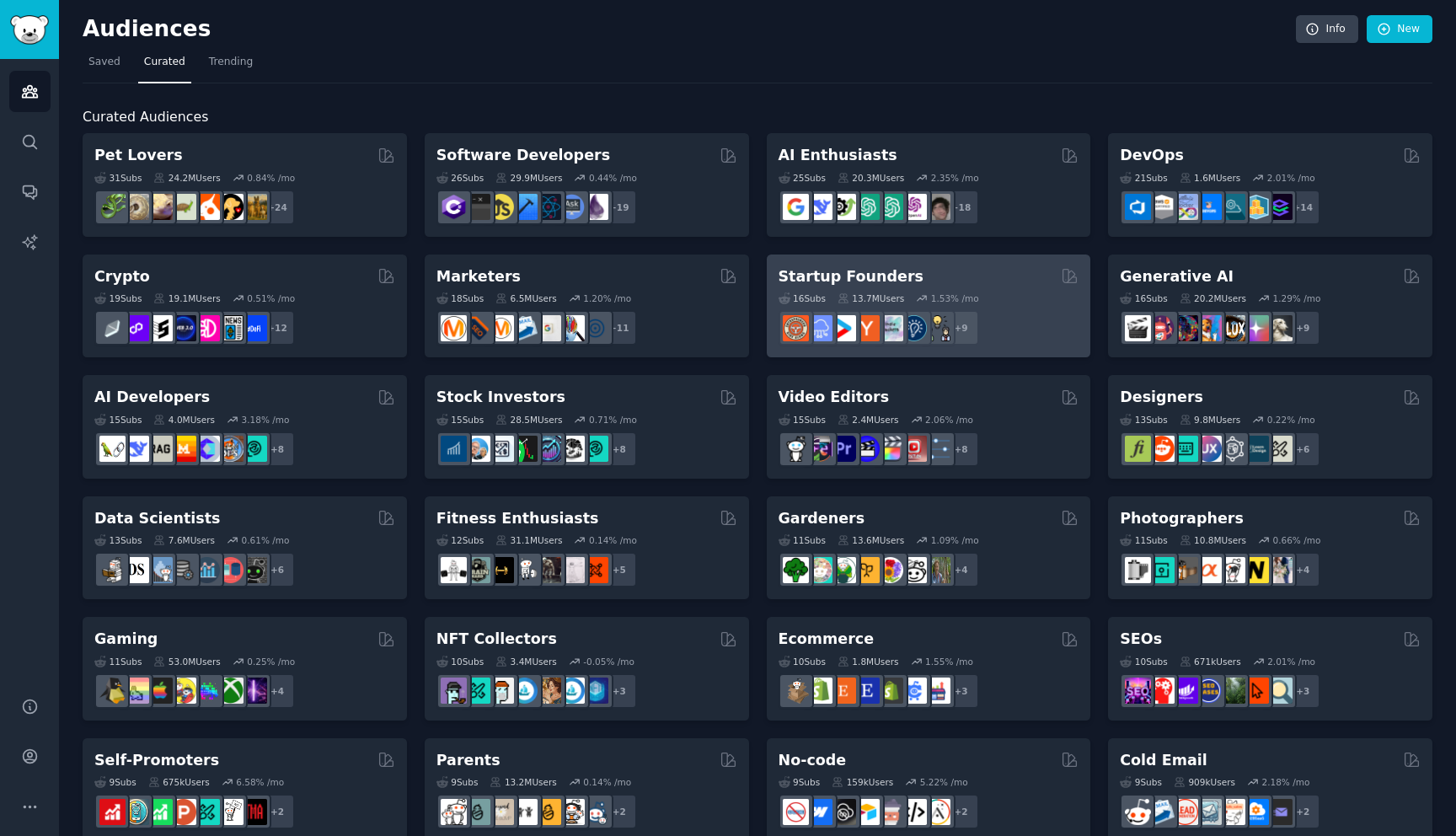
click at [912, 267] on div "Startup Founders" at bounding box center [929, 277] width 301 height 21
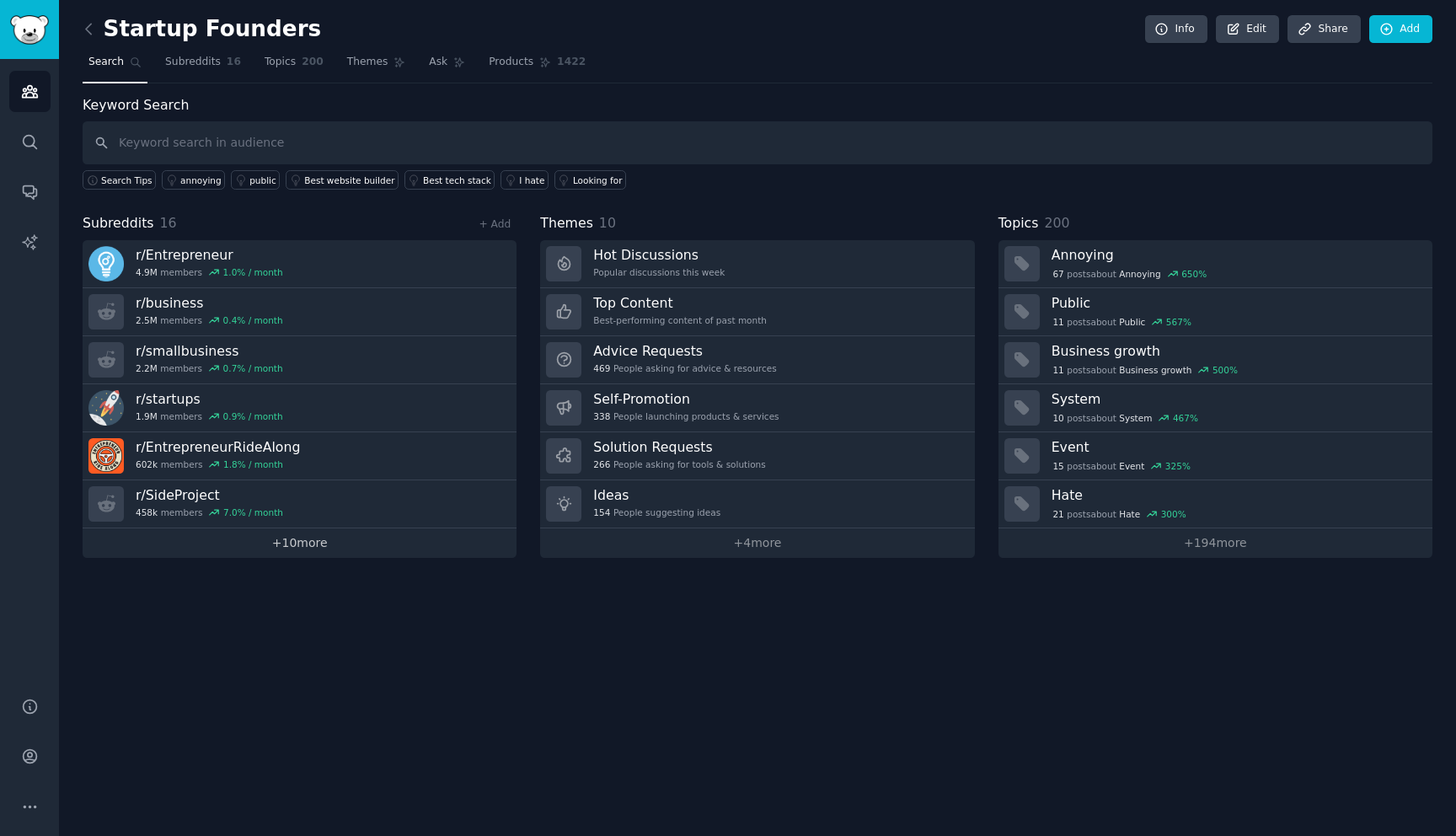
click at [303, 545] on link "+ 10 more" at bounding box center [300, 543] width 434 height 30
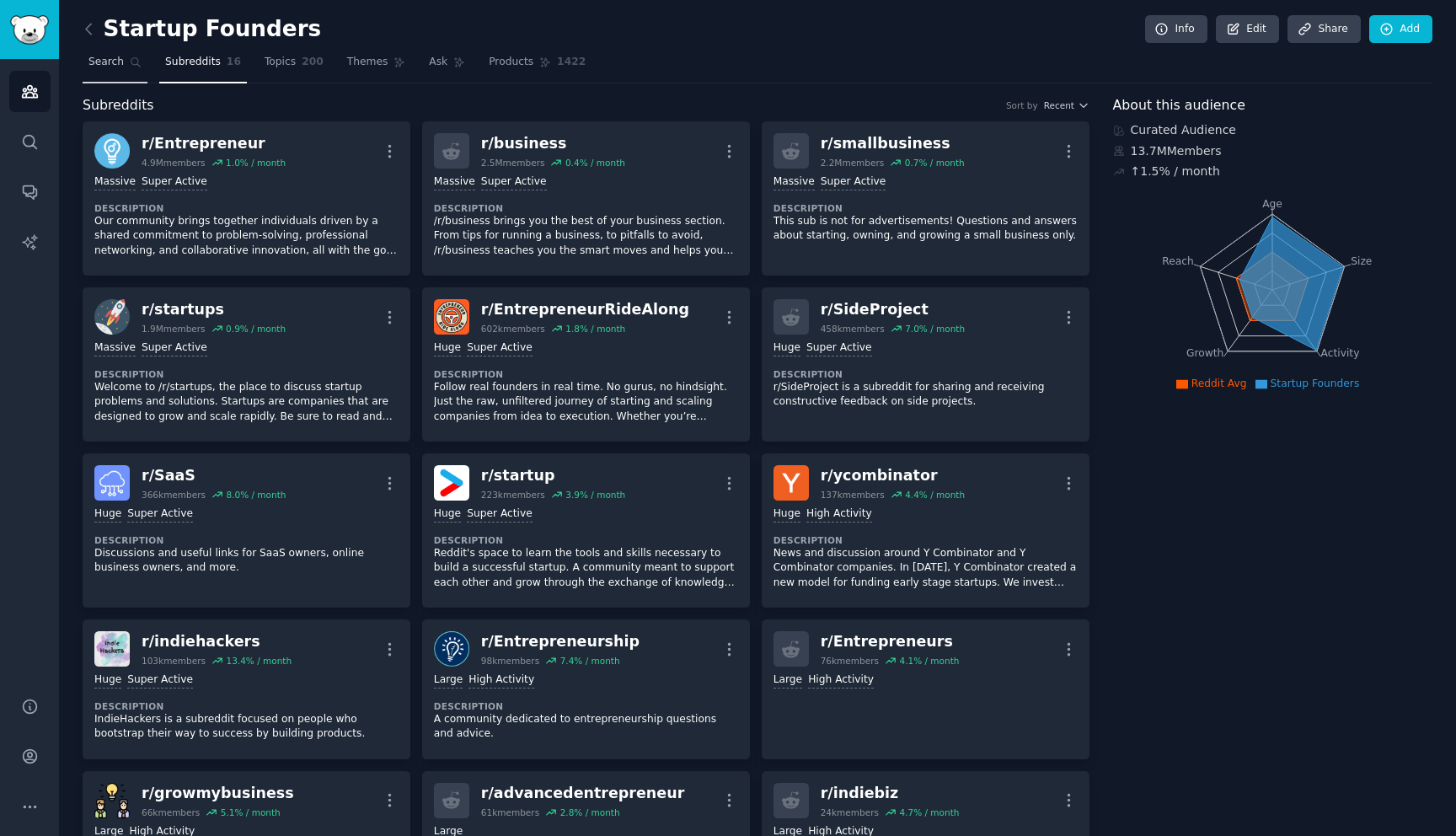
click at [134, 67] on icon at bounding box center [135, 63] width 12 height 12
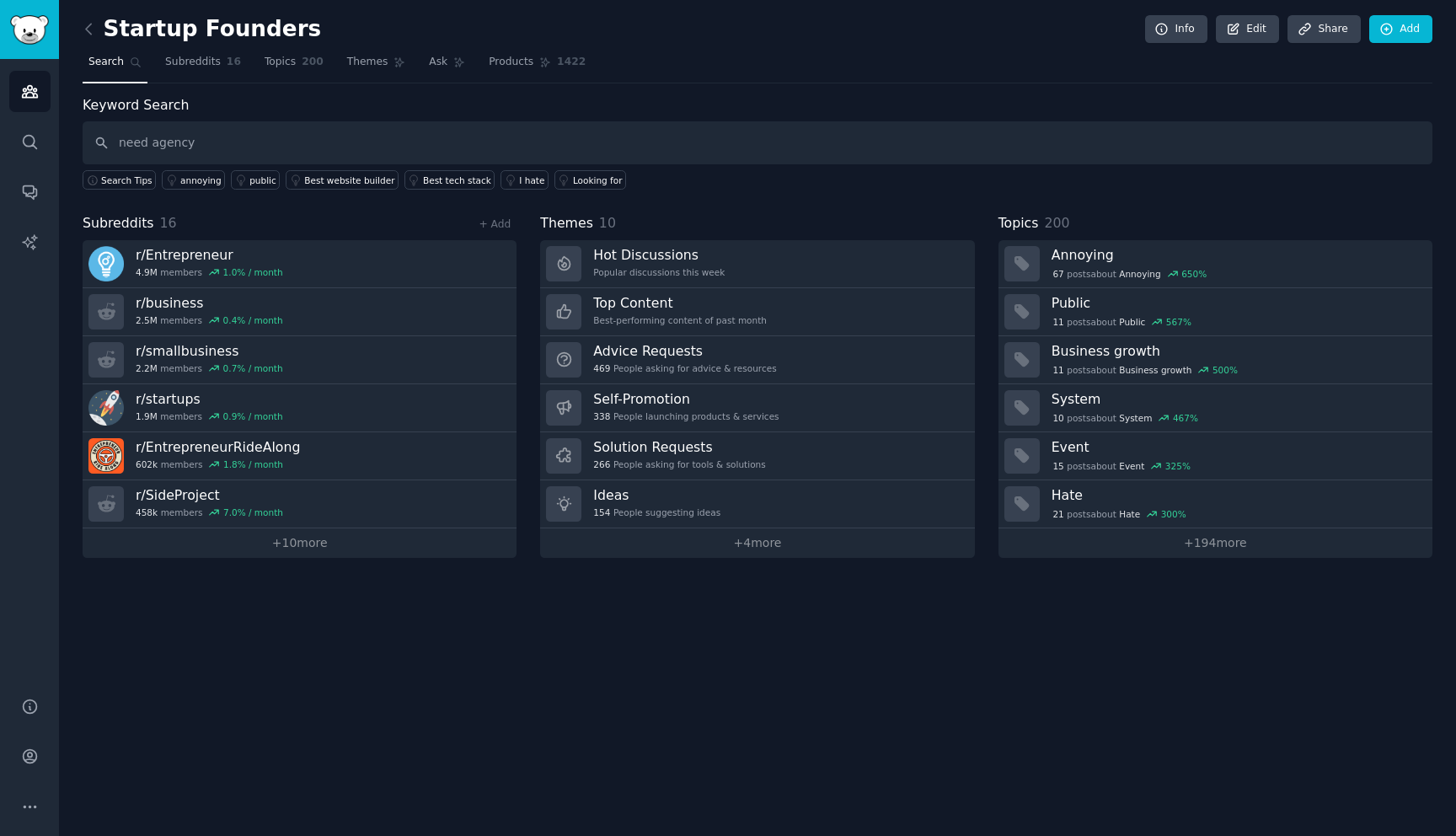
type input "need agency"
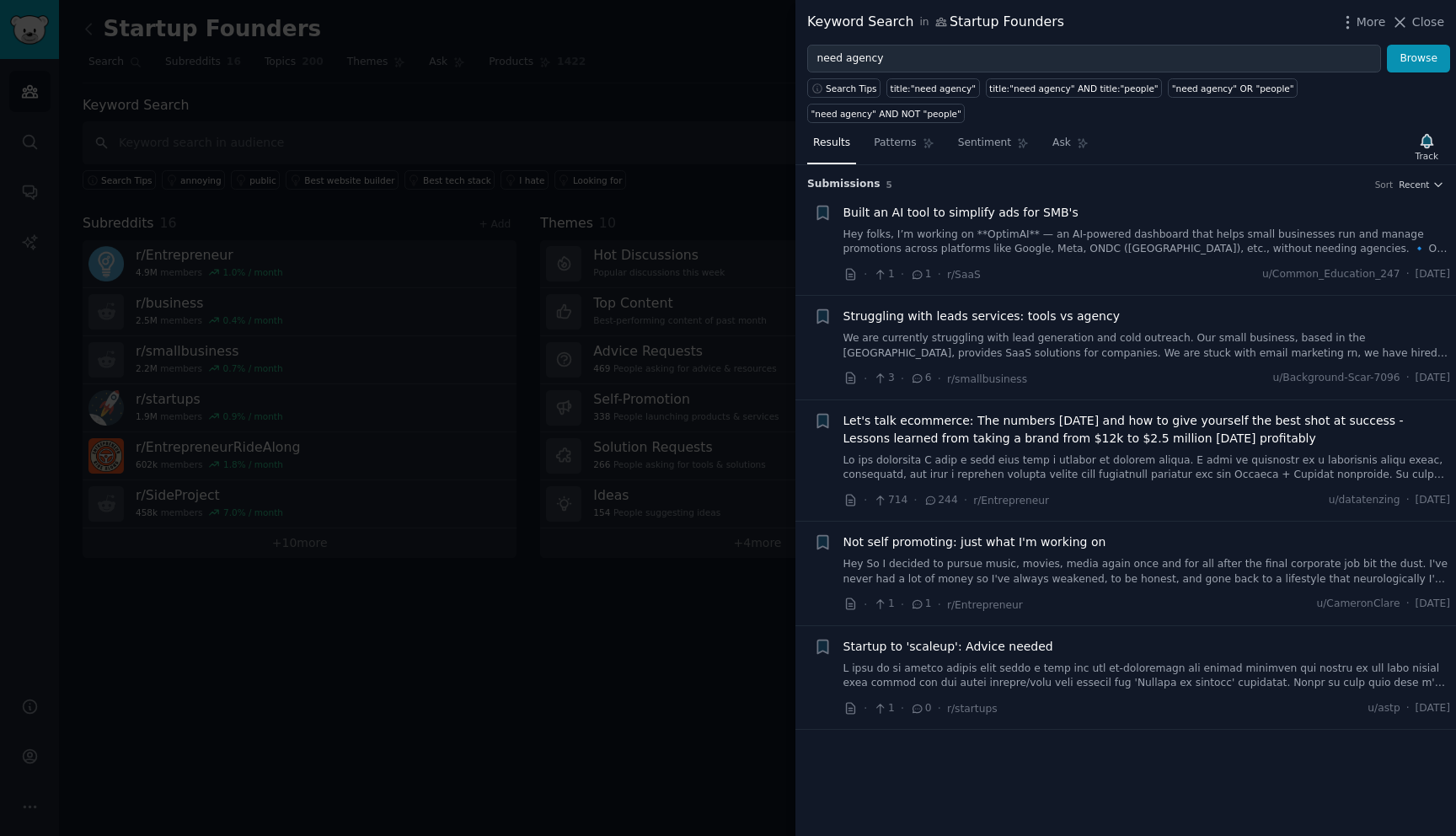
click at [1144, 356] on link "We are currently struggling with lead generation and cold outreach. Our small b…" at bounding box center [1148, 346] width 608 height 30
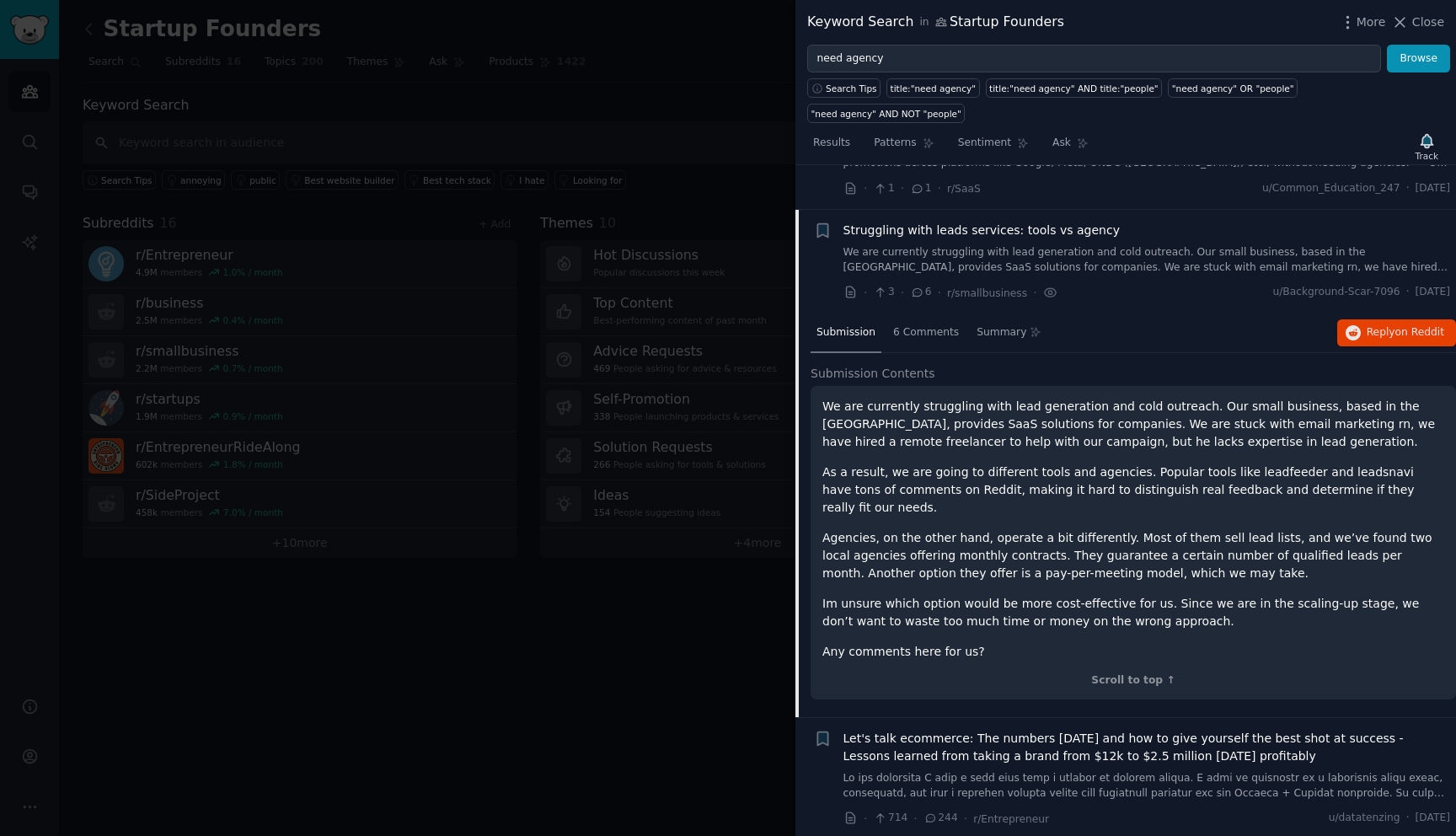
scroll to position [130, 0]
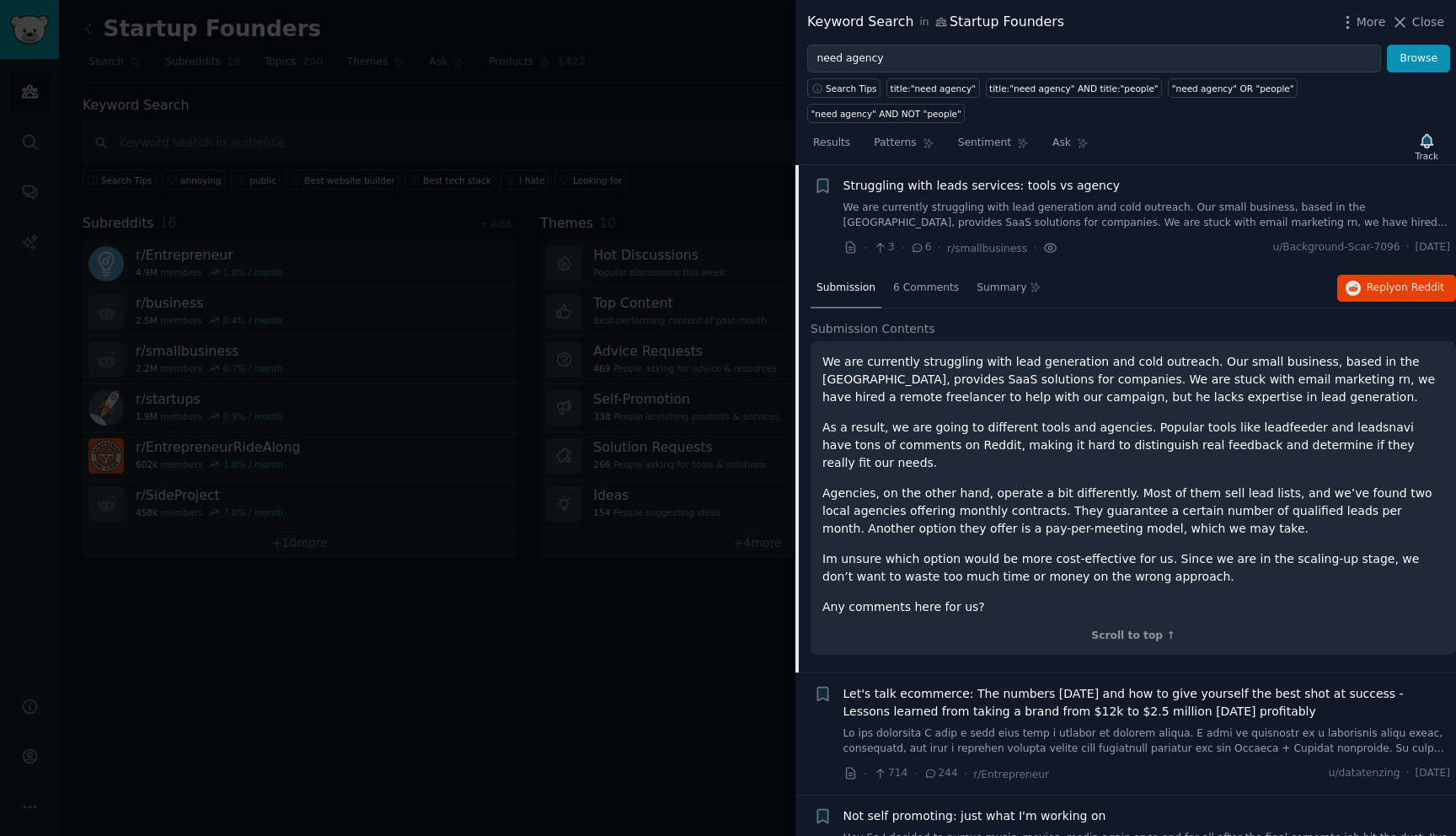
click at [1044, 250] on icon at bounding box center [1051, 248] width 15 height 17
click at [959, 184] on span "Struggling with leads services: tools vs agency" at bounding box center [982, 186] width 276 height 17
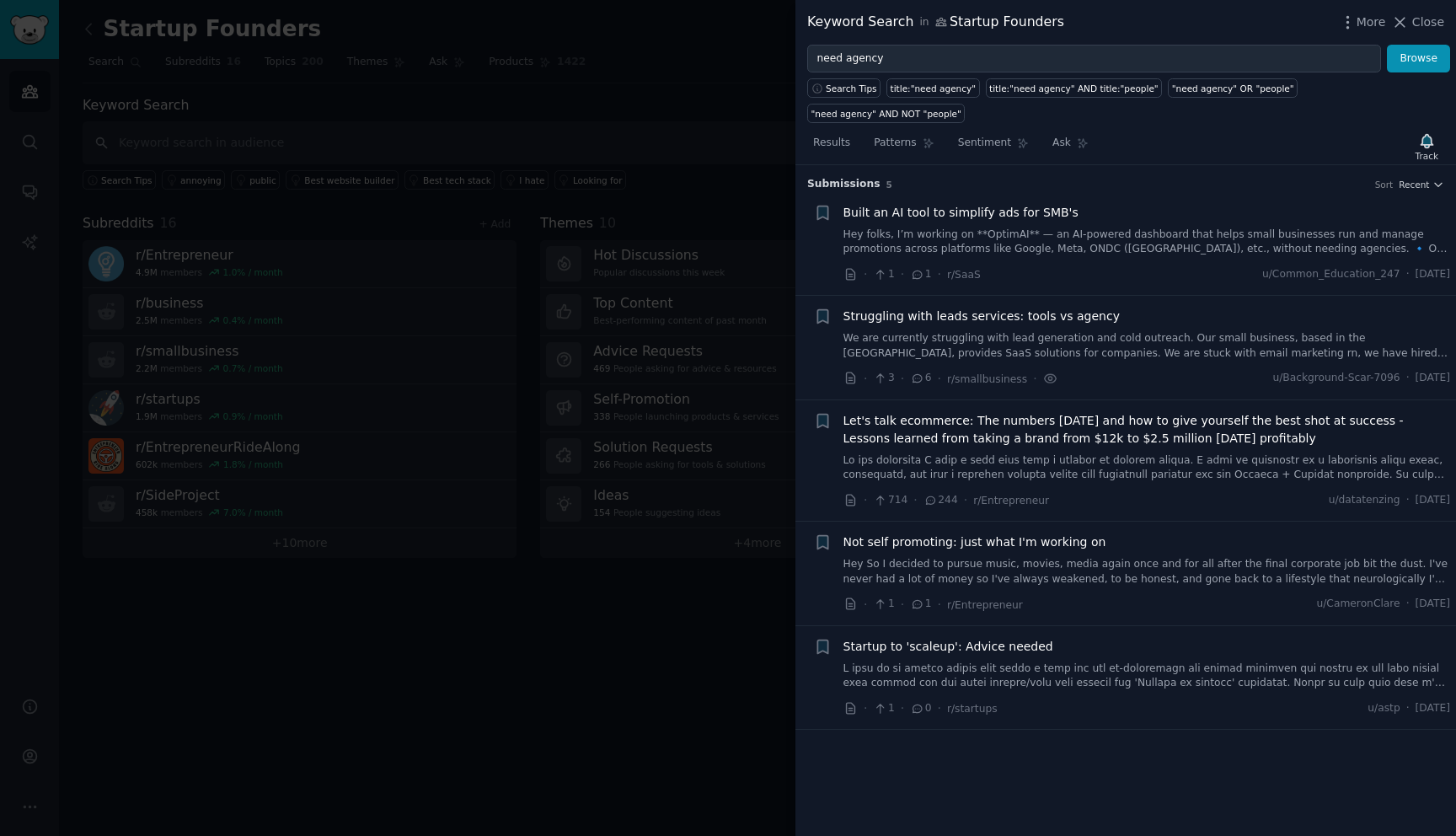
click at [953, 313] on span "Struggling with leads services: tools vs agency" at bounding box center [982, 316] width 276 height 17
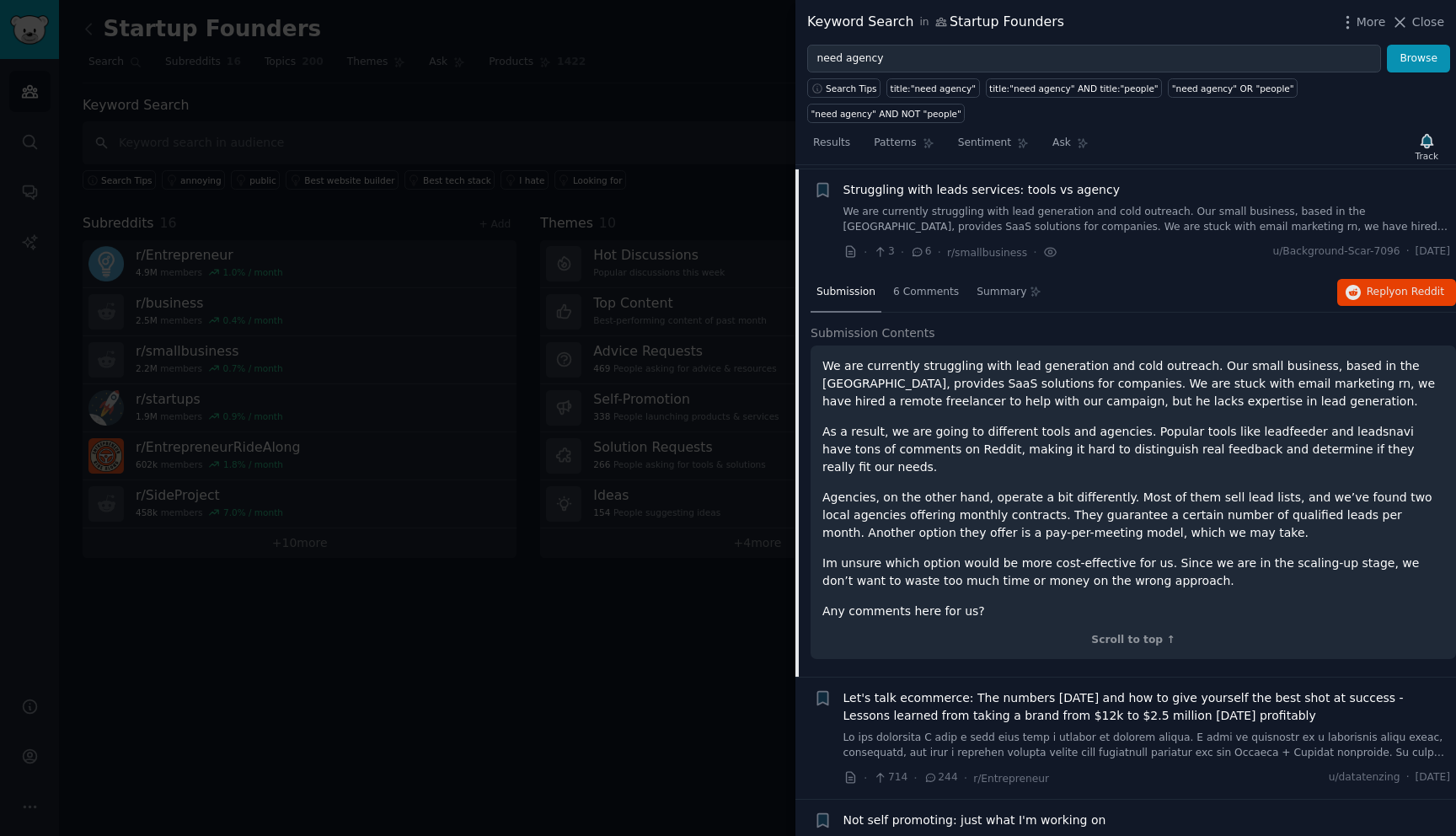
scroll to position [130, 0]
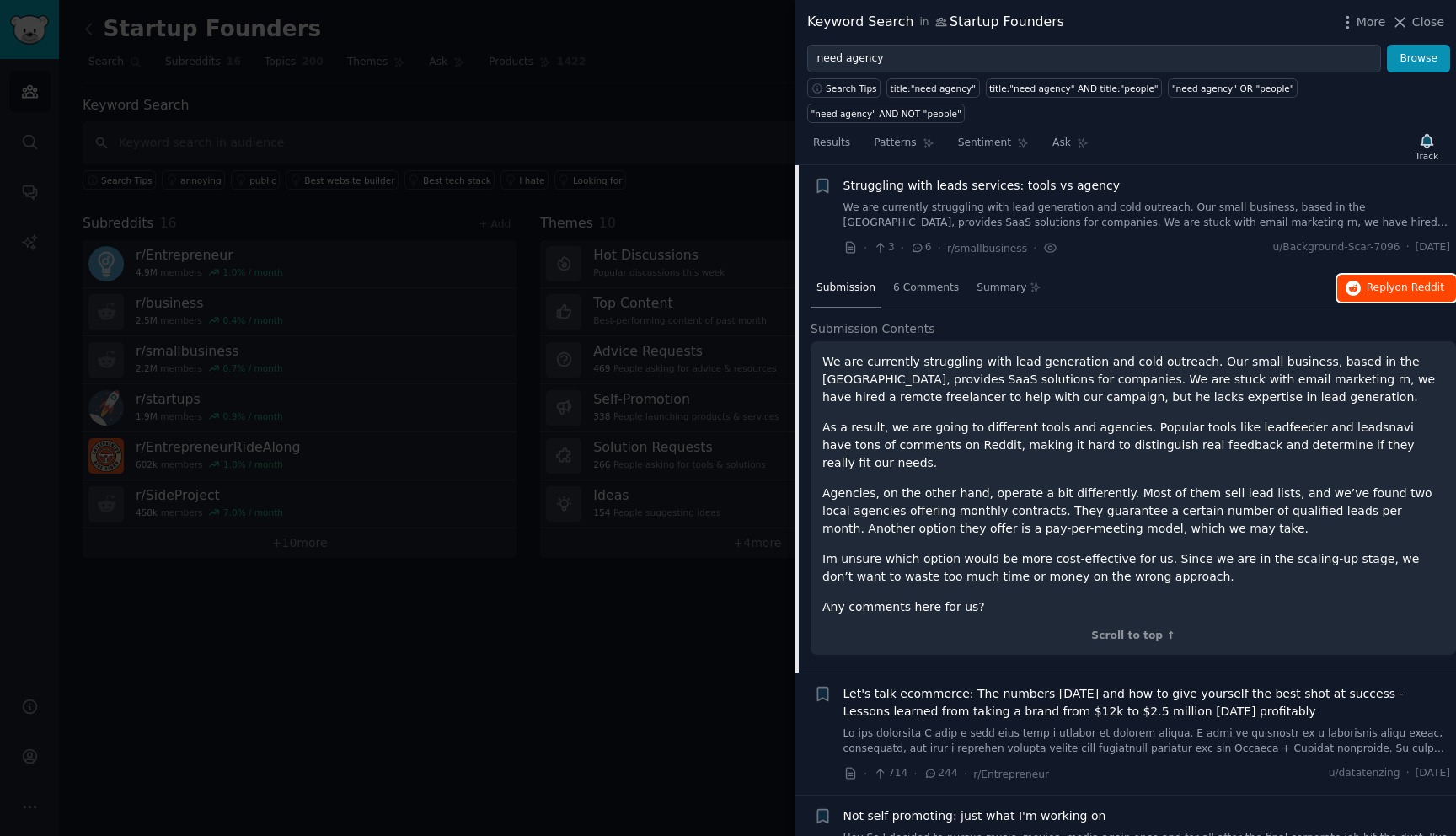
click at [1382, 291] on span "Reply on Reddit" at bounding box center [1405, 287] width 77 height 15
